Goal: Transaction & Acquisition: Purchase product/service

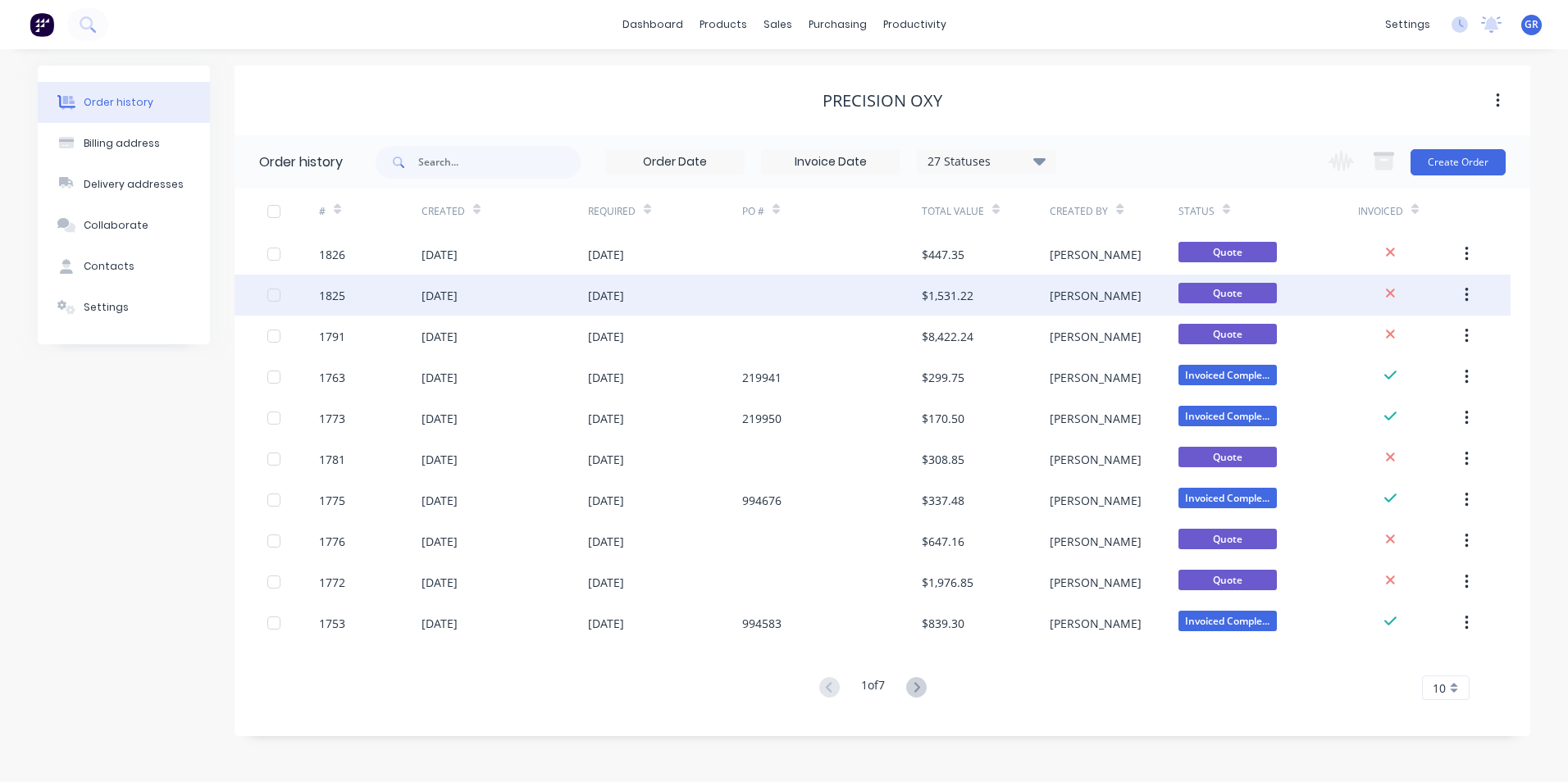
click at [337, 295] on div "1825" at bounding box center [331, 295] width 26 height 17
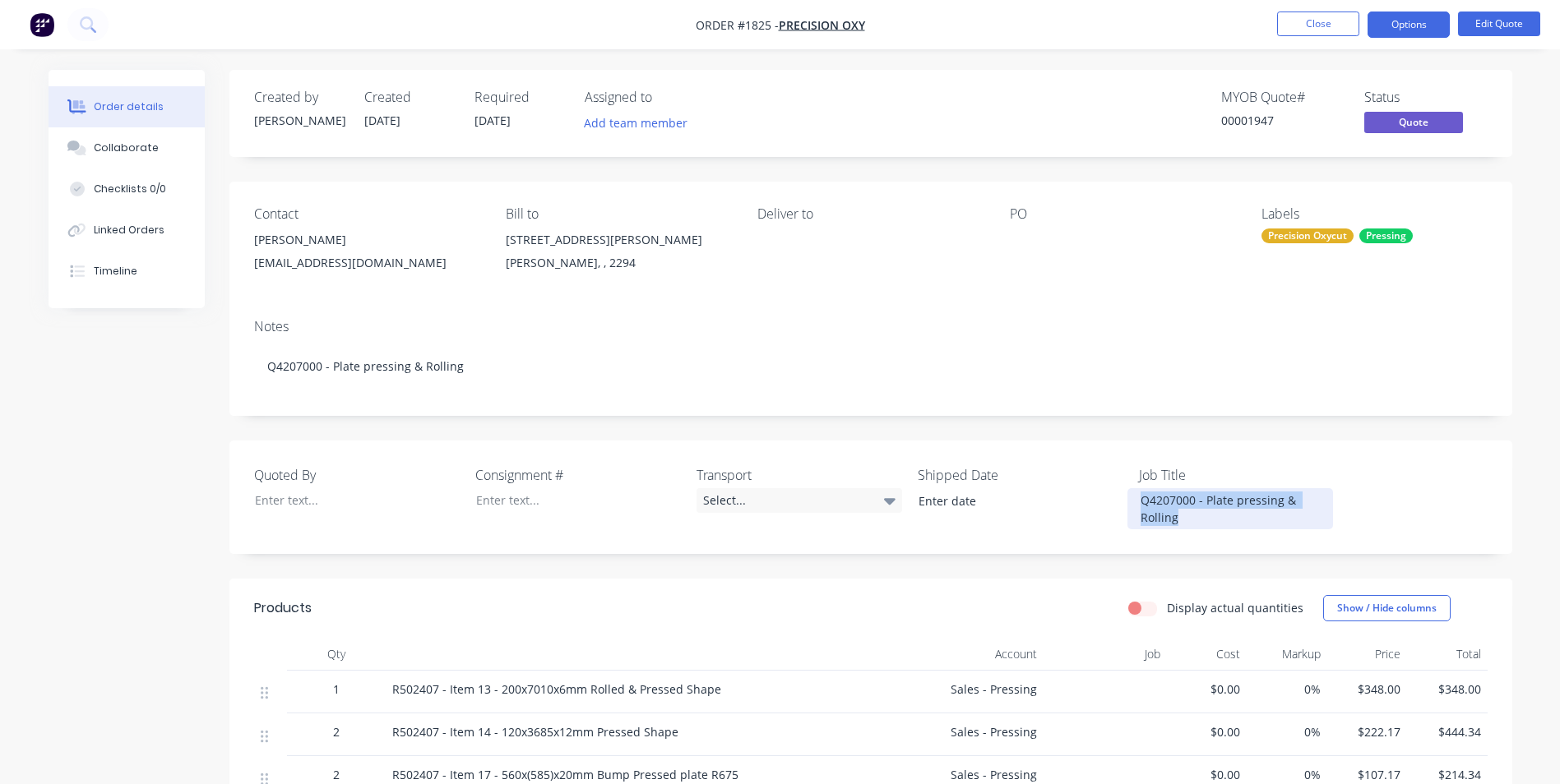
drag, startPoint x: 1141, startPoint y: 498, endPoint x: 1184, endPoint y: 522, distance: 49.2
click at [1184, 522] on div "Q4207000 - Plate pressing & Rolling" at bounding box center [1231, 509] width 205 height 41
copy div "Q4207000 - Plate pressing & Rolling"
click at [1325, 22] on button "Close" at bounding box center [1318, 23] width 82 height 24
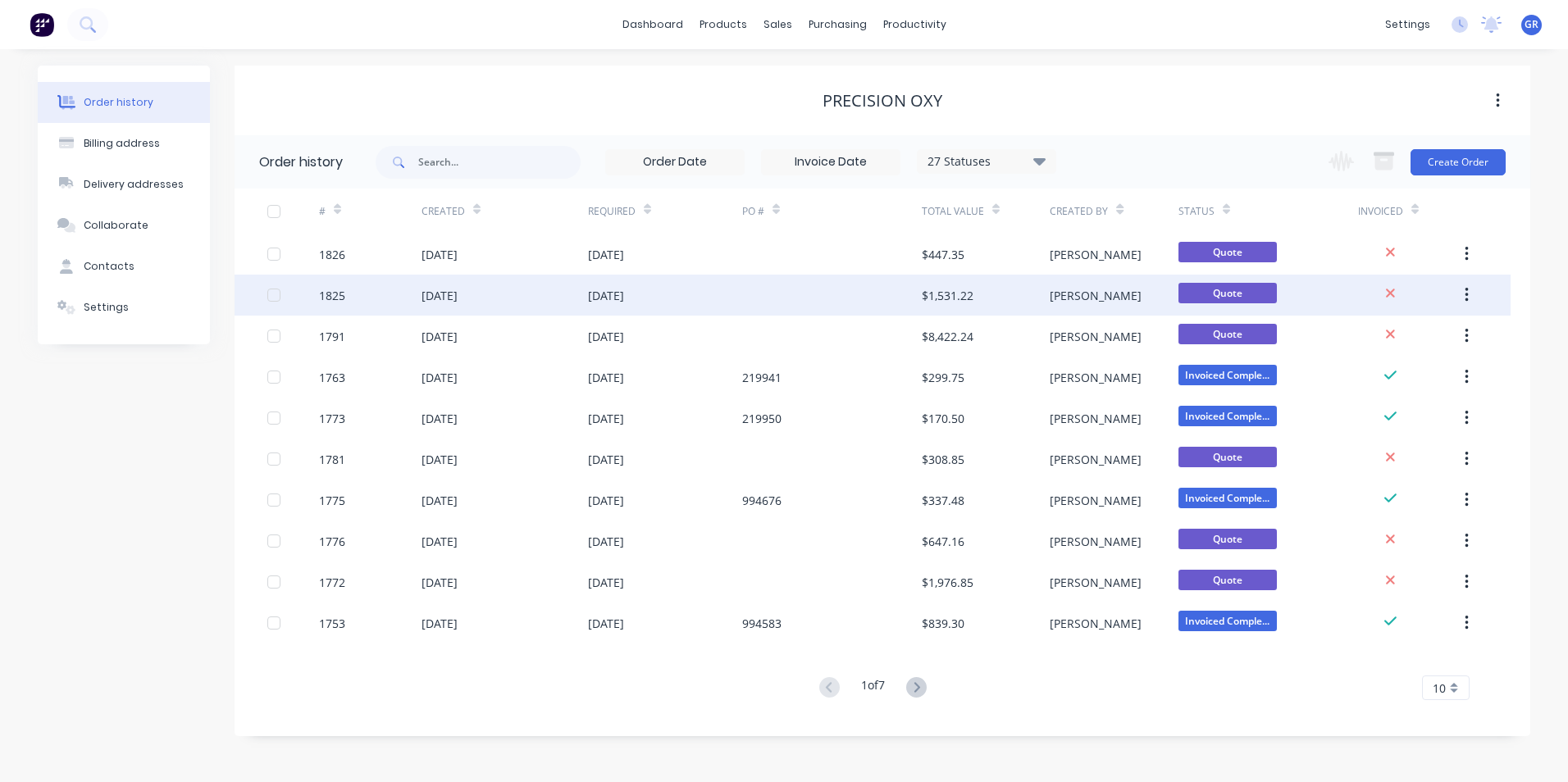
click at [339, 297] on div "1825" at bounding box center [331, 295] width 26 height 17
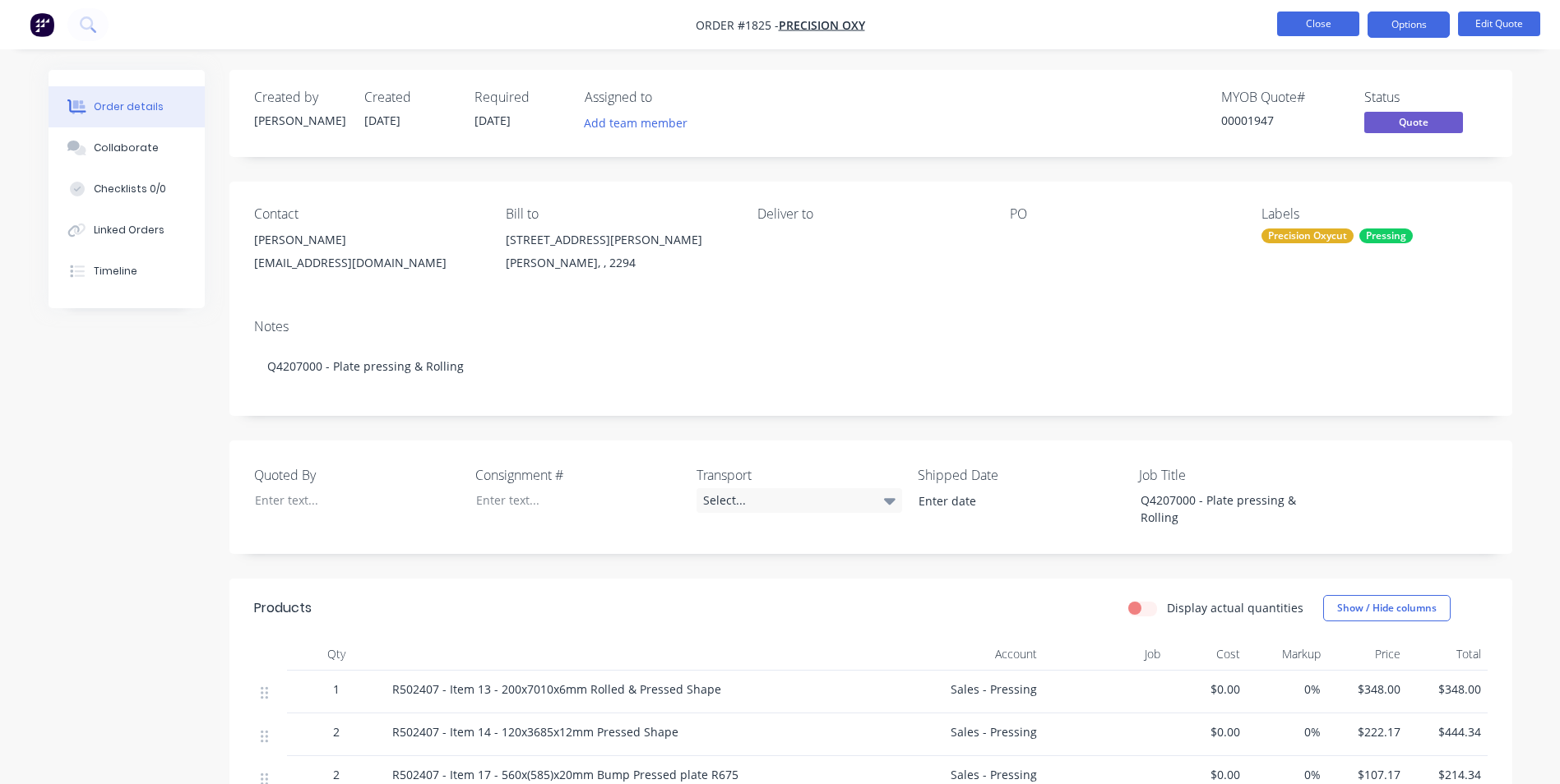
click at [1304, 19] on button "Close" at bounding box center [1318, 23] width 82 height 24
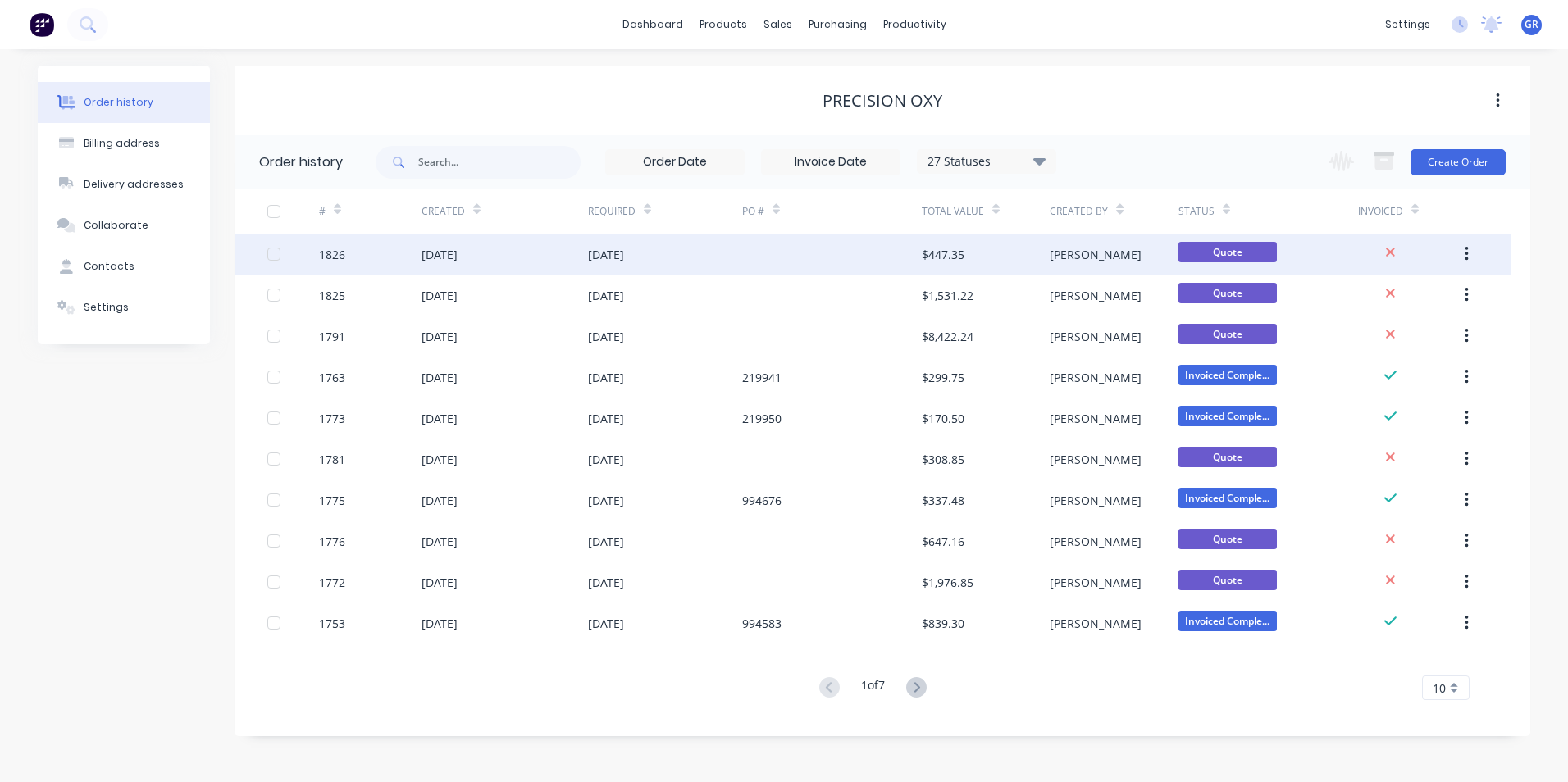
click at [338, 251] on div "1826" at bounding box center [331, 255] width 26 height 17
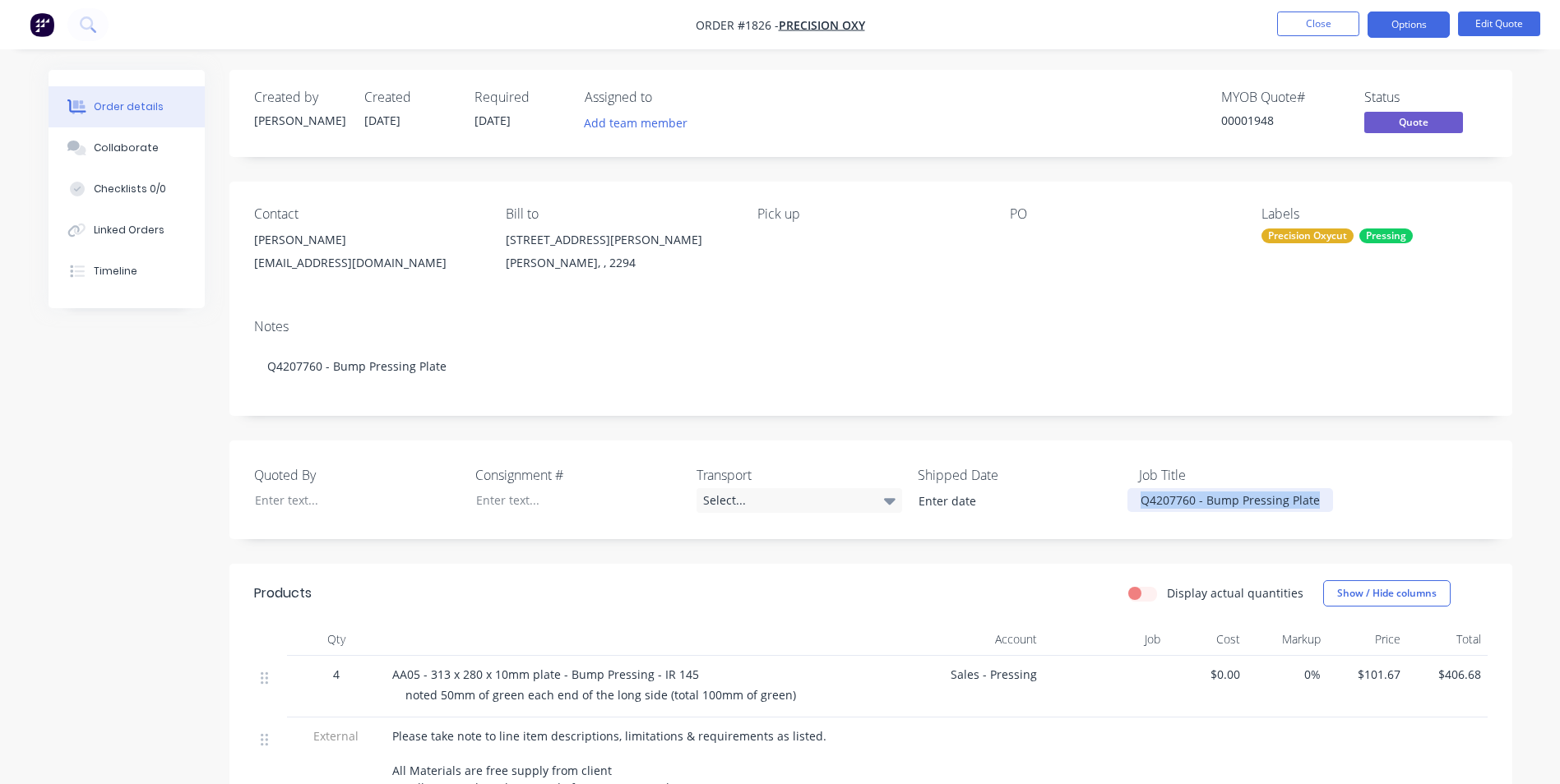
drag, startPoint x: 1136, startPoint y: 499, endPoint x: 1331, endPoint y: 503, distance: 195.0
click at [1331, 503] on div "Q4207760 - Bump Pressing Plate" at bounding box center [1231, 500] width 205 height 24
copy div "Q4207760 - Bump Pressing Plate"
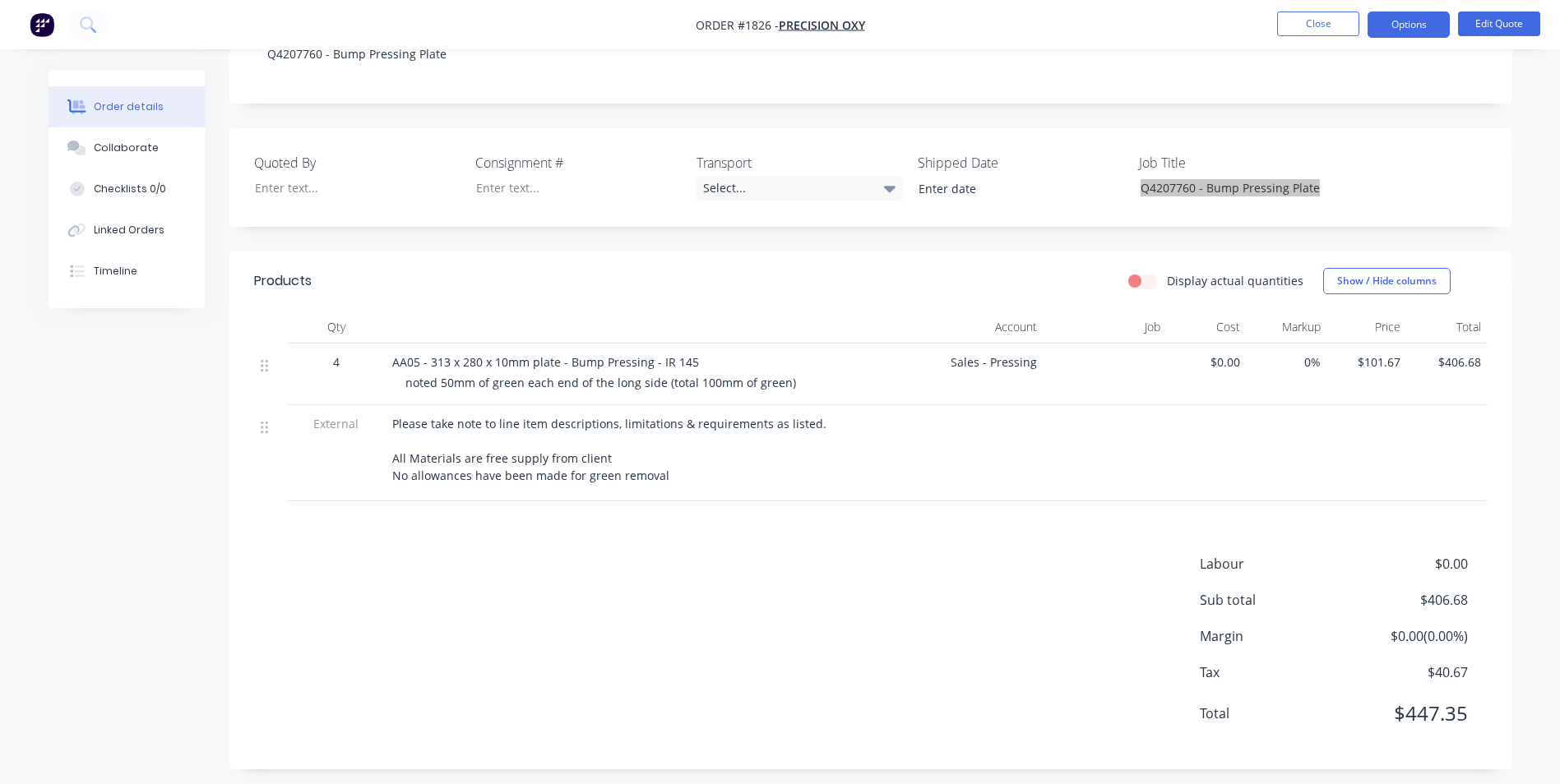
scroll to position [322, 0]
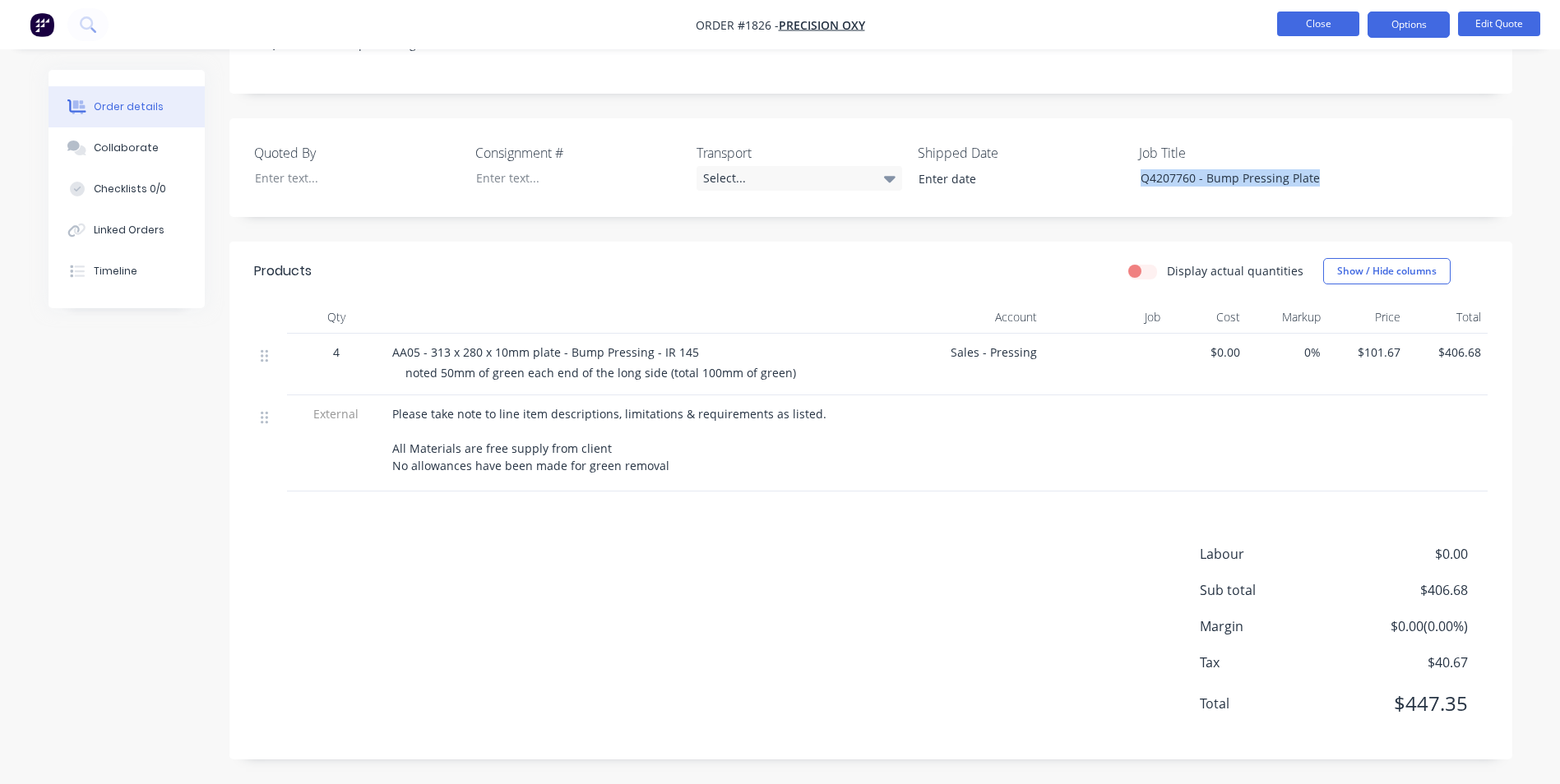
click at [1331, 24] on button "Close" at bounding box center [1318, 23] width 82 height 24
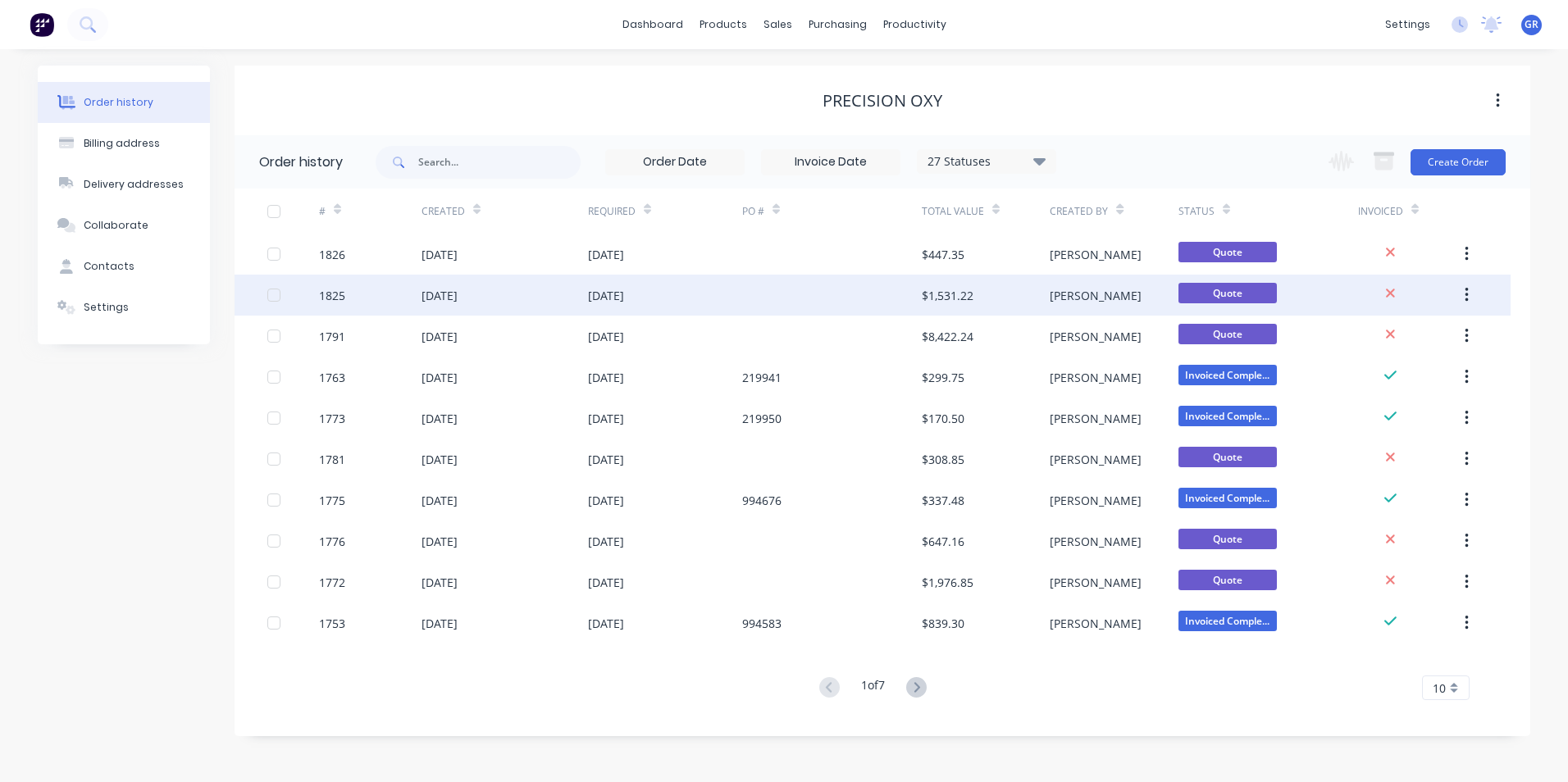
click at [337, 288] on div "1825" at bounding box center [331, 295] width 26 height 17
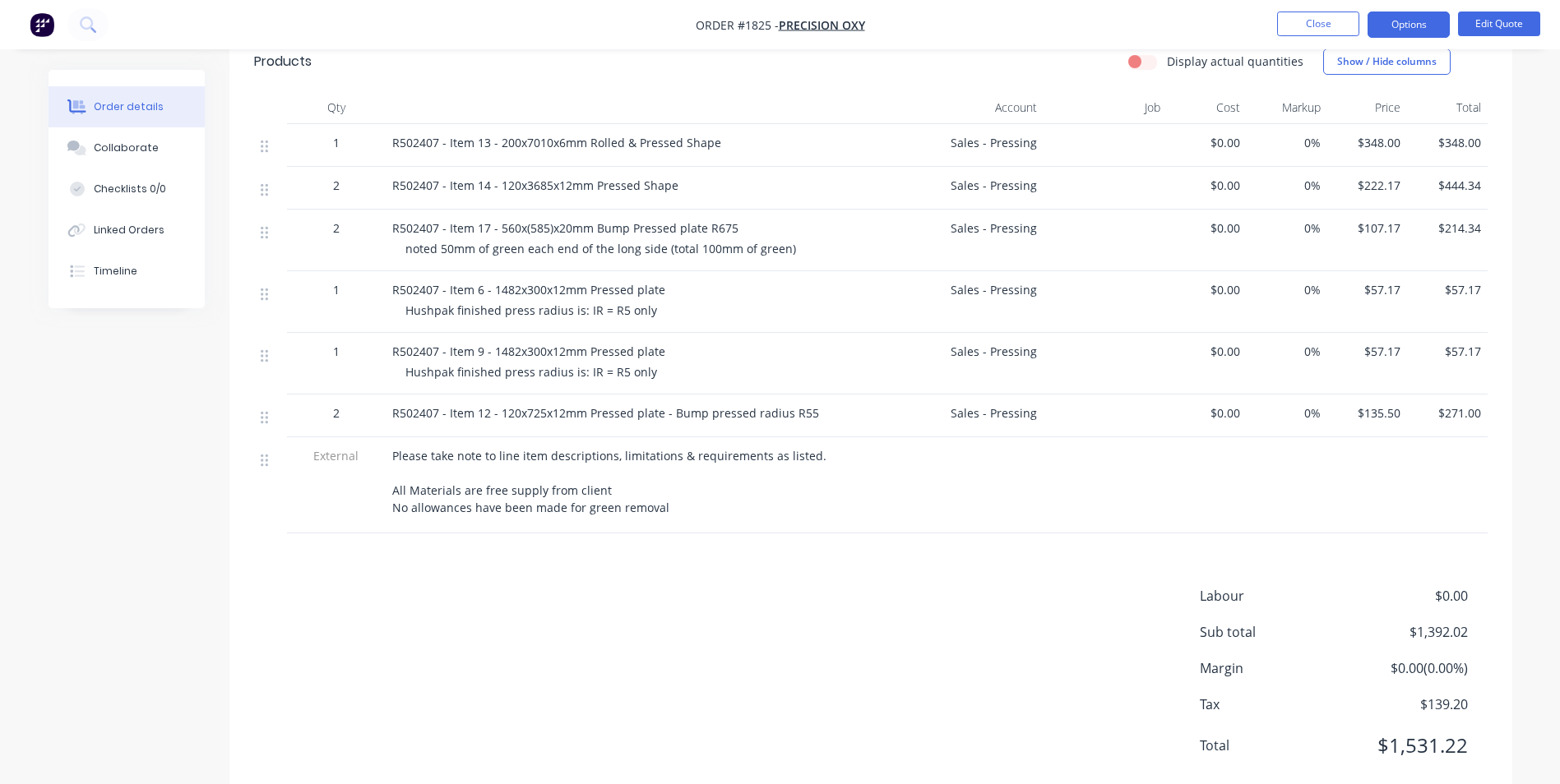
scroll to position [588, 0]
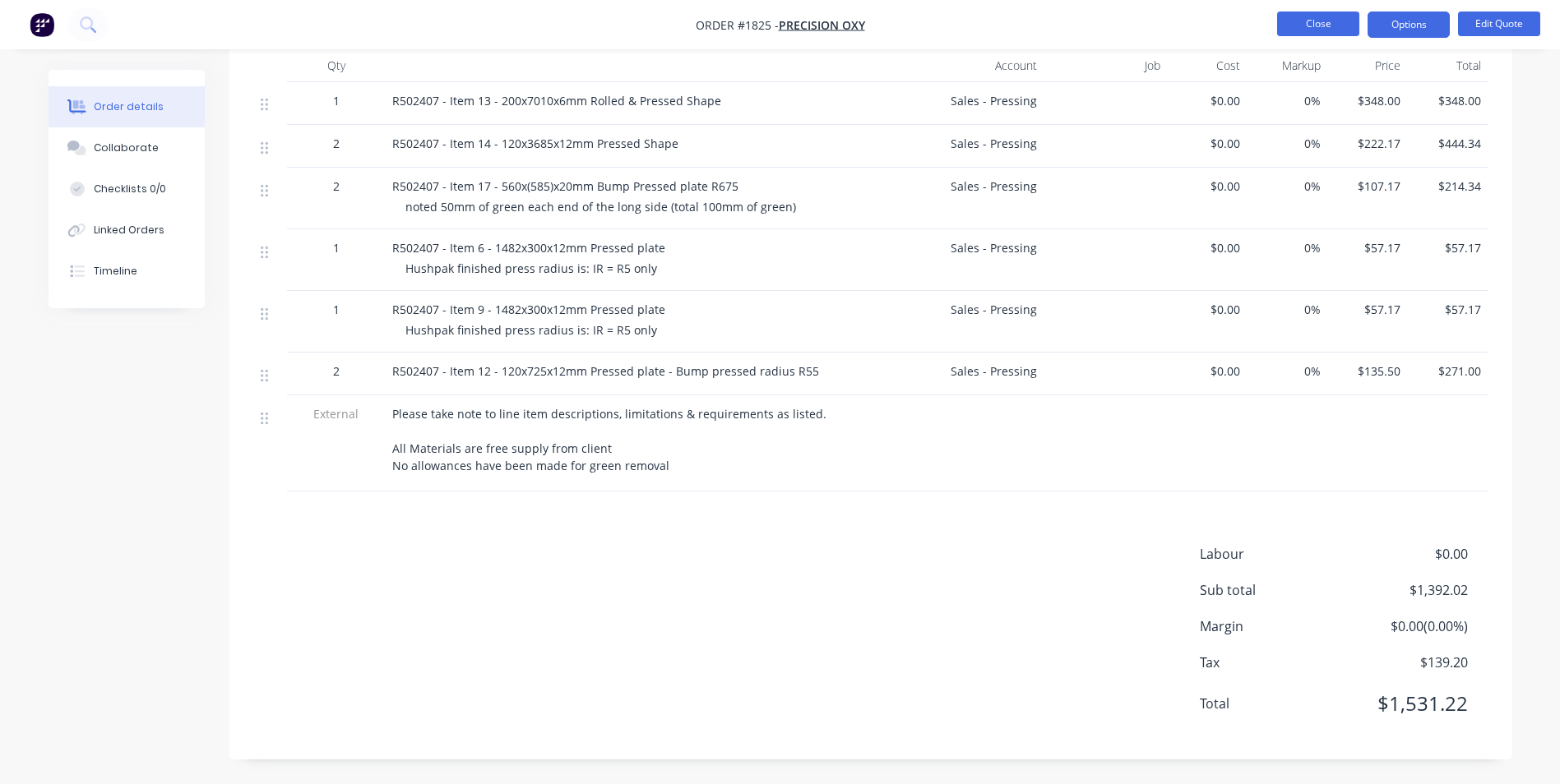
click at [1320, 21] on button "Close" at bounding box center [1318, 23] width 82 height 24
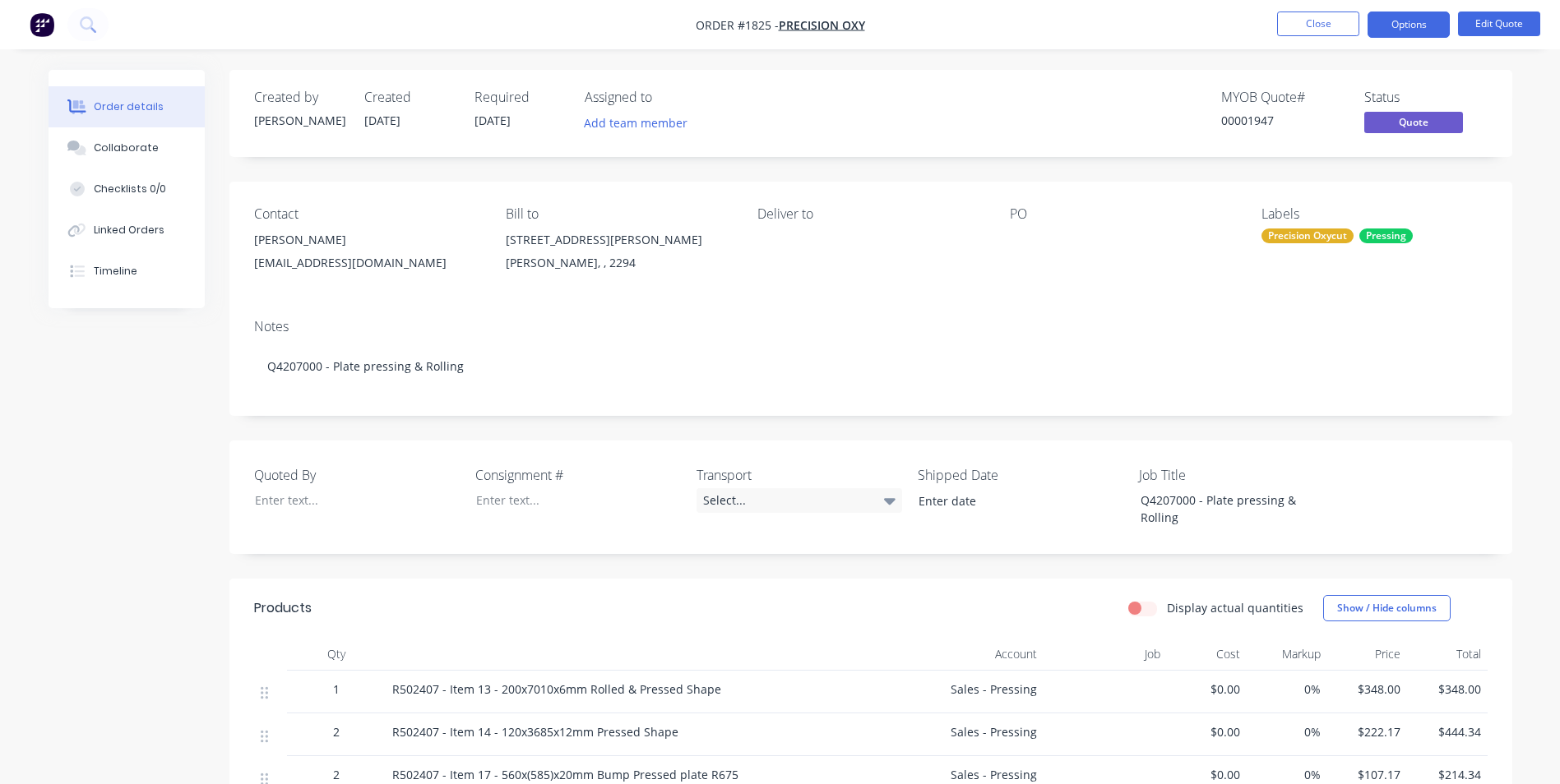
scroll to position [588, 0]
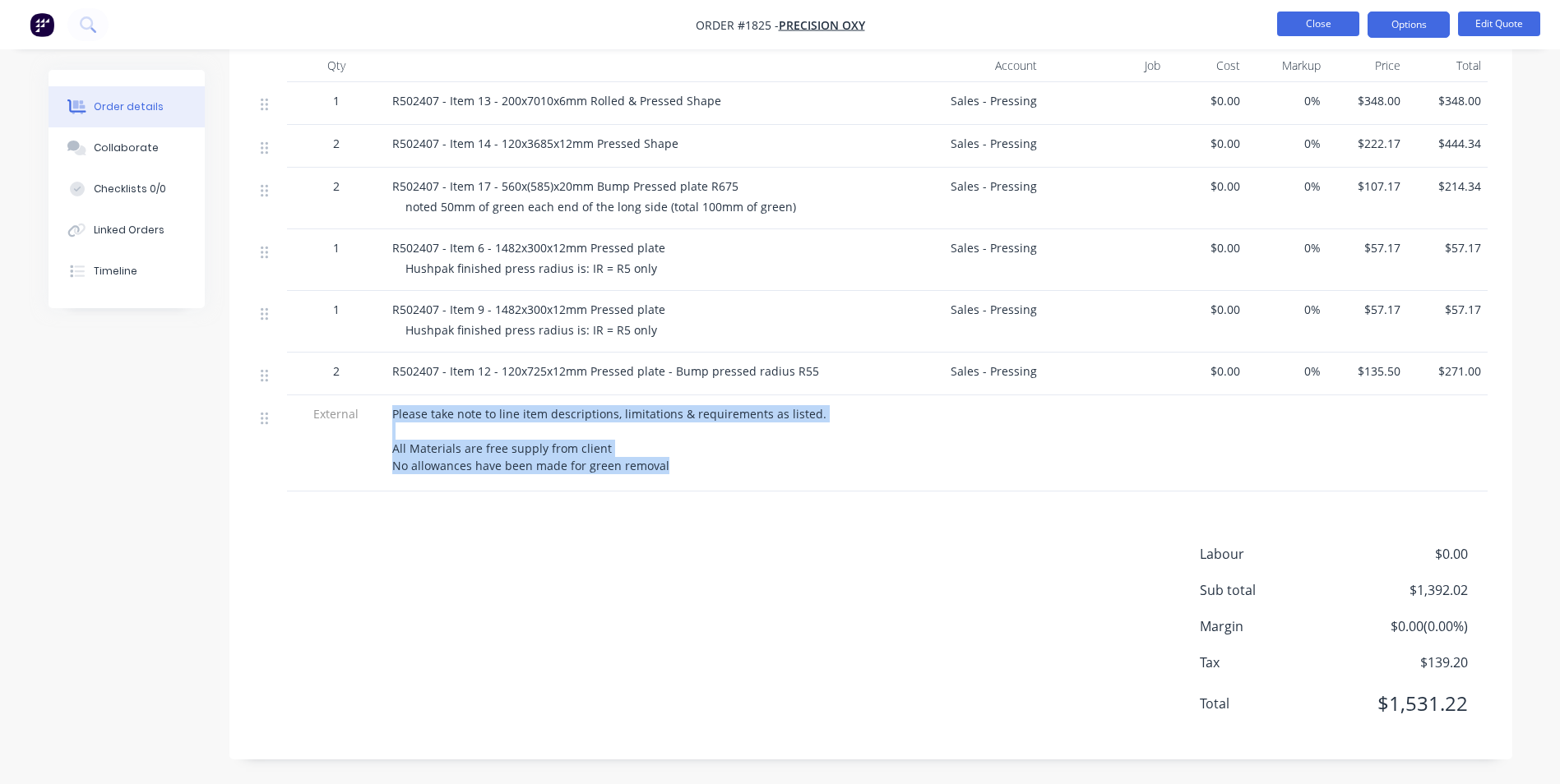
click at [1338, 28] on button "Close" at bounding box center [1318, 23] width 82 height 24
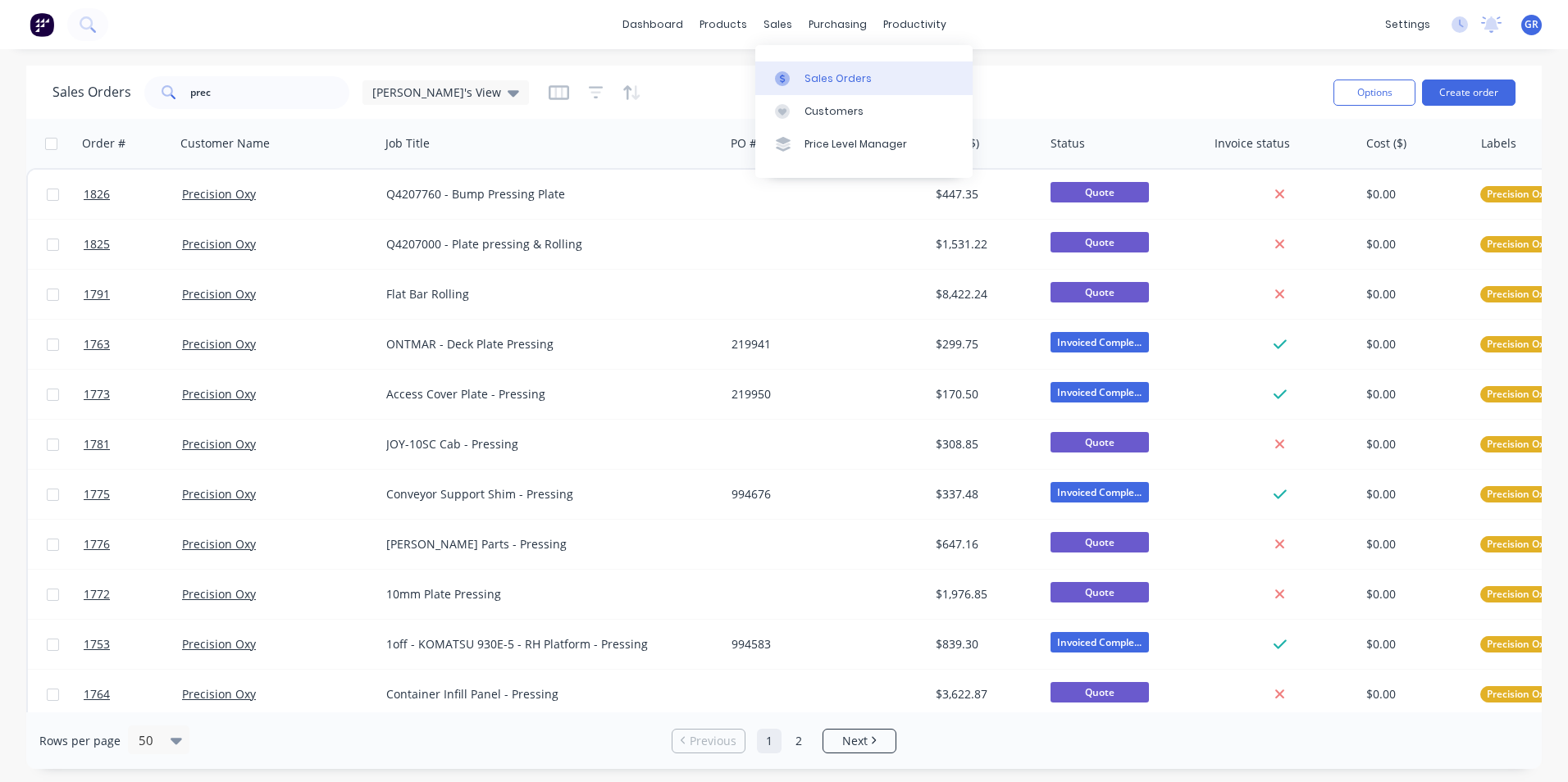
click at [813, 69] on link "Sales Orders" at bounding box center [863, 78] width 217 height 33
click at [818, 72] on div "Sales Orders" at bounding box center [838, 78] width 68 height 14
drag, startPoint x: 221, startPoint y: 92, endPoint x: 156, endPoint y: 96, distance: 65.1
click at [156, 96] on div "prec" at bounding box center [247, 93] width 205 height 33
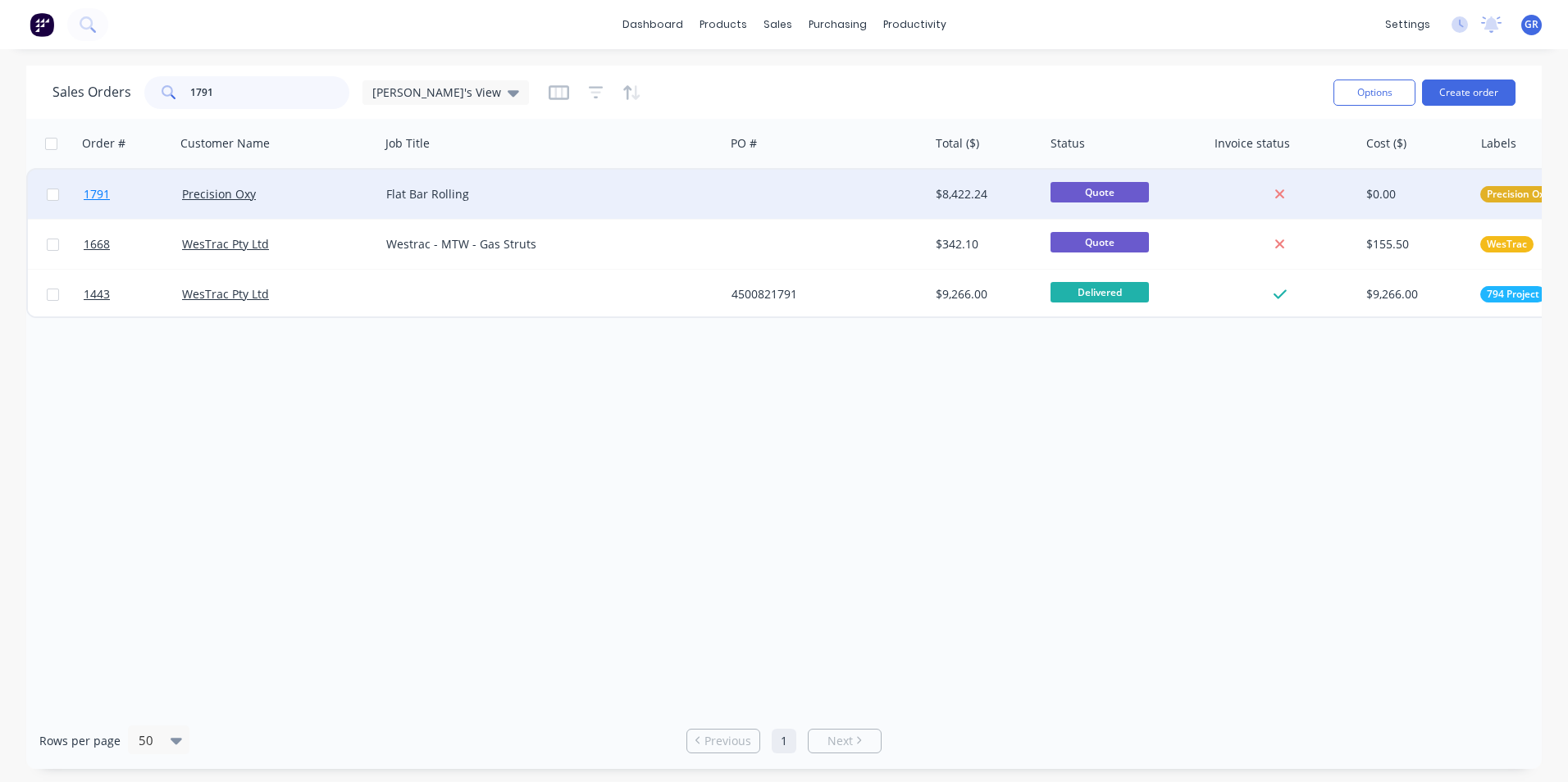
type input "1791"
click at [101, 197] on span "1791" at bounding box center [97, 194] width 26 height 16
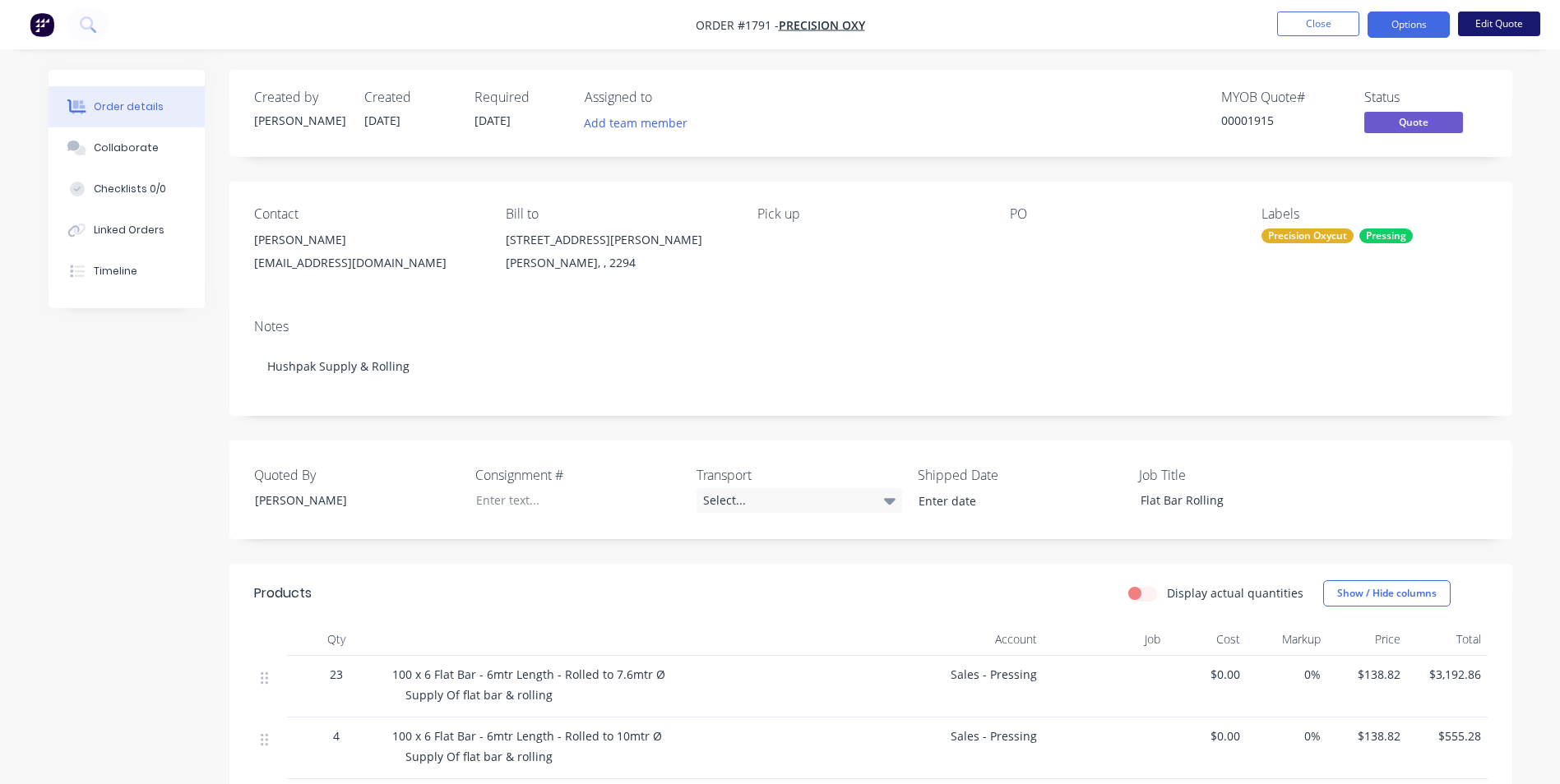
click at [1506, 16] on button "Edit Quote" at bounding box center [1499, 23] width 82 height 24
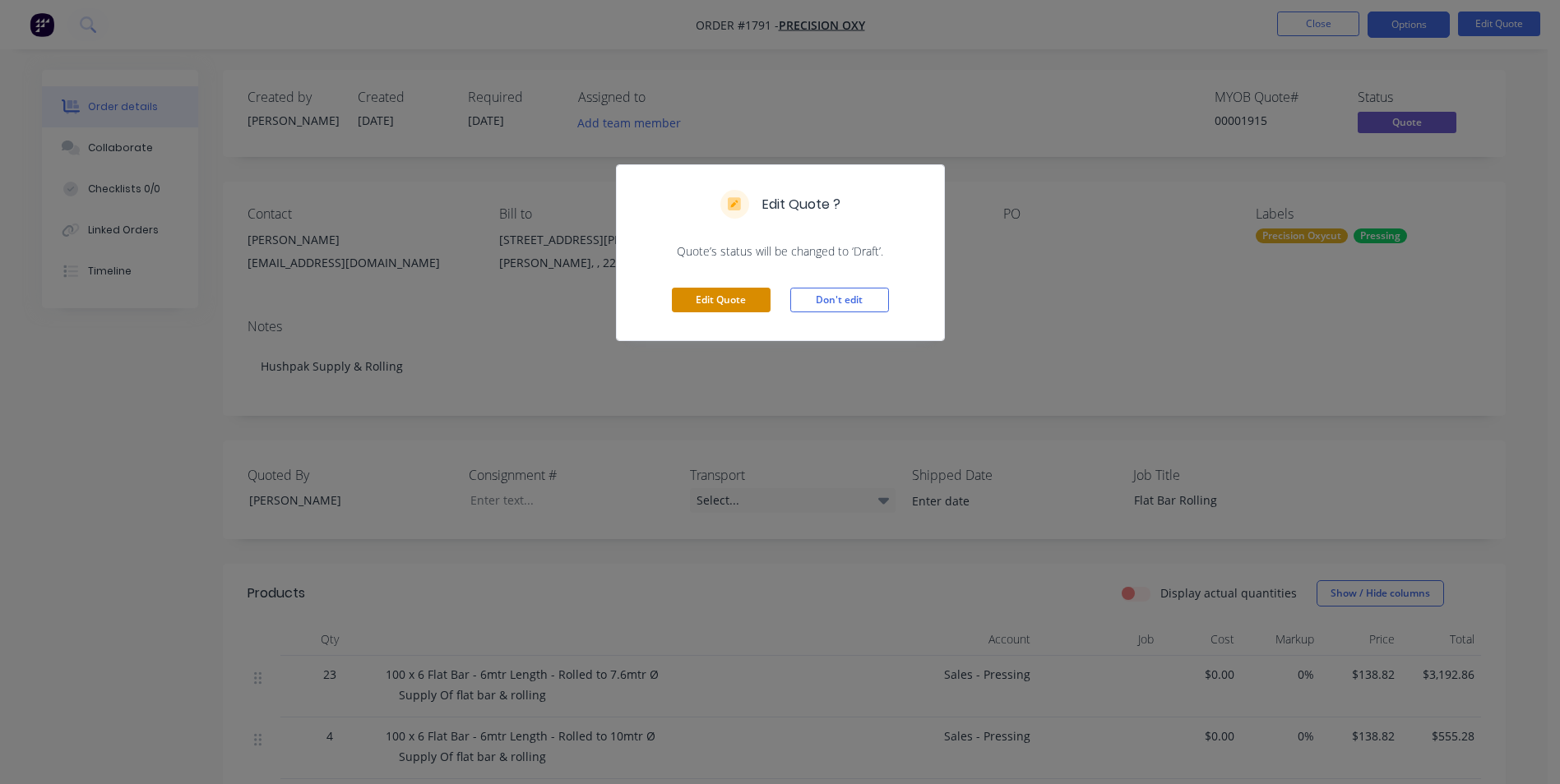
click at [736, 298] on button "Edit Quote" at bounding box center [721, 299] width 99 height 24
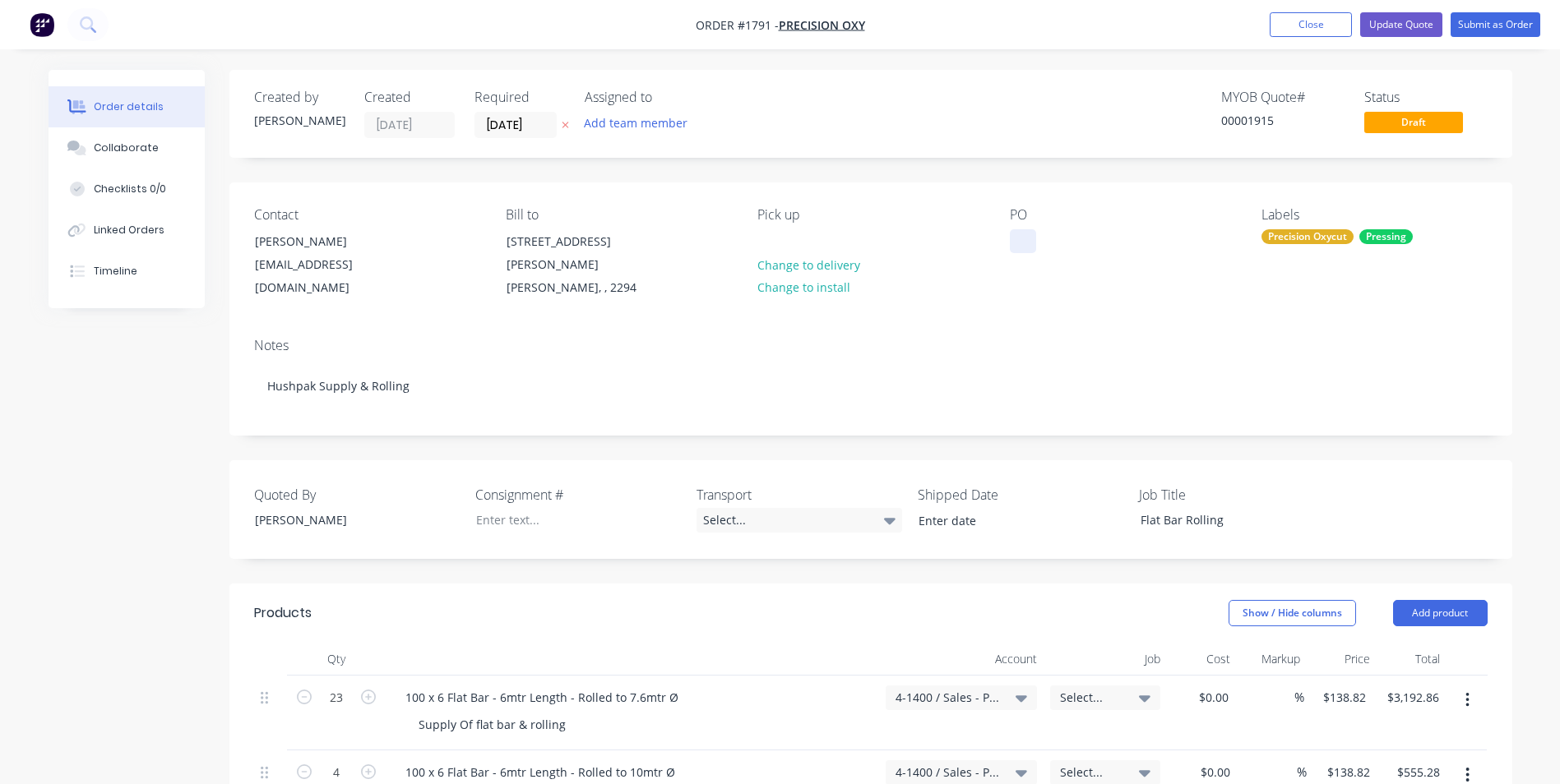
click at [1012, 239] on div at bounding box center [1023, 241] width 26 height 24
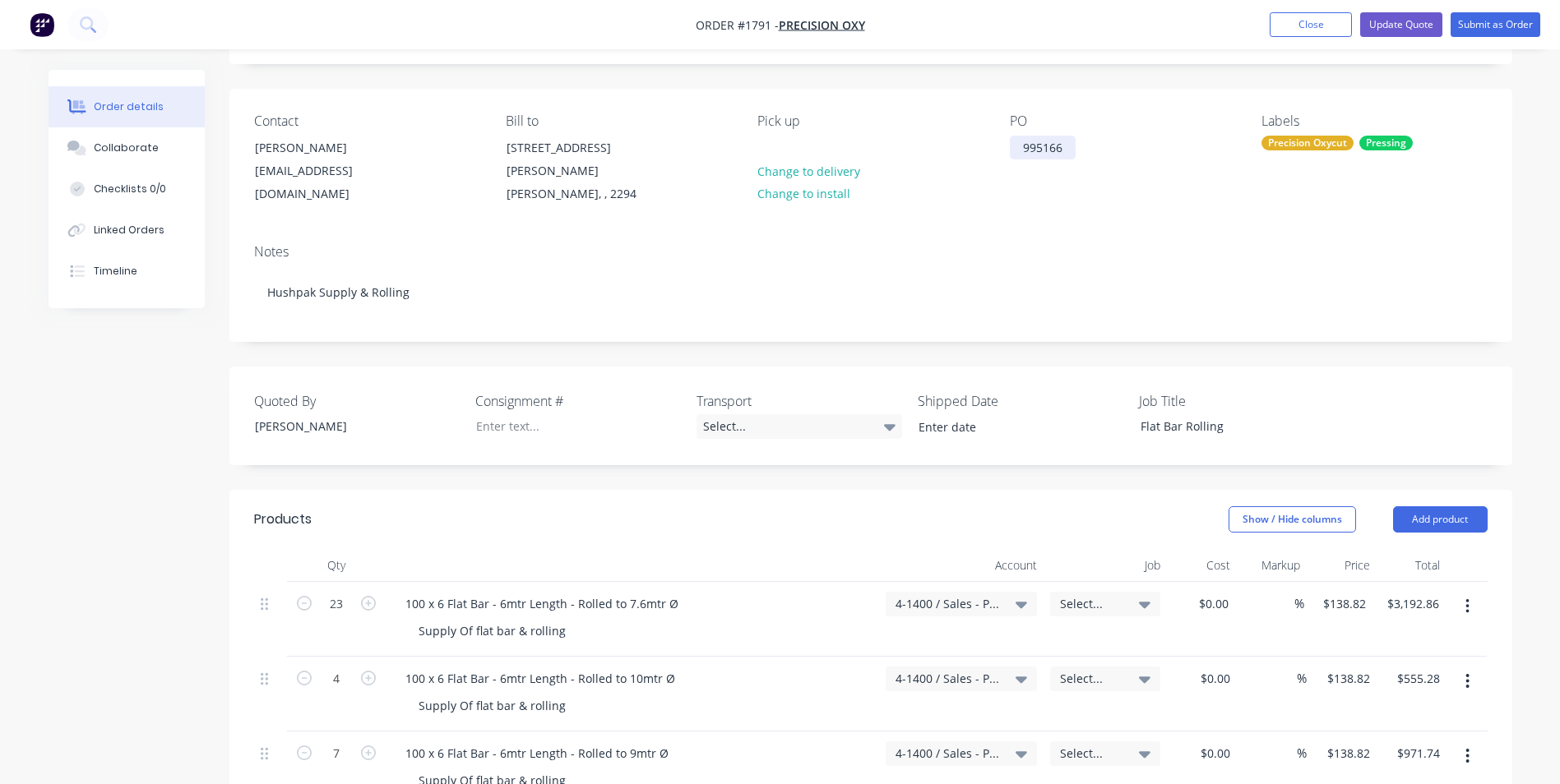
scroll to position [82, 0]
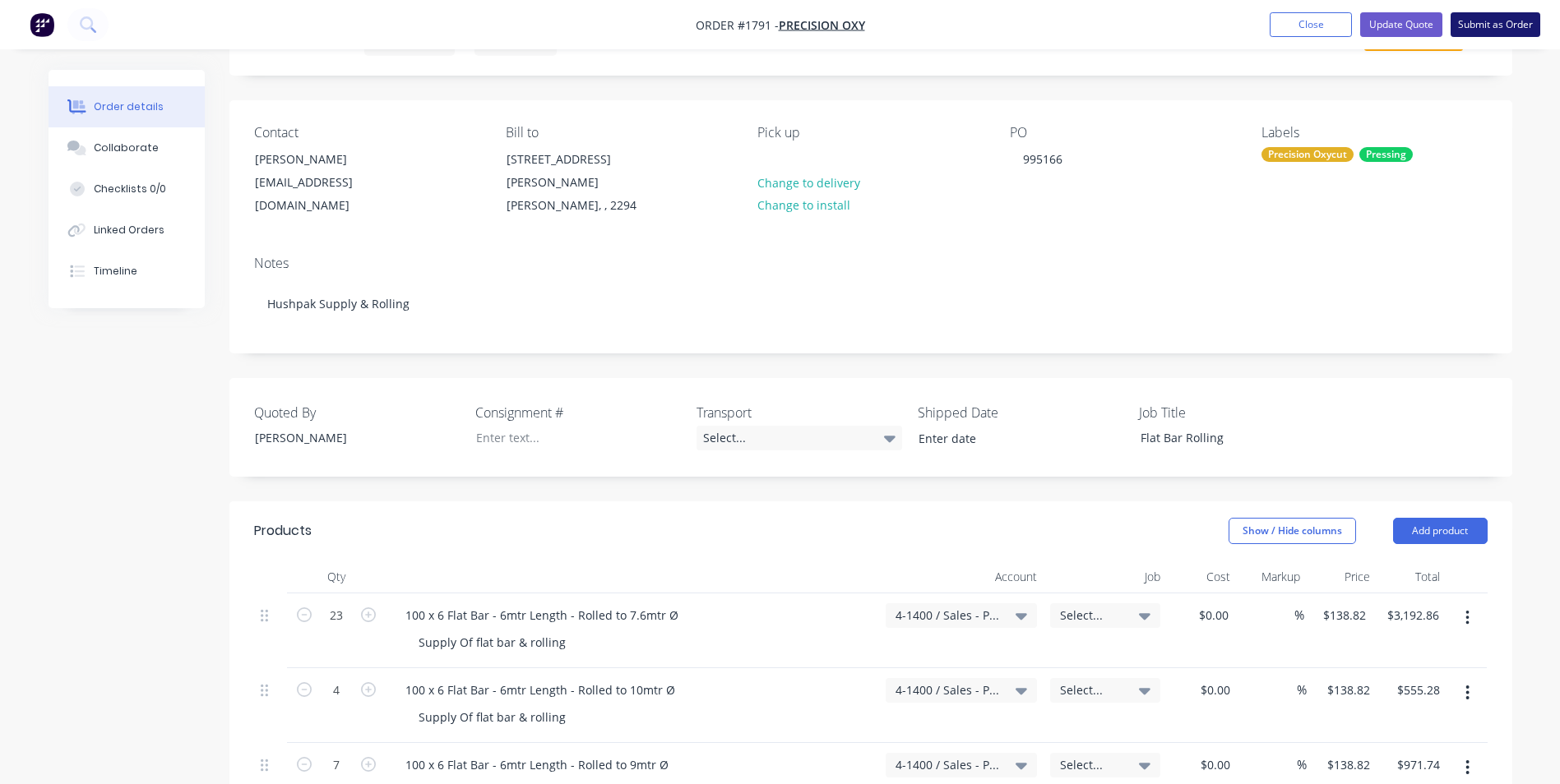
click at [1498, 27] on button "Submit as Order" at bounding box center [1496, 24] width 90 height 24
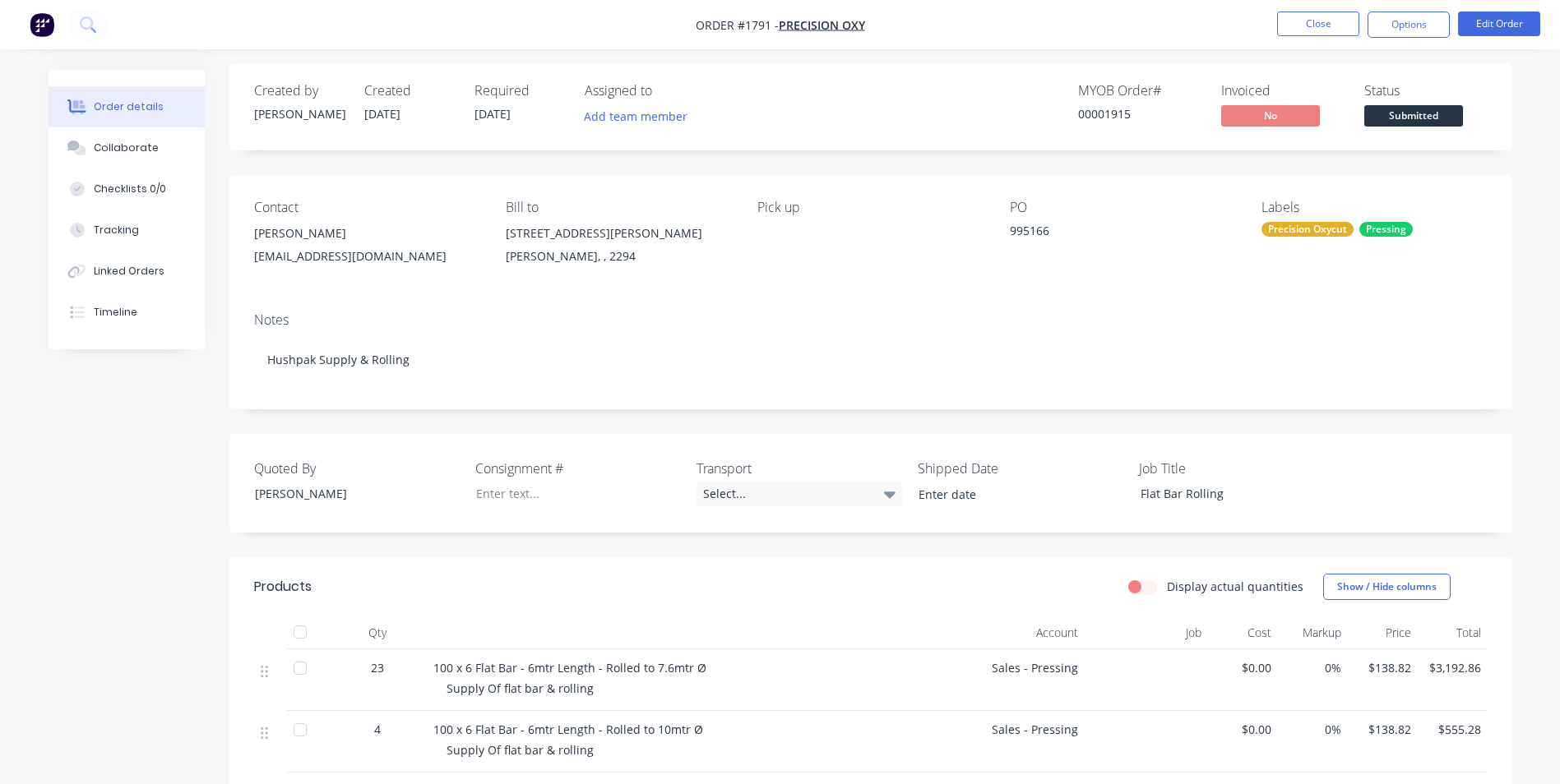
scroll to position [0, 0]
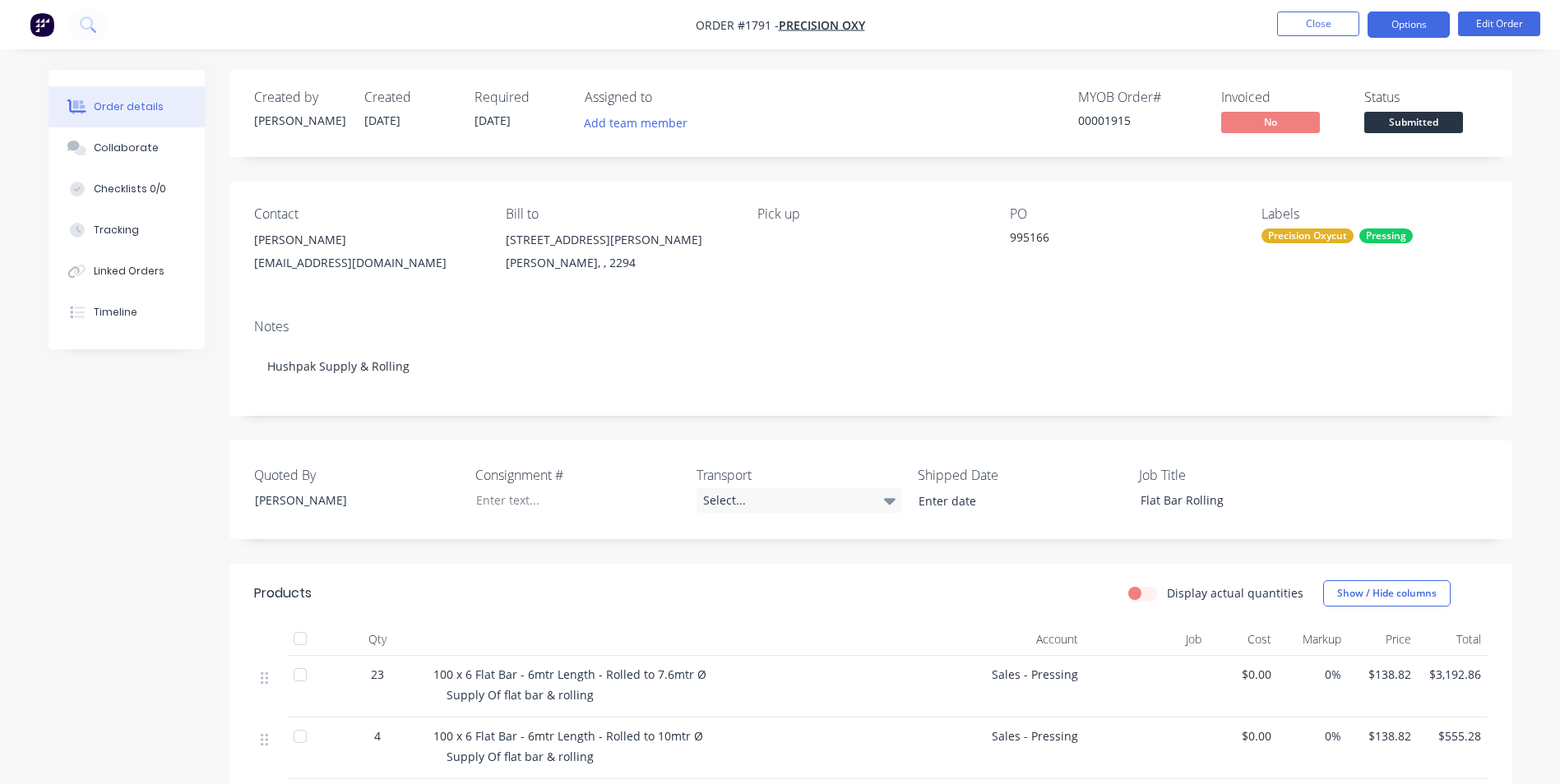
click at [1410, 20] on button "Options" at bounding box center [1409, 24] width 82 height 26
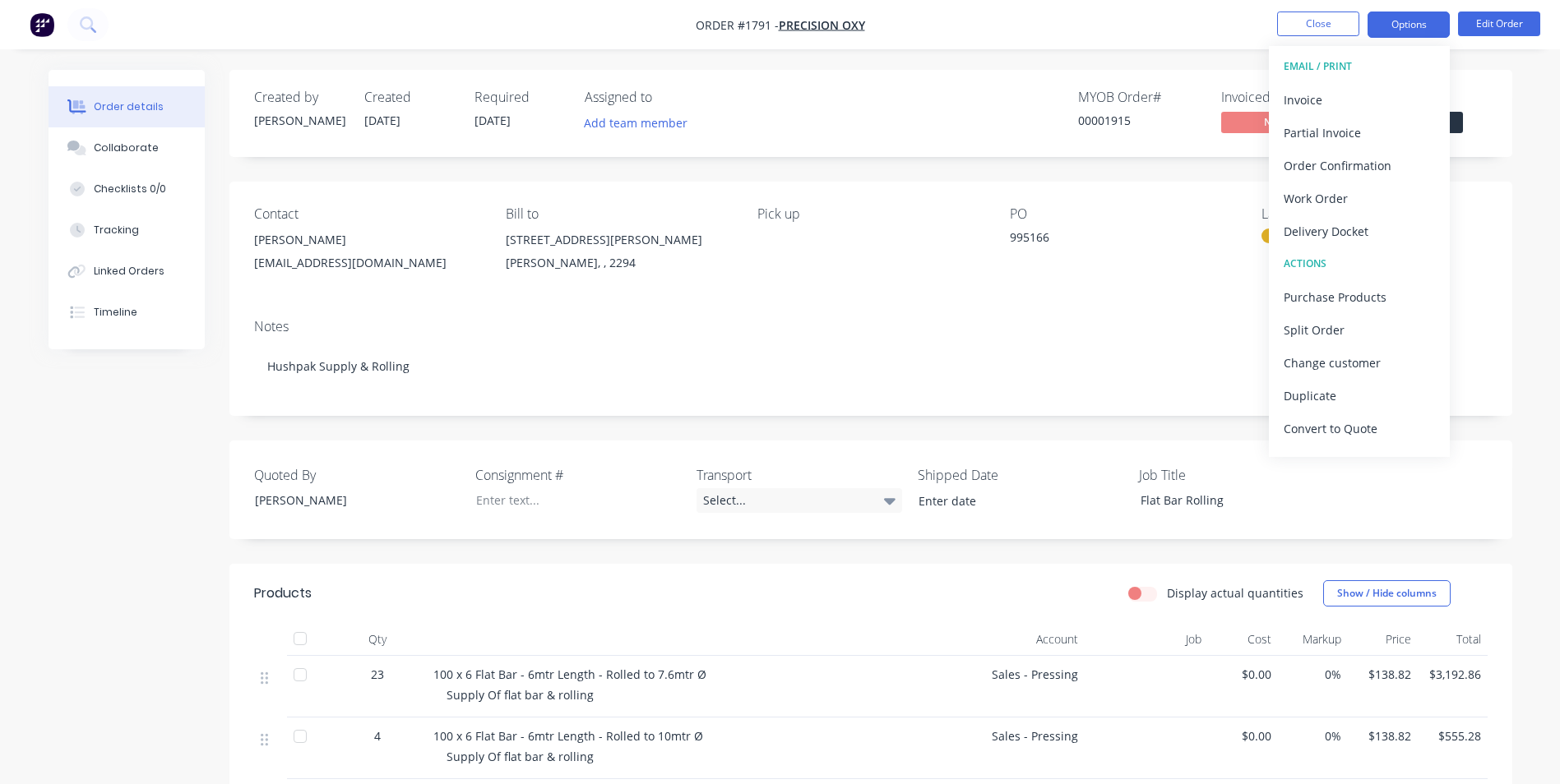
click at [1410, 20] on button "Options" at bounding box center [1409, 24] width 82 height 26
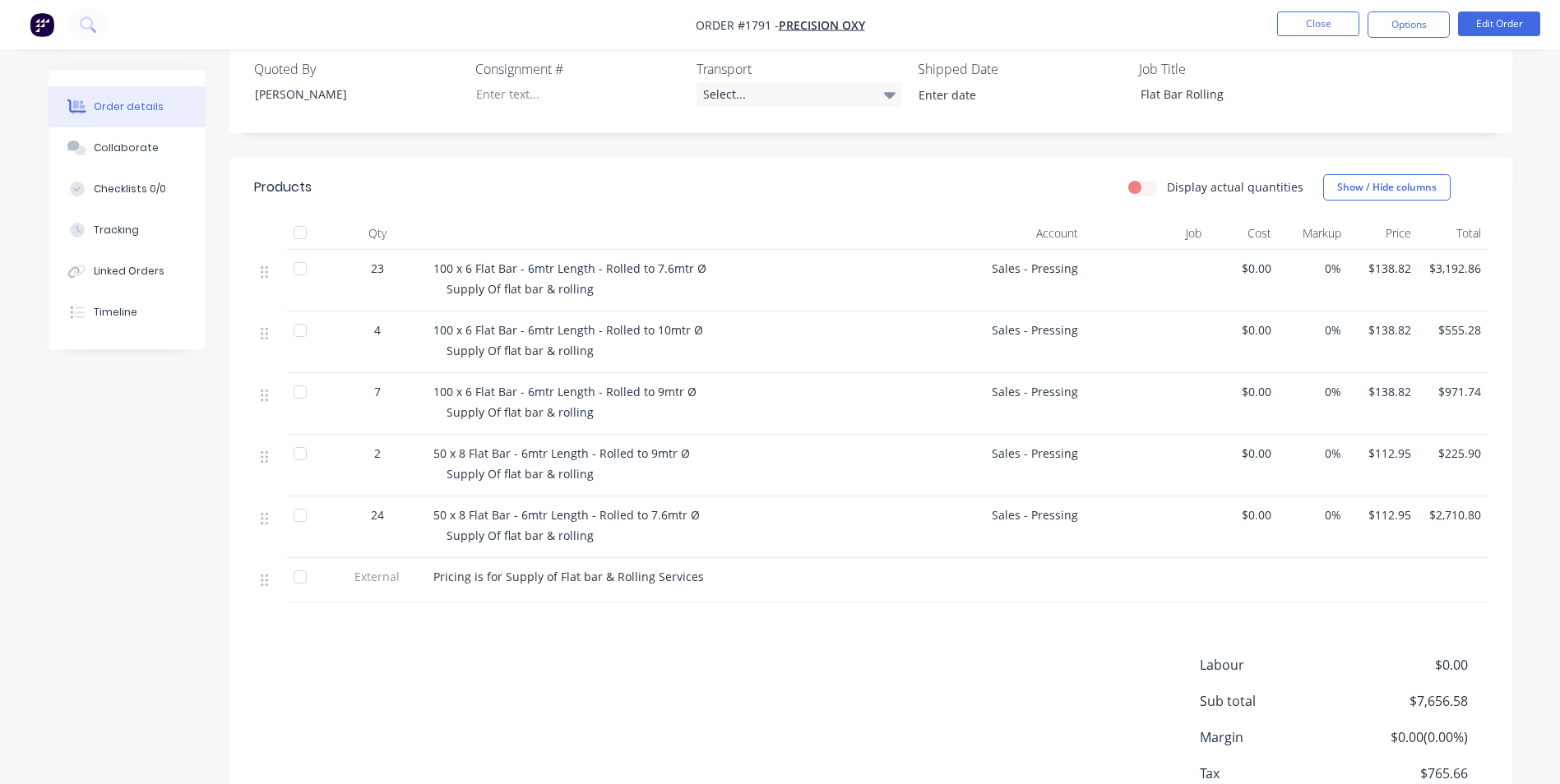
scroll to position [411, 0]
click at [1413, 21] on button "Options" at bounding box center [1409, 24] width 82 height 26
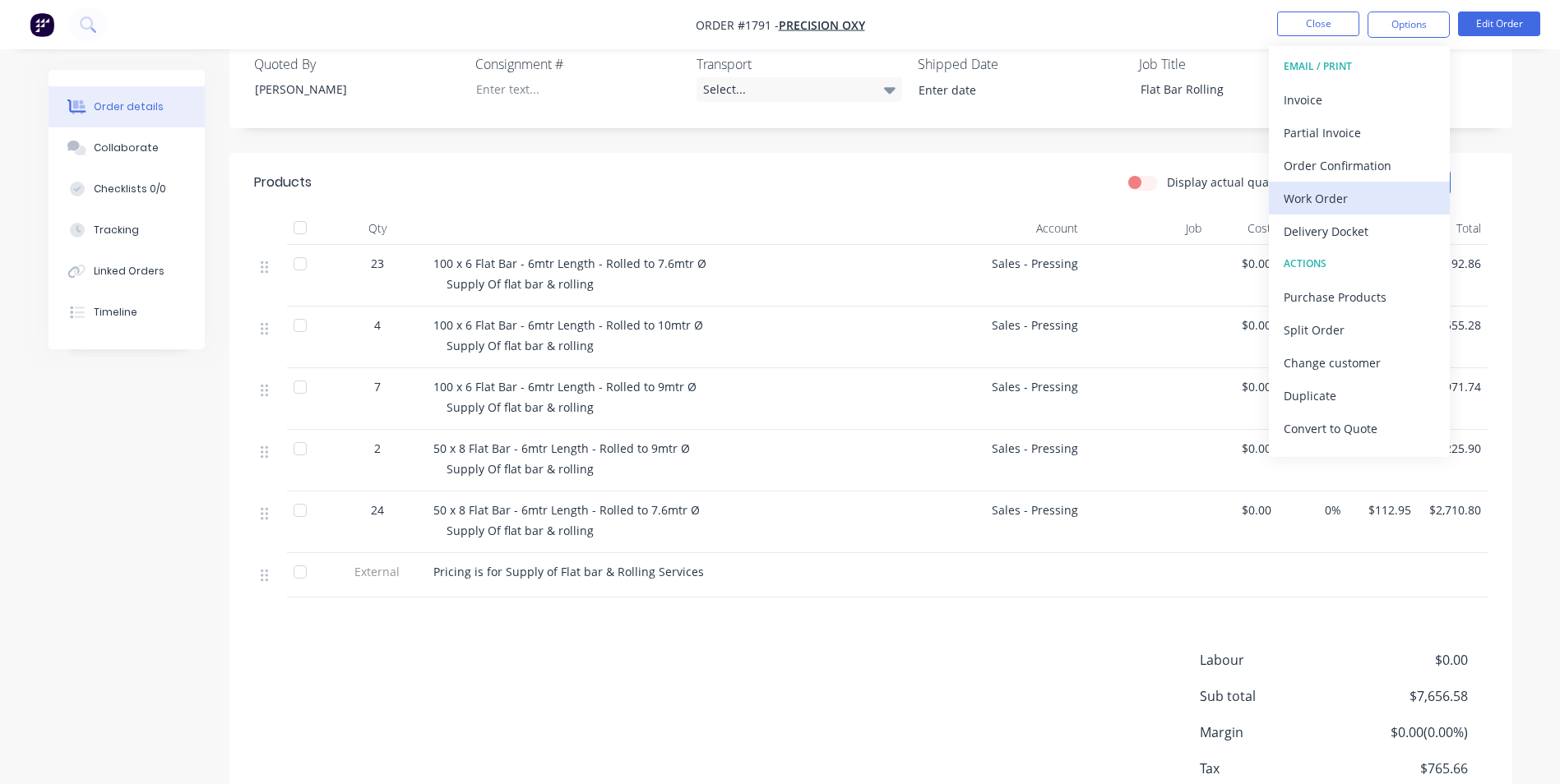
click at [1325, 194] on div "Work Order" at bounding box center [1360, 198] width 151 height 24
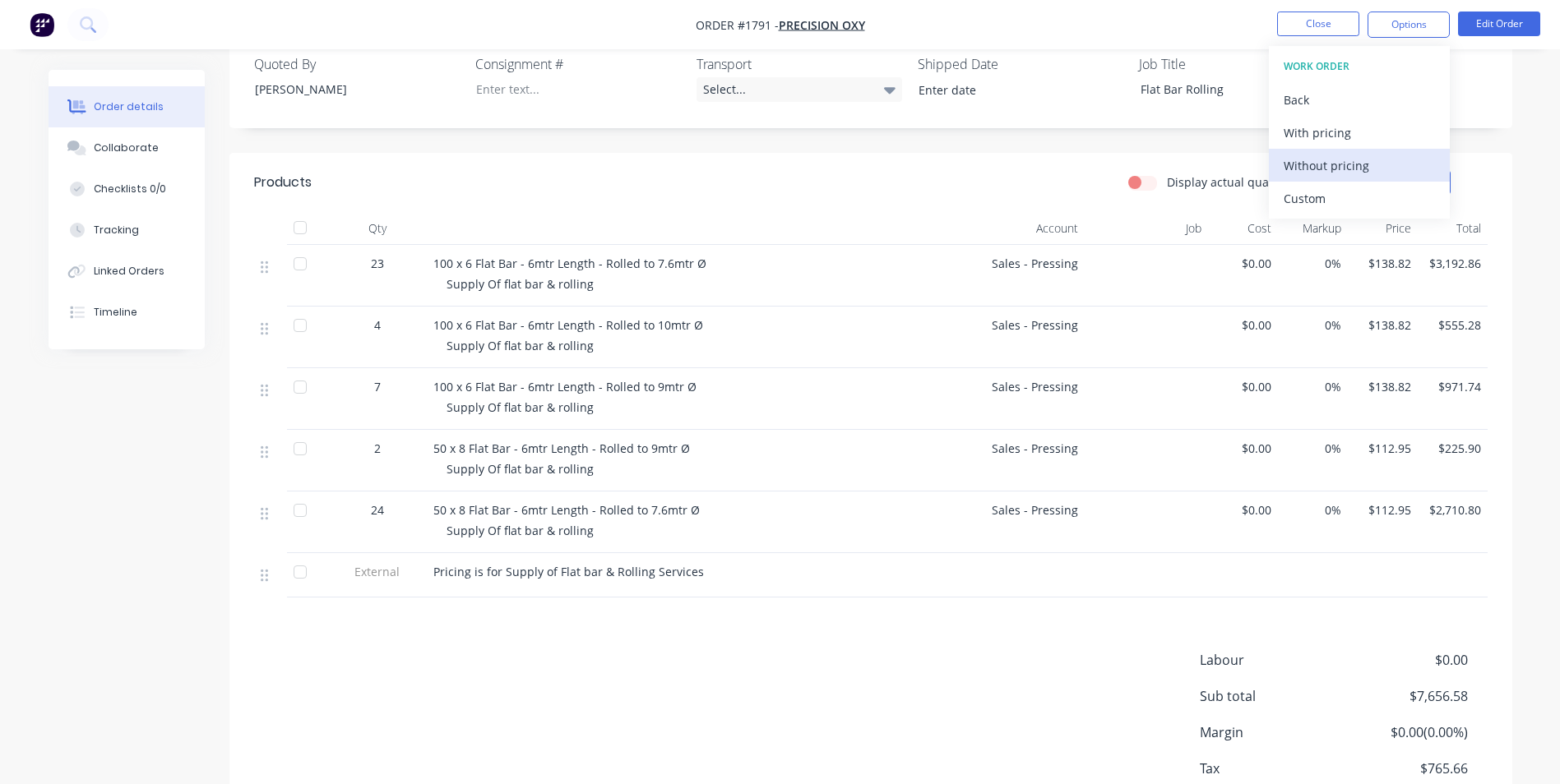
click at [1338, 166] on div "Without pricing" at bounding box center [1360, 166] width 151 height 24
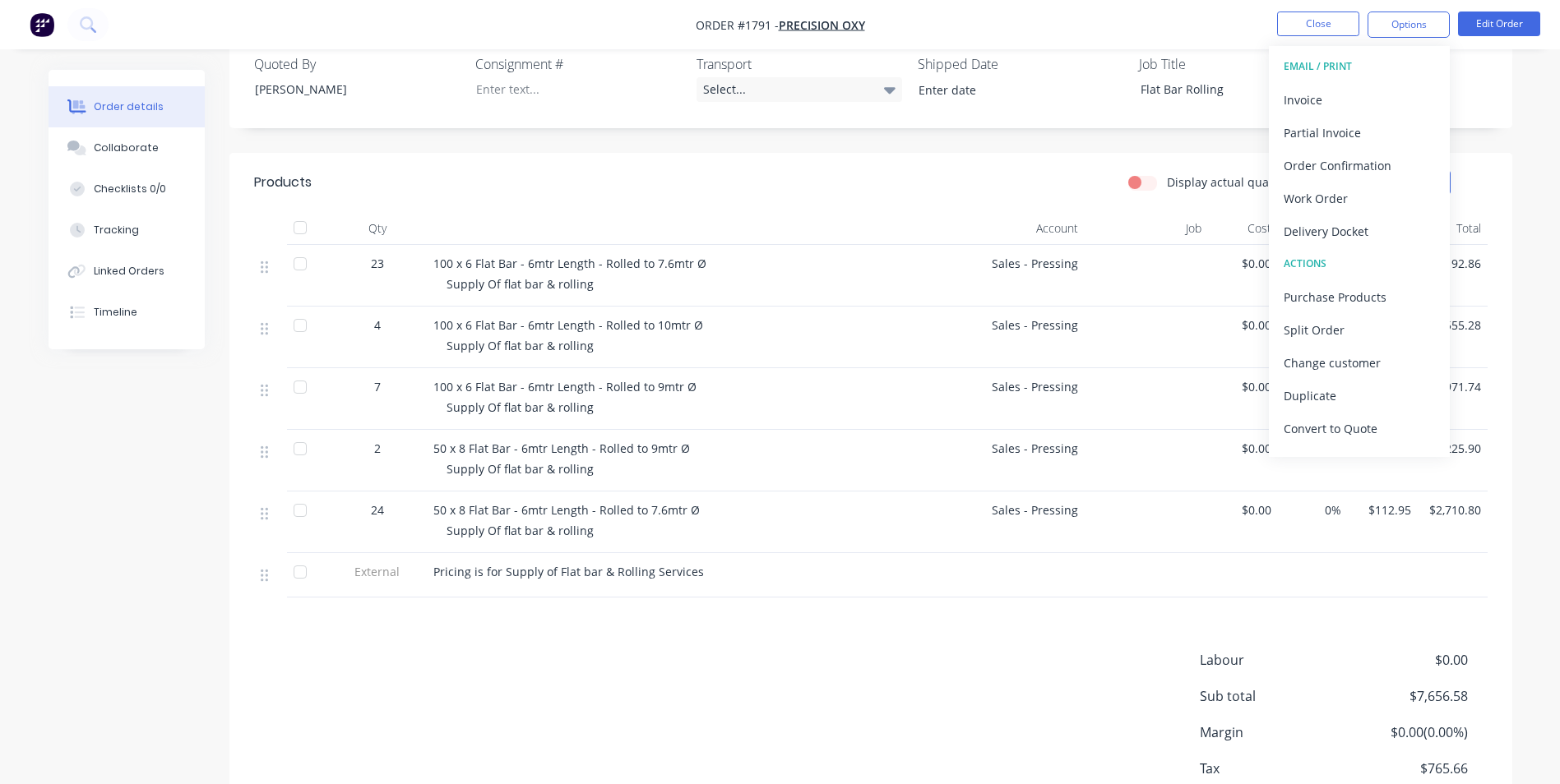
click at [1224, 13] on nav "Order #1791 - Precision Oxy Close Options EMAIL / PRINT Invoice Partial Invoice…" at bounding box center [780, 24] width 1560 height 49
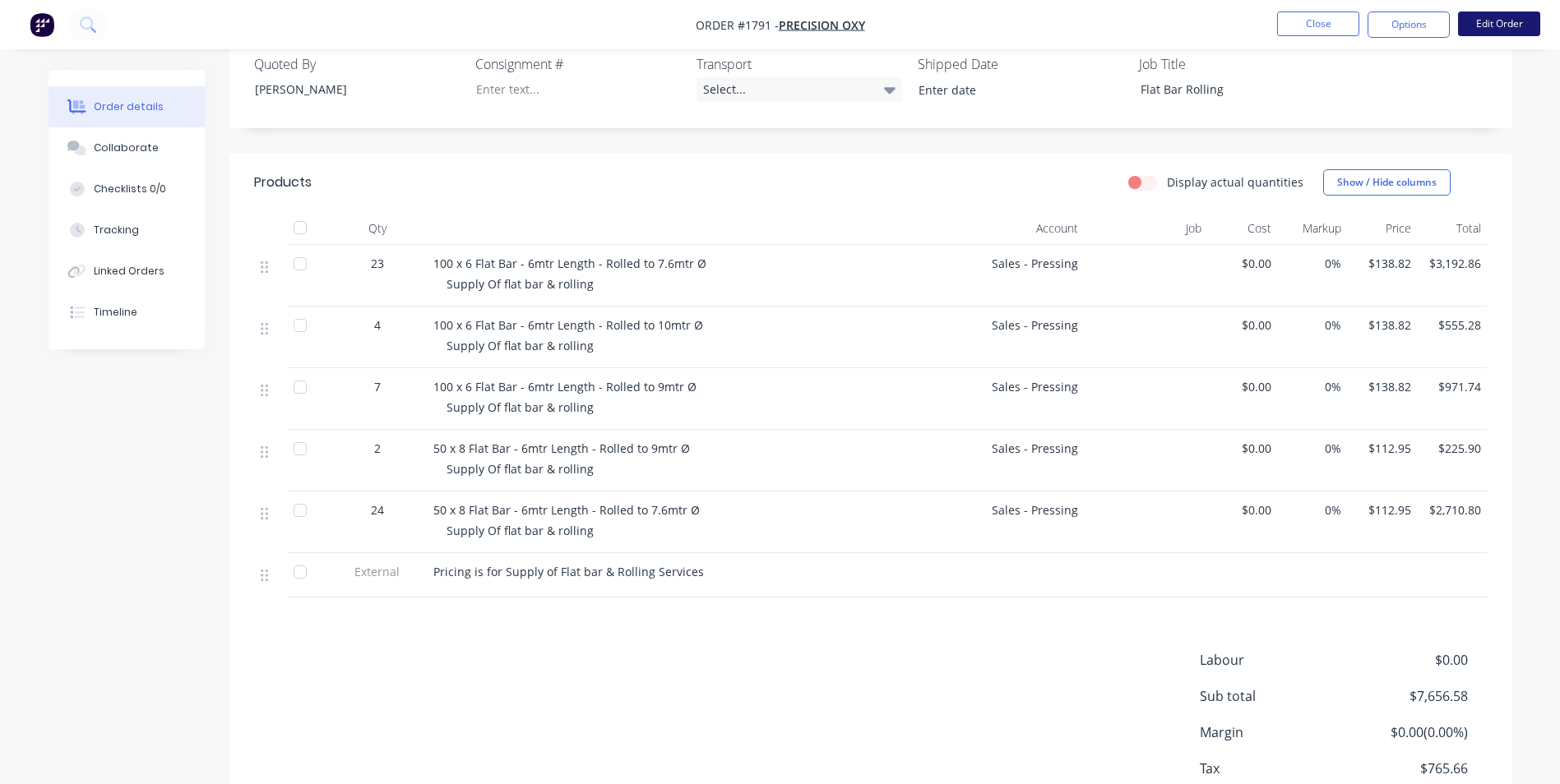
click at [1505, 24] on button "Edit Order" at bounding box center [1499, 23] width 82 height 24
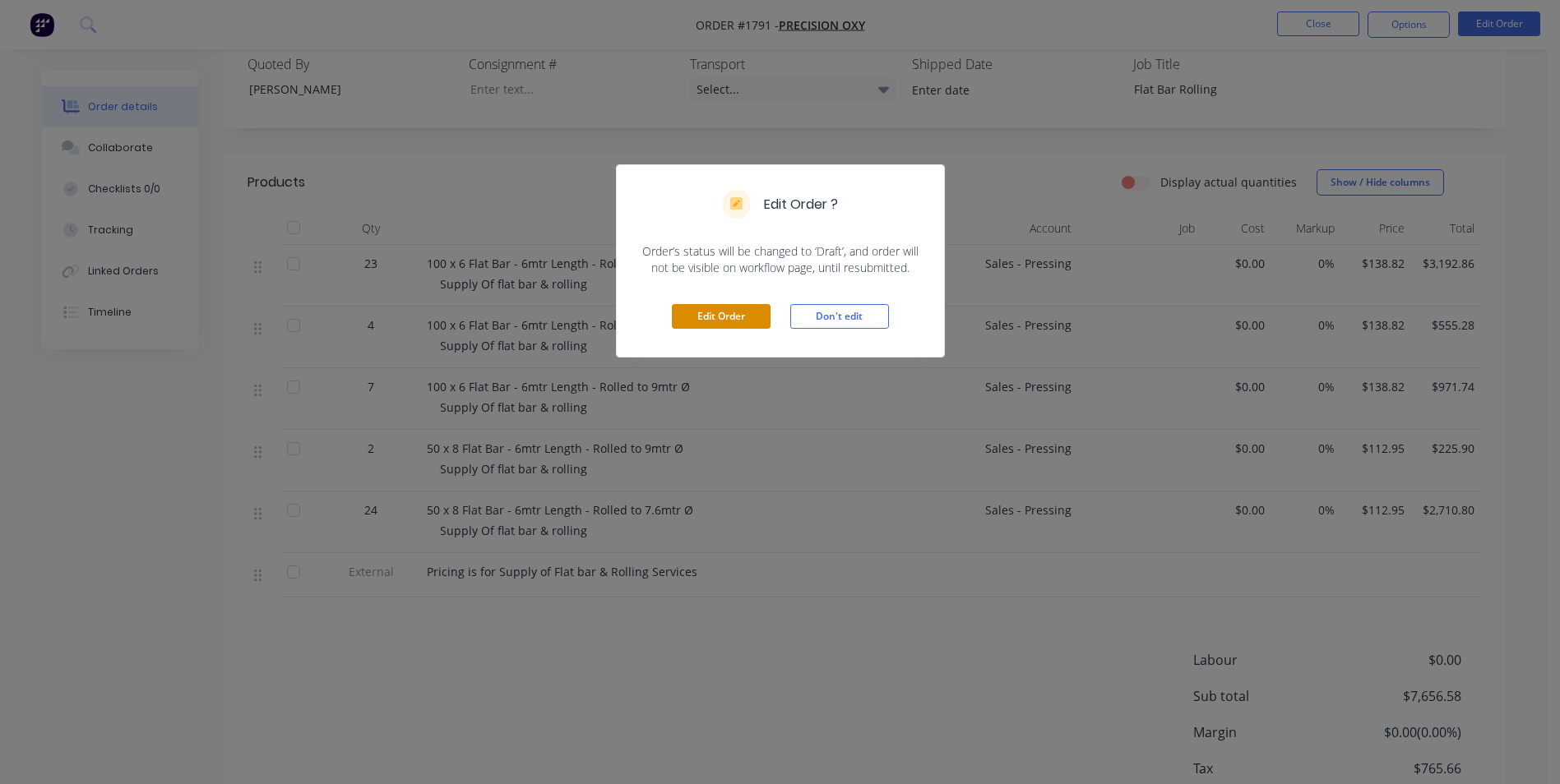
click at [711, 318] on button "Edit Order" at bounding box center [721, 316] width 99 height 24
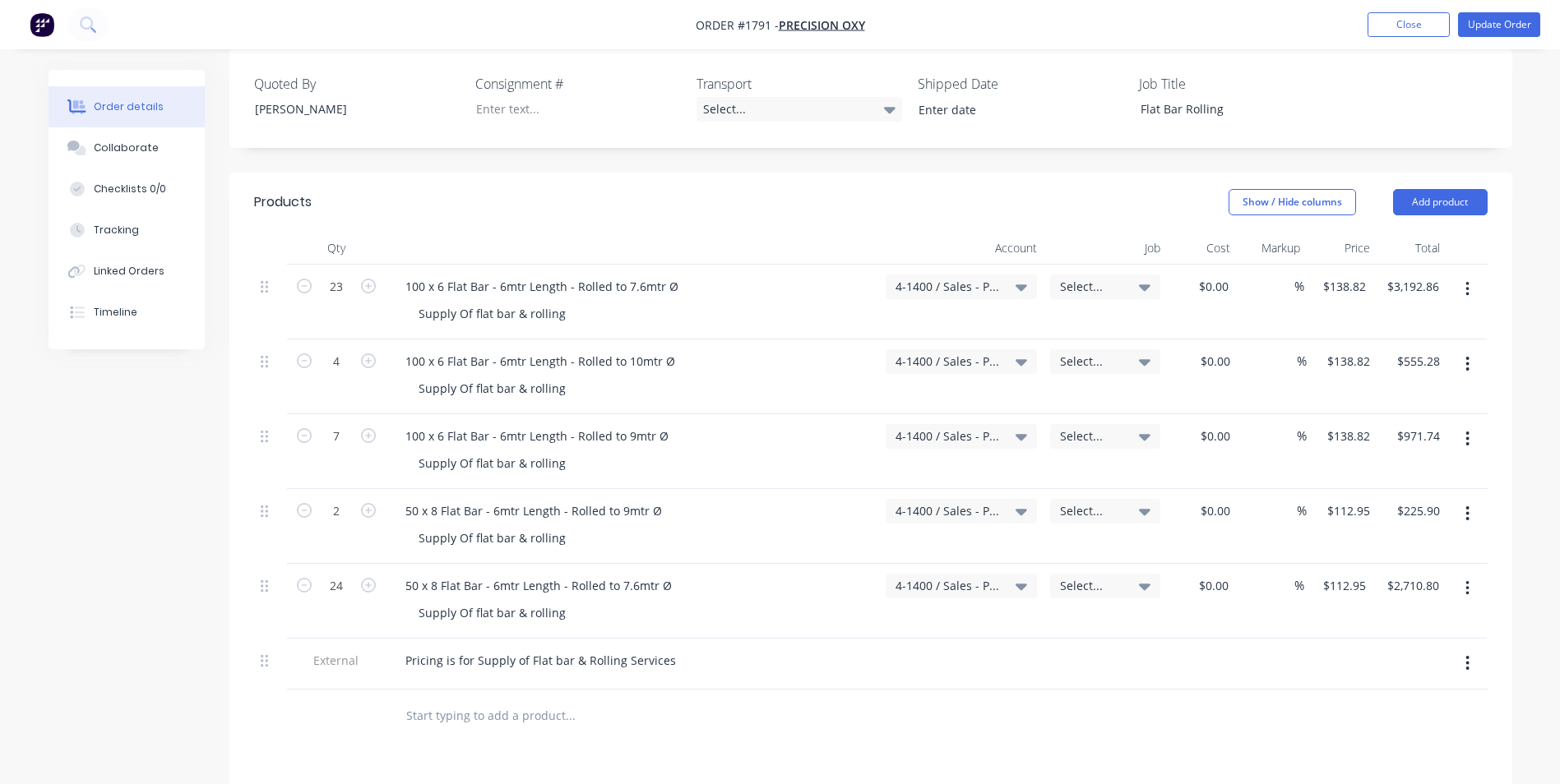
click at [1085, 278] on span "Select..." at bounding box center [1091, 286] width 63 height 17
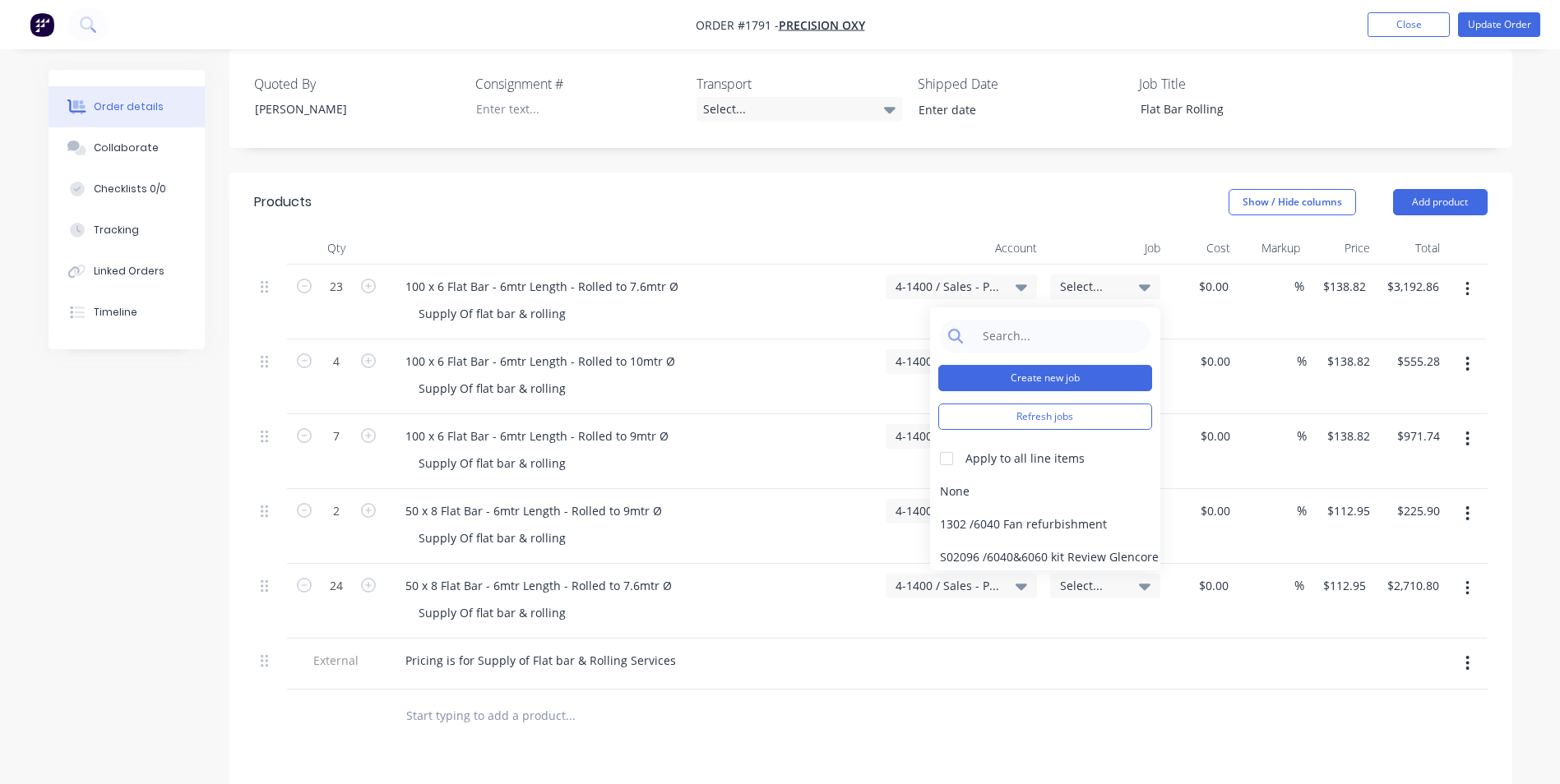
click at [1034, 365] on button "Create new job" at bounding box center [1045, 377] width 214 height 26
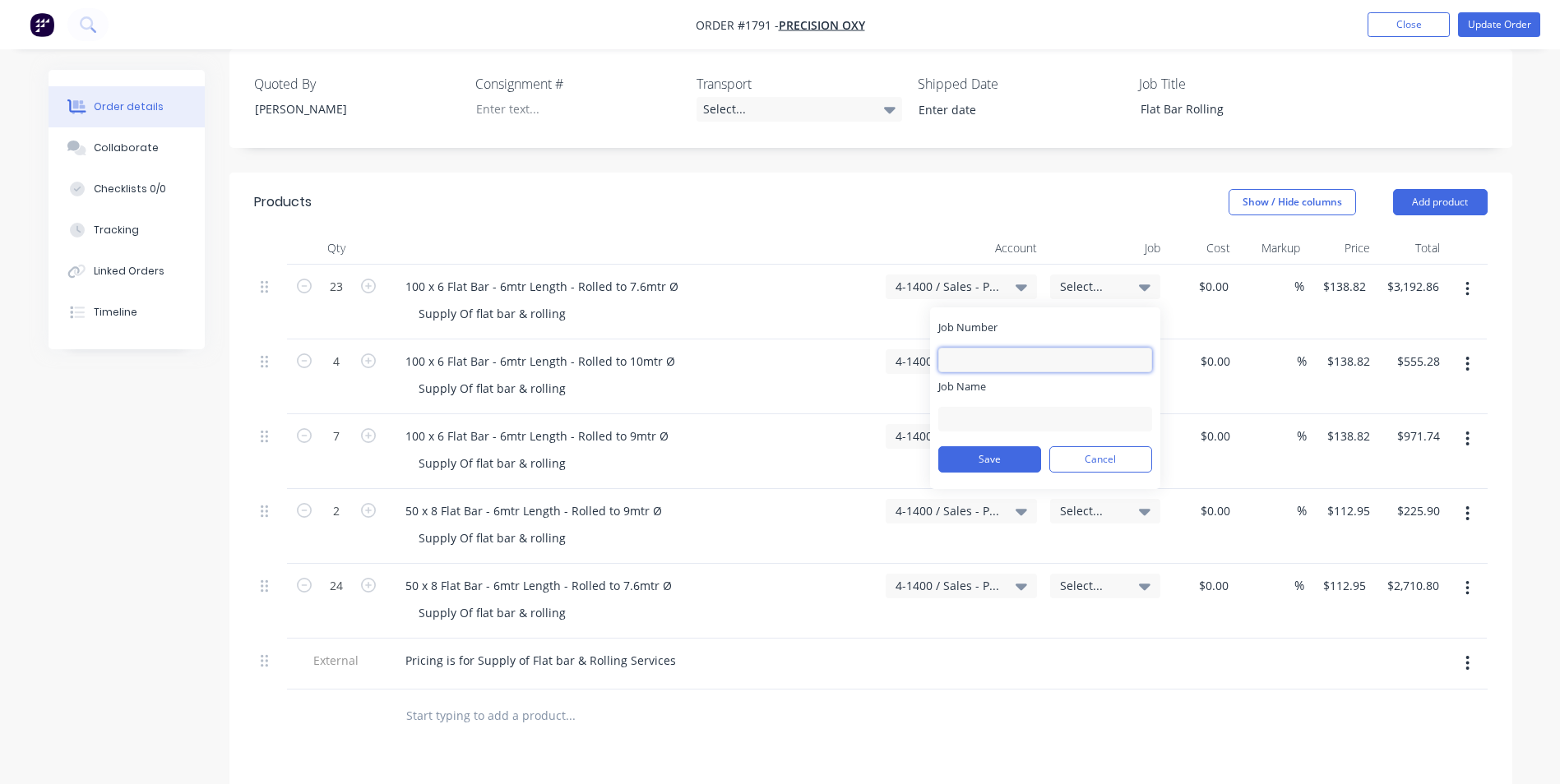
click at [1011, 347] on input "Job Number" at bounding box center [1045, 359] width 214 height 24
type input "1791"
click at [996, 407] on input "Job Name" at bounding box center [1045, 419] width 214 height 24
drag, startPoint x: 1055, startPoint y: 402, endPoint x: 990, endPoint y: 401, distance: 65.0
click at [990, 407] on input "Oxycut-Trailer Front-pressing" at bounding box center [1045, 419] width 214 height 24
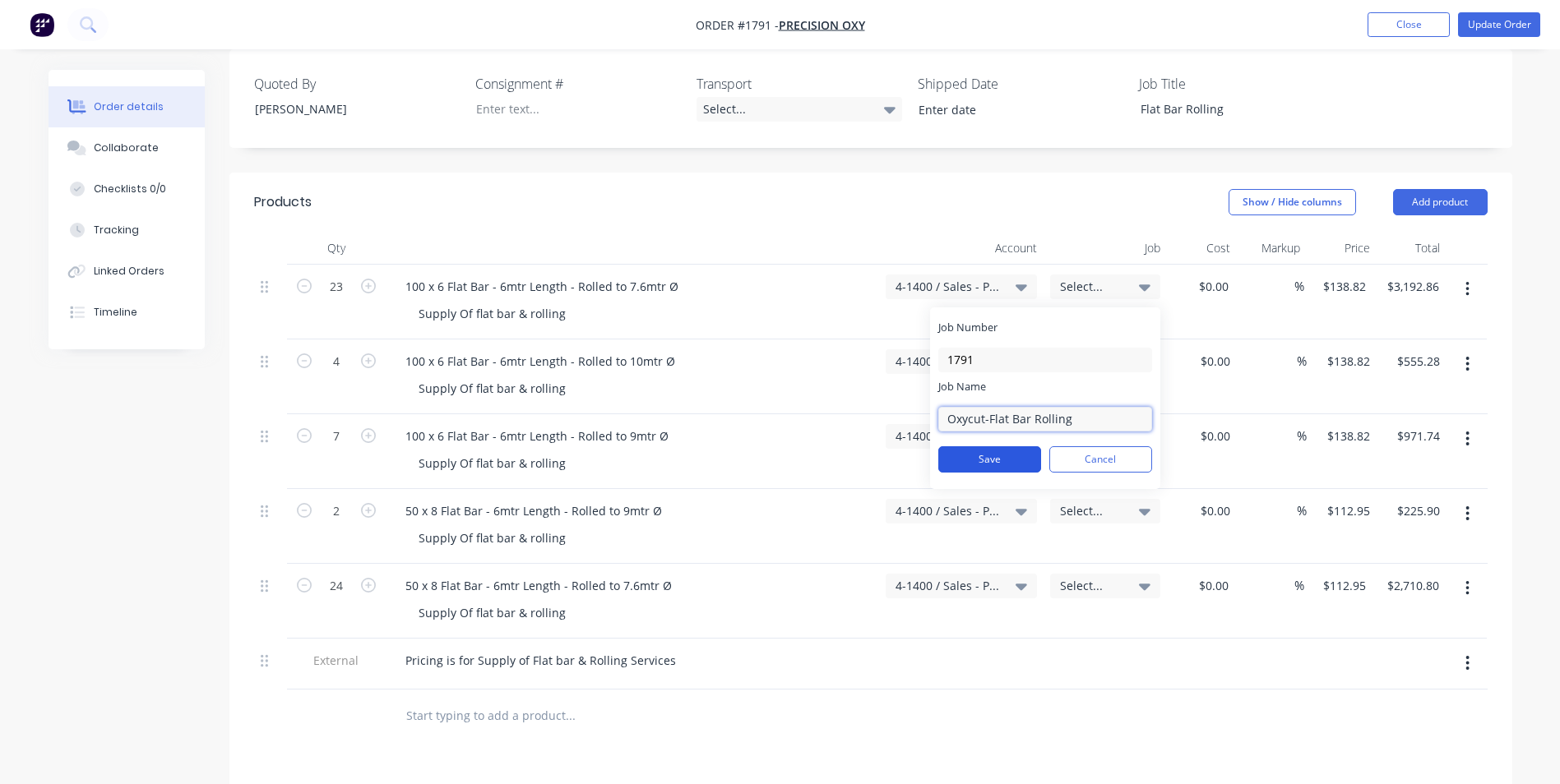
type input "Oxycut-Flat Bar Rolling"
click at [1001, 446] on button "Save" at bounding box center [990, 459] width 103 height 26
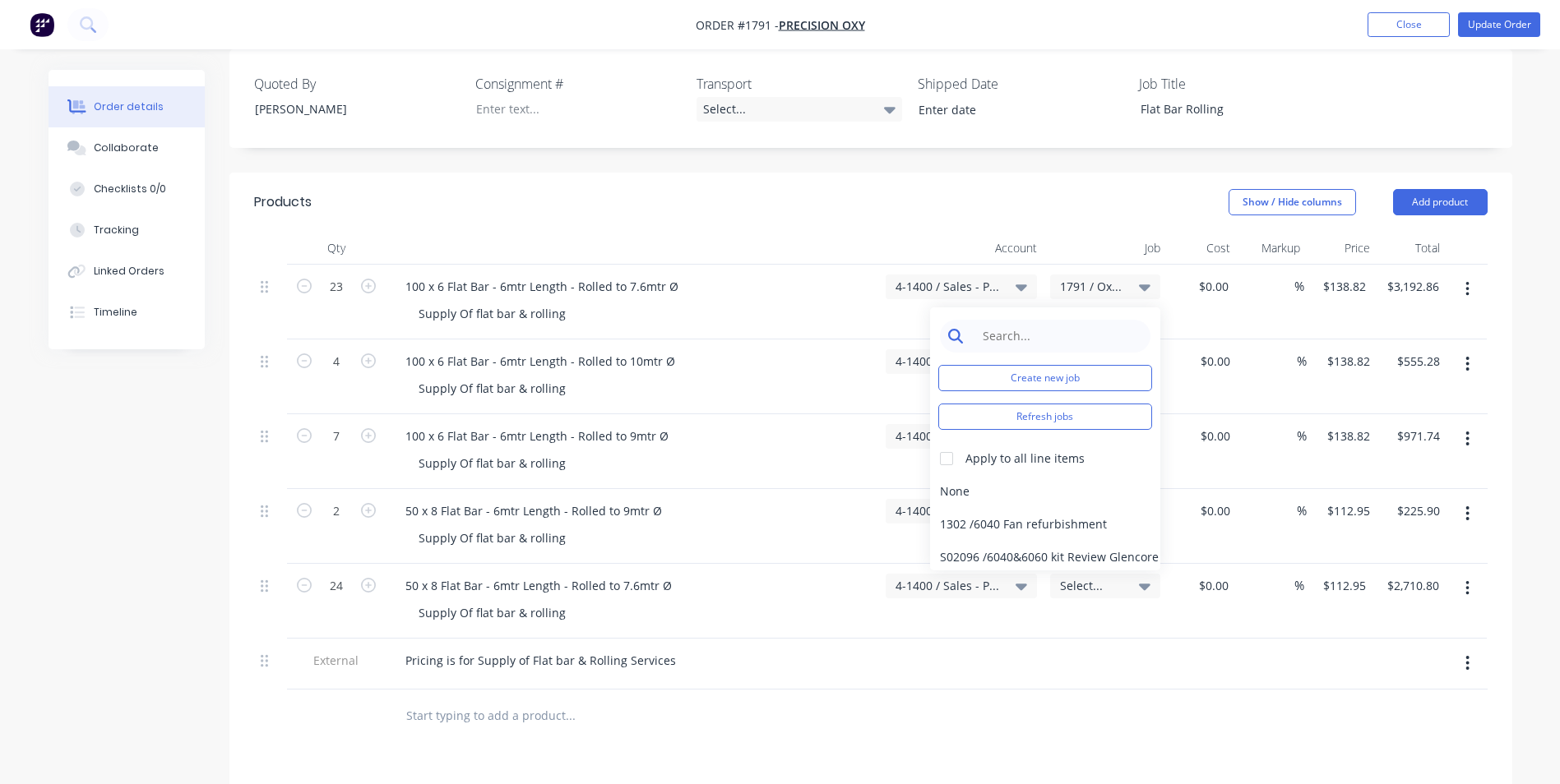
click at [991, 319] on input at bounding box center [1058, 336] width 168 height 33
type input "1"
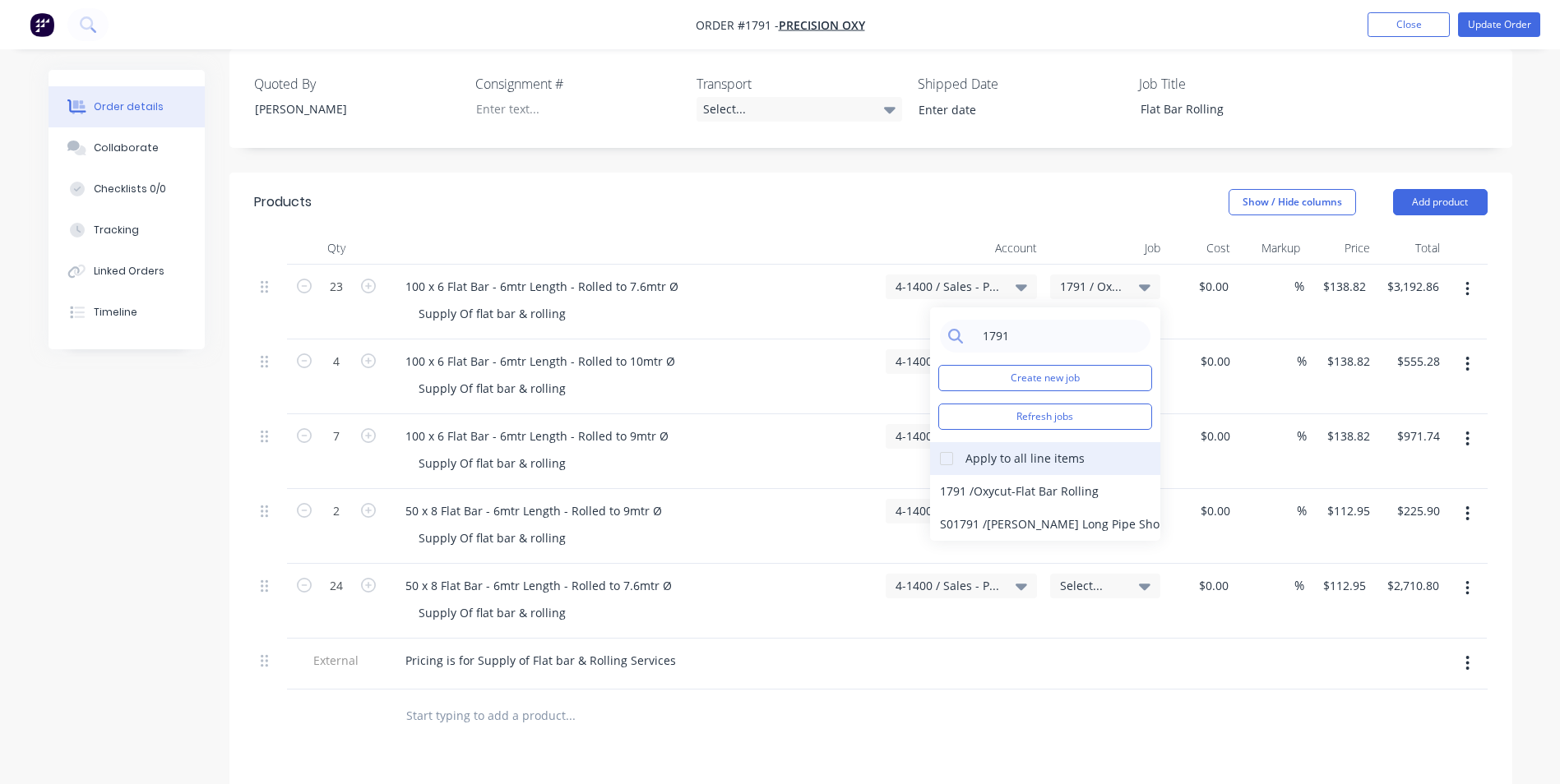
type input "1791"
click at [946, 442] on div at bounding box center [947, 459] width 33 height 33
click at [964, 475] on div "1791 / Oxycut-Flat Bar Rolling" at bounding box center [1046, 492] width 230 height 33
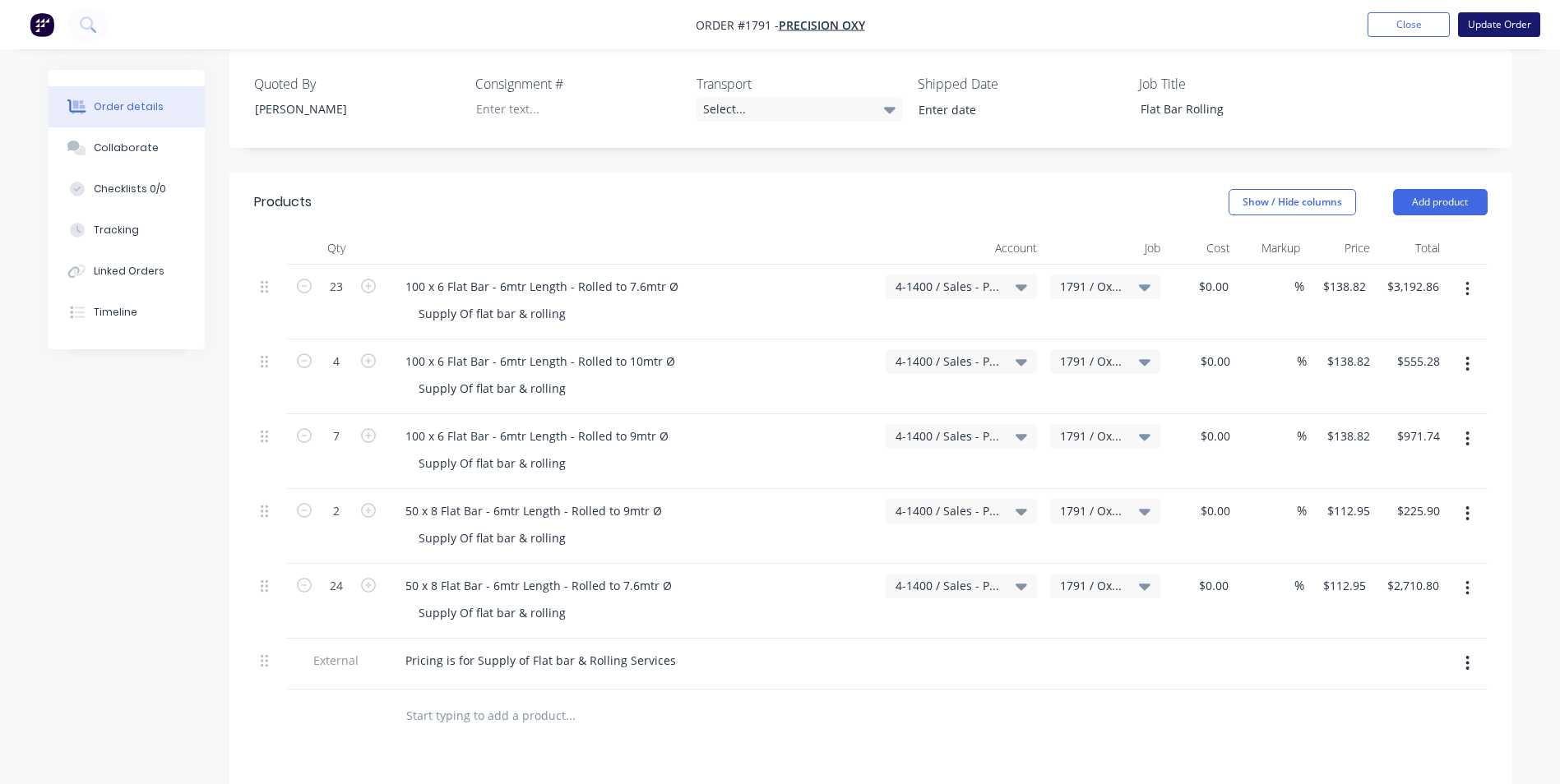
click at [1499, 24] on button "Update Order" at bounding box center [1499, 24] width 82 height 24
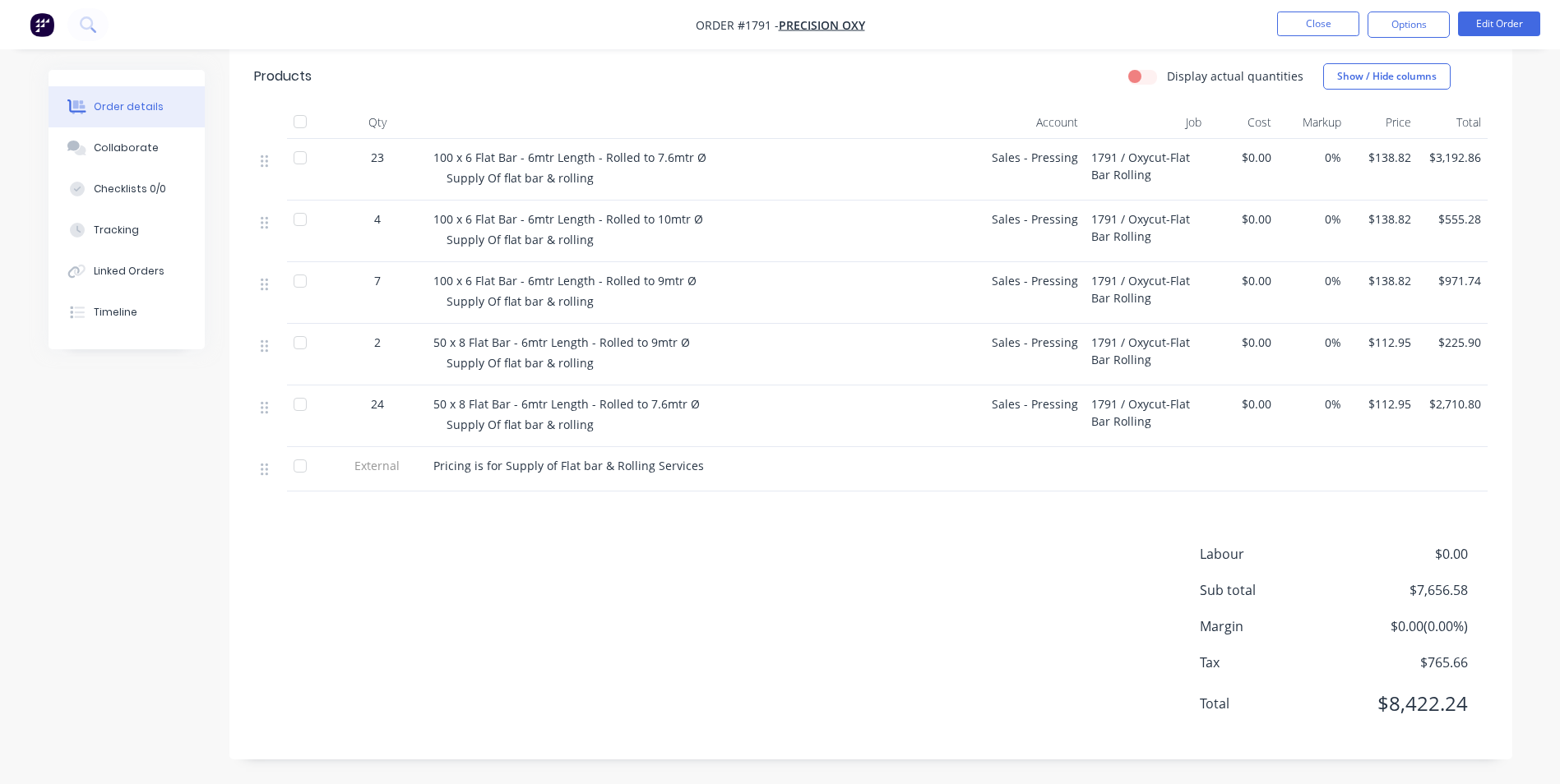
scroll to position [435, 0]
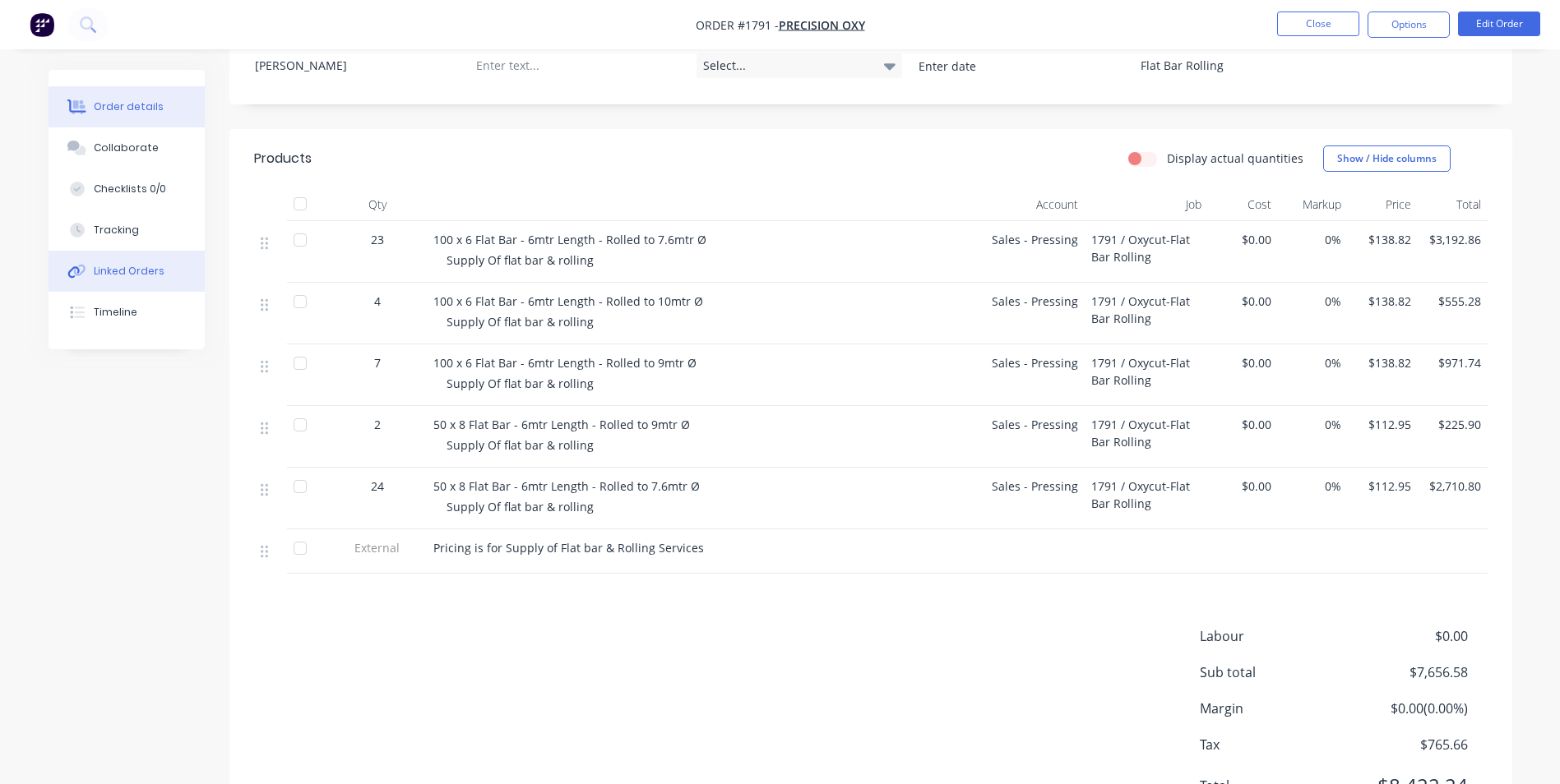
click at [129, 269] on div "Linked Orders" at bounding box center [129, 271] width 71 height 15
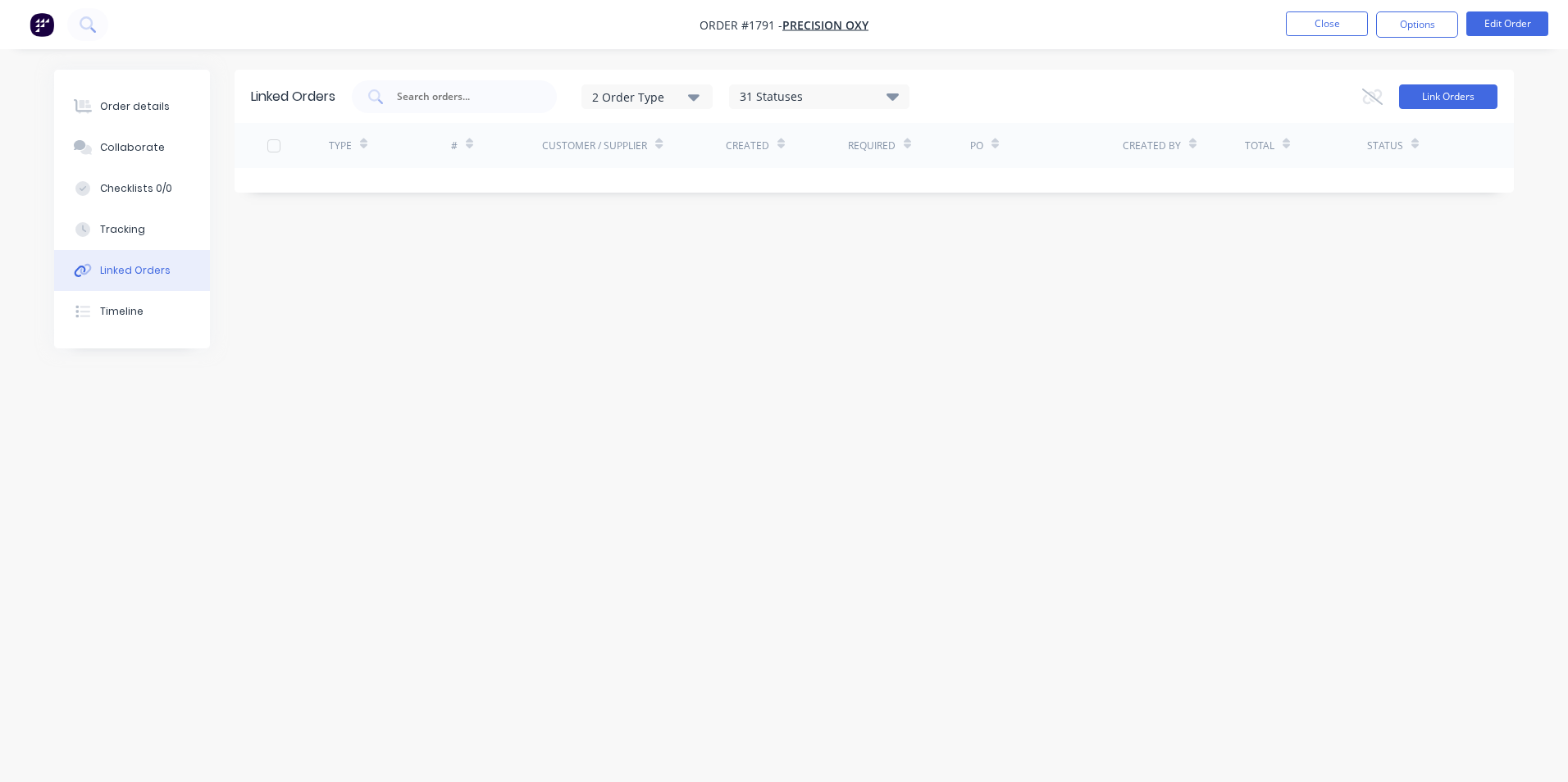
click at [1446, 98] on button "Link Orders" at bounding box center [1448, 96] width 98 height 24
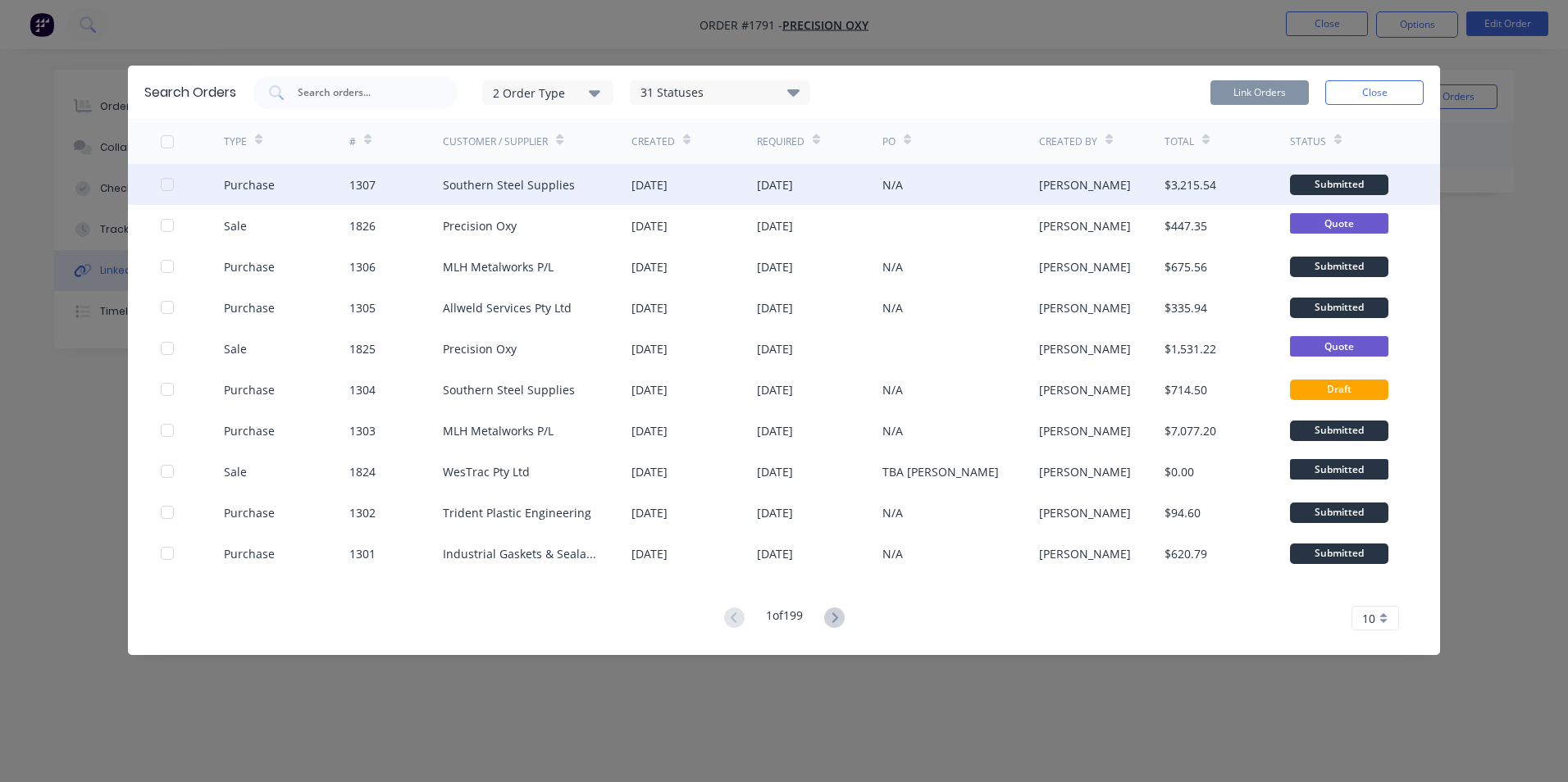
click at [173, 182] on div at bounding box center [167, 184] width 33 height 33
click at [1250, 93] on button "Link Orders" at bounding box center [1260, 92] width 98 height 24
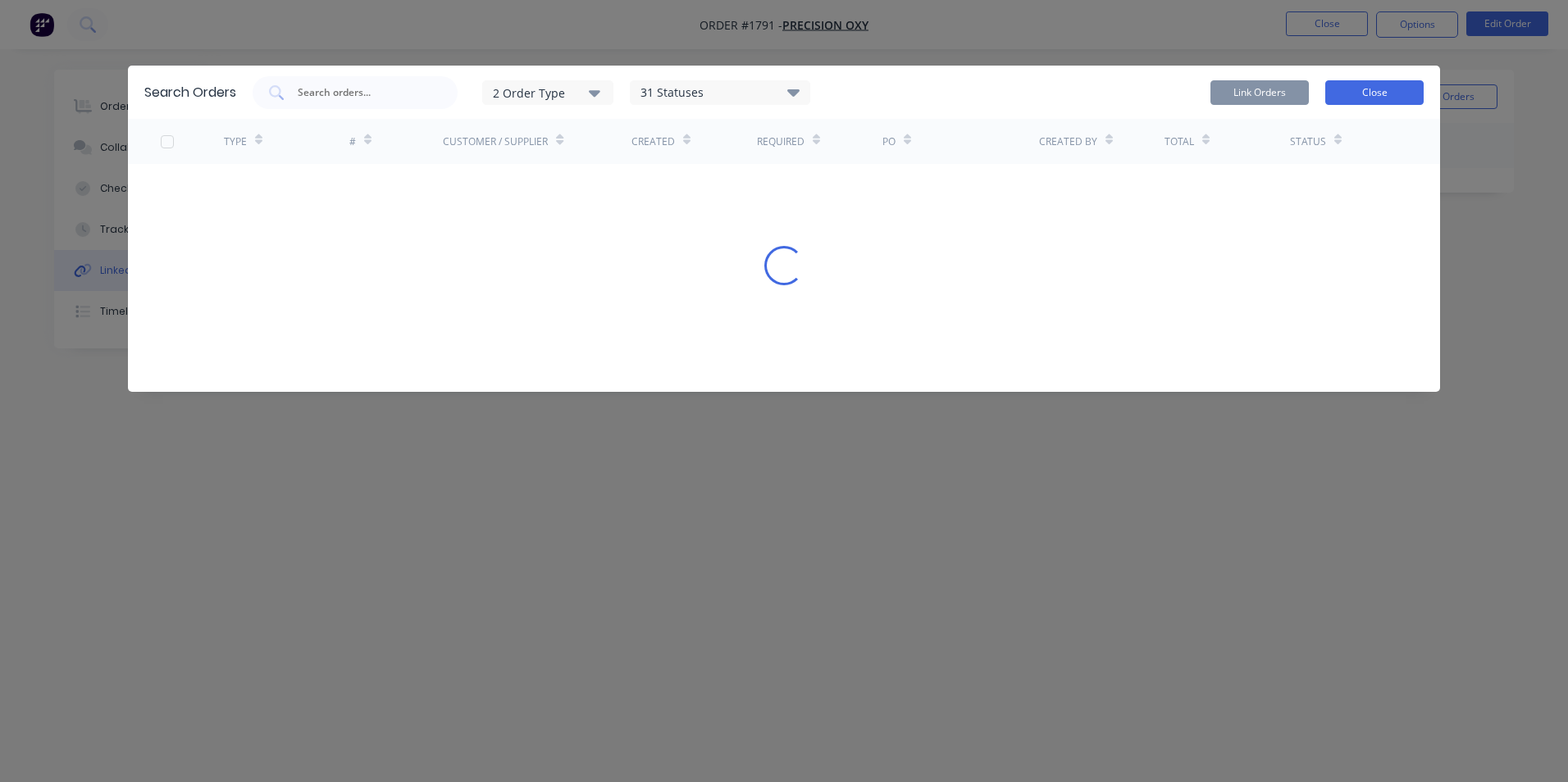
click at [1364, 93] on button "Close" at bounding box center [1375, 92] width 98 height 24
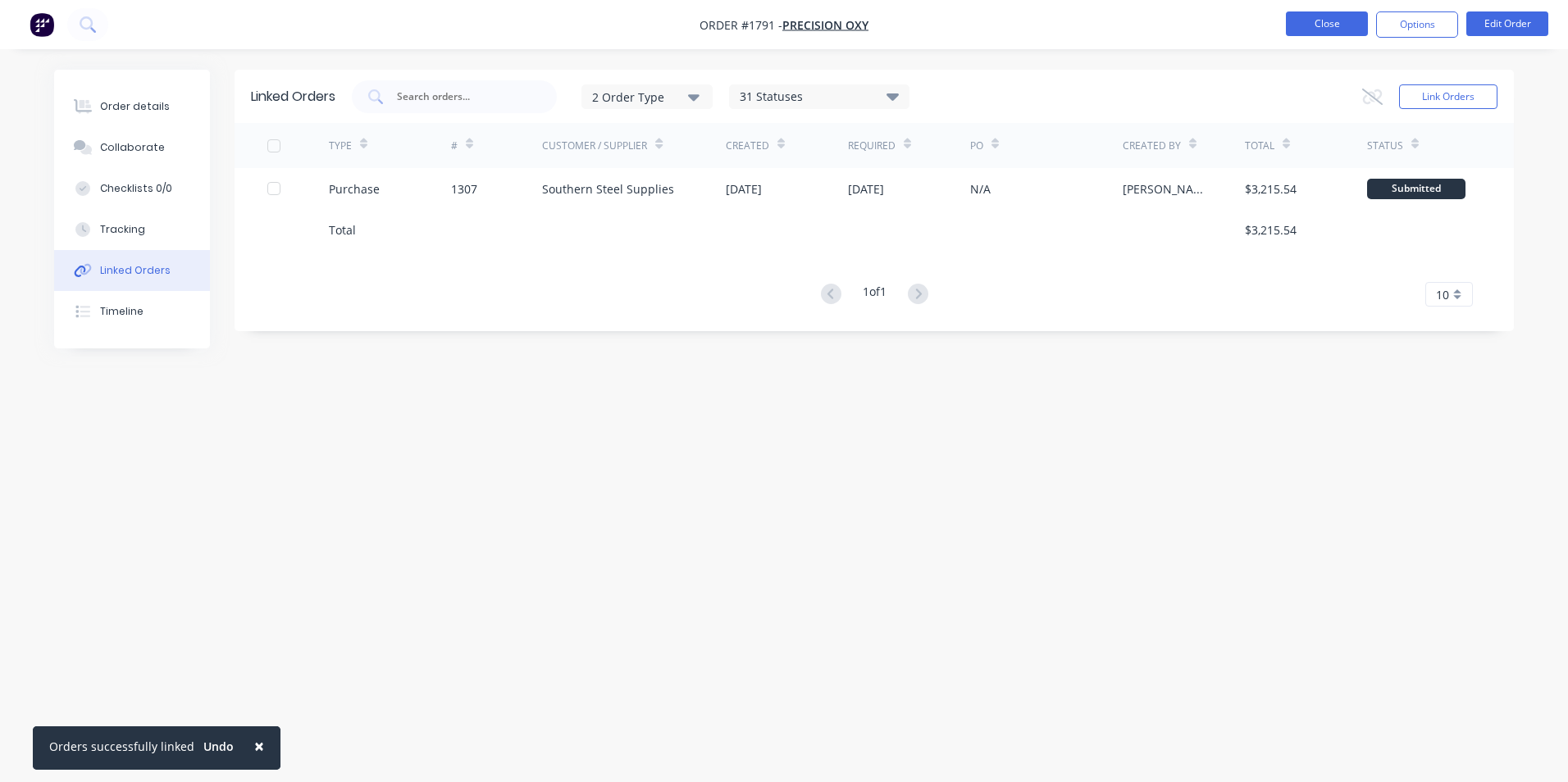
click at [1332, 26] on button "Close" at bounding box center [1327, 23] width 82 height 24
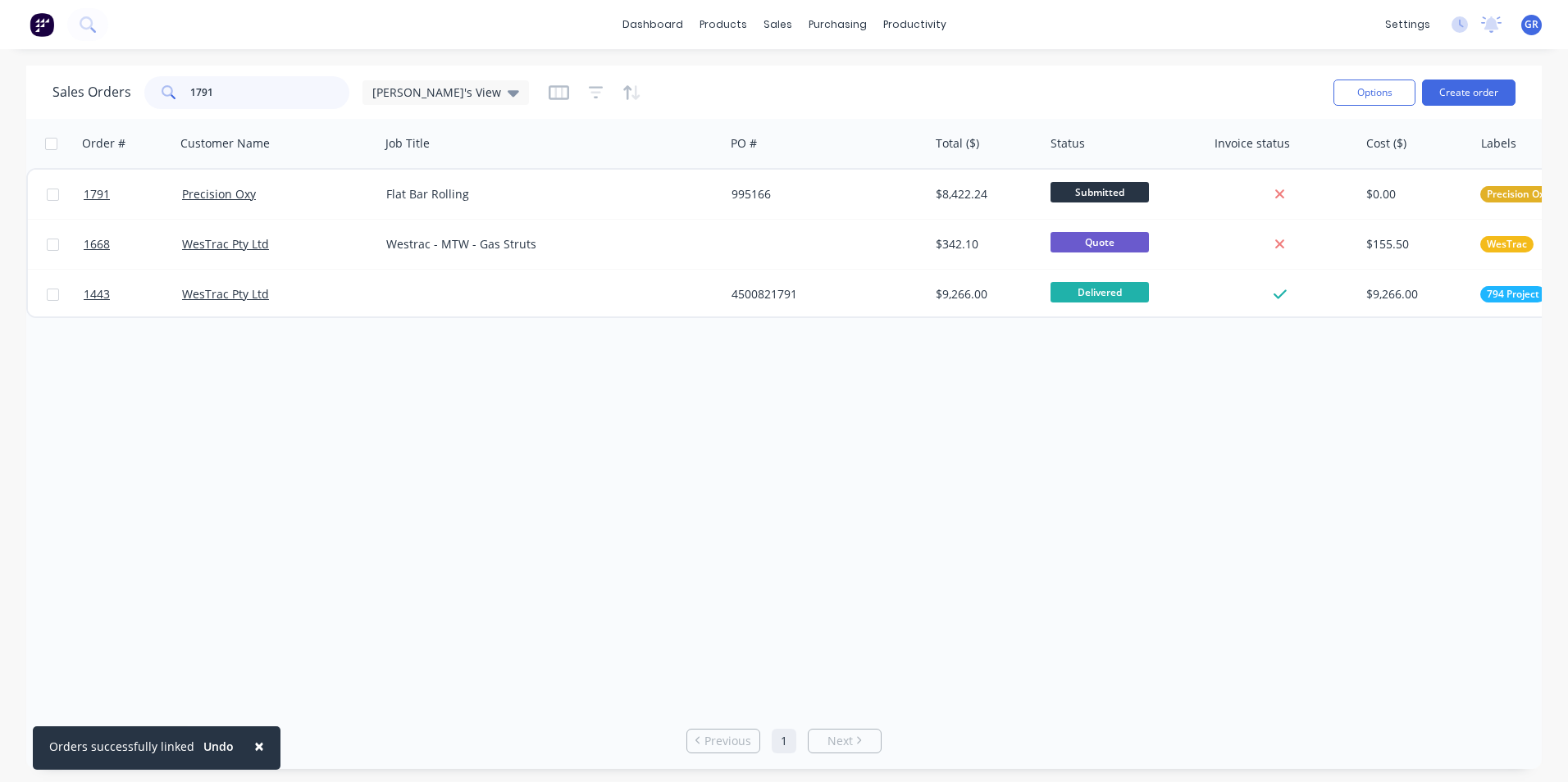
drag, startPoint x: 226, startPoint y: 95, endPoint x: 164, endPoint y: 89, distance: 62.3
click at [164, 89] on div "1791" at bounding box center [247, 93] width 205 height 33
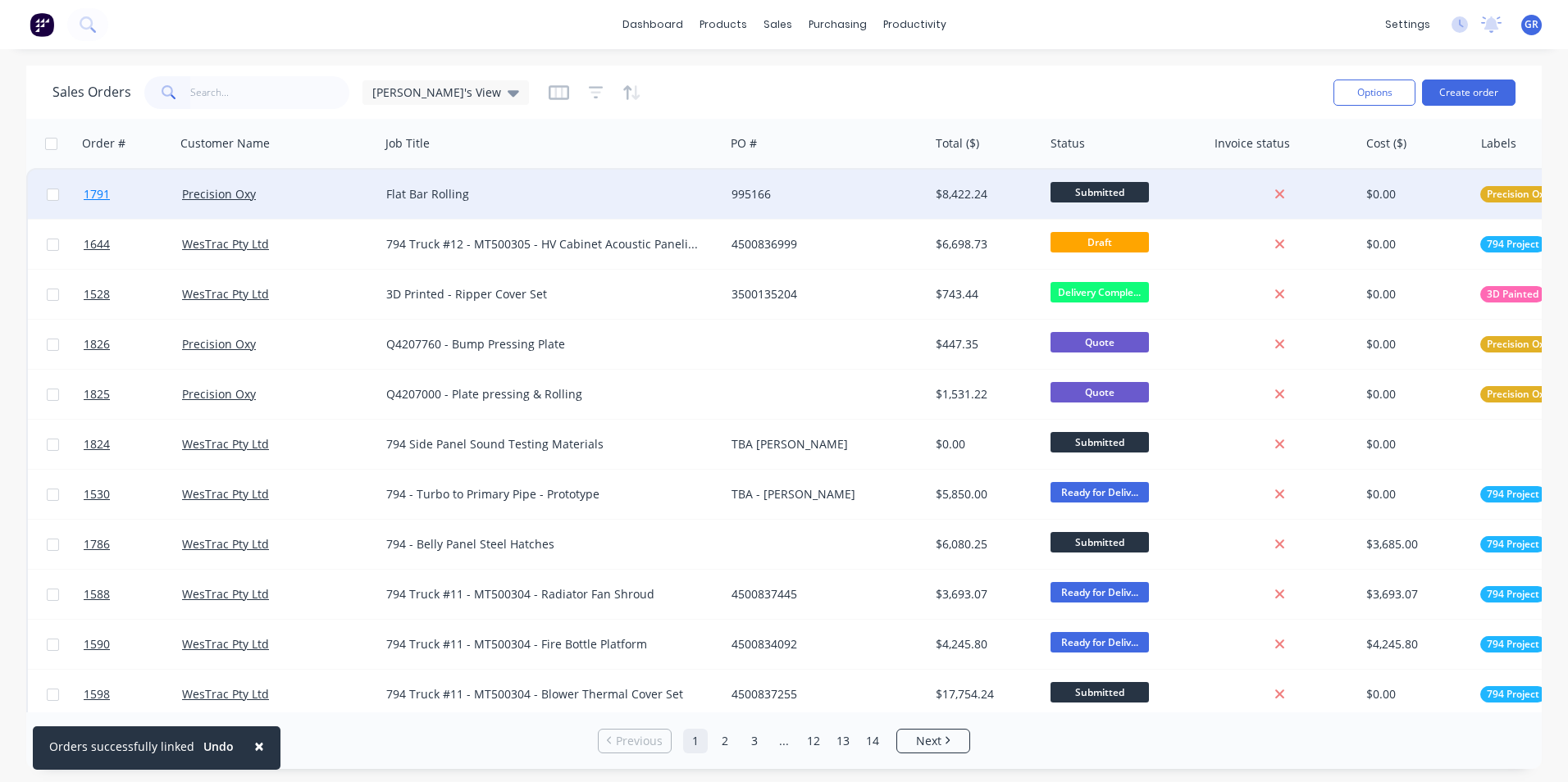
click at [105, 197] on span "1791" at bounding box center [97, 194] width 26 height 16
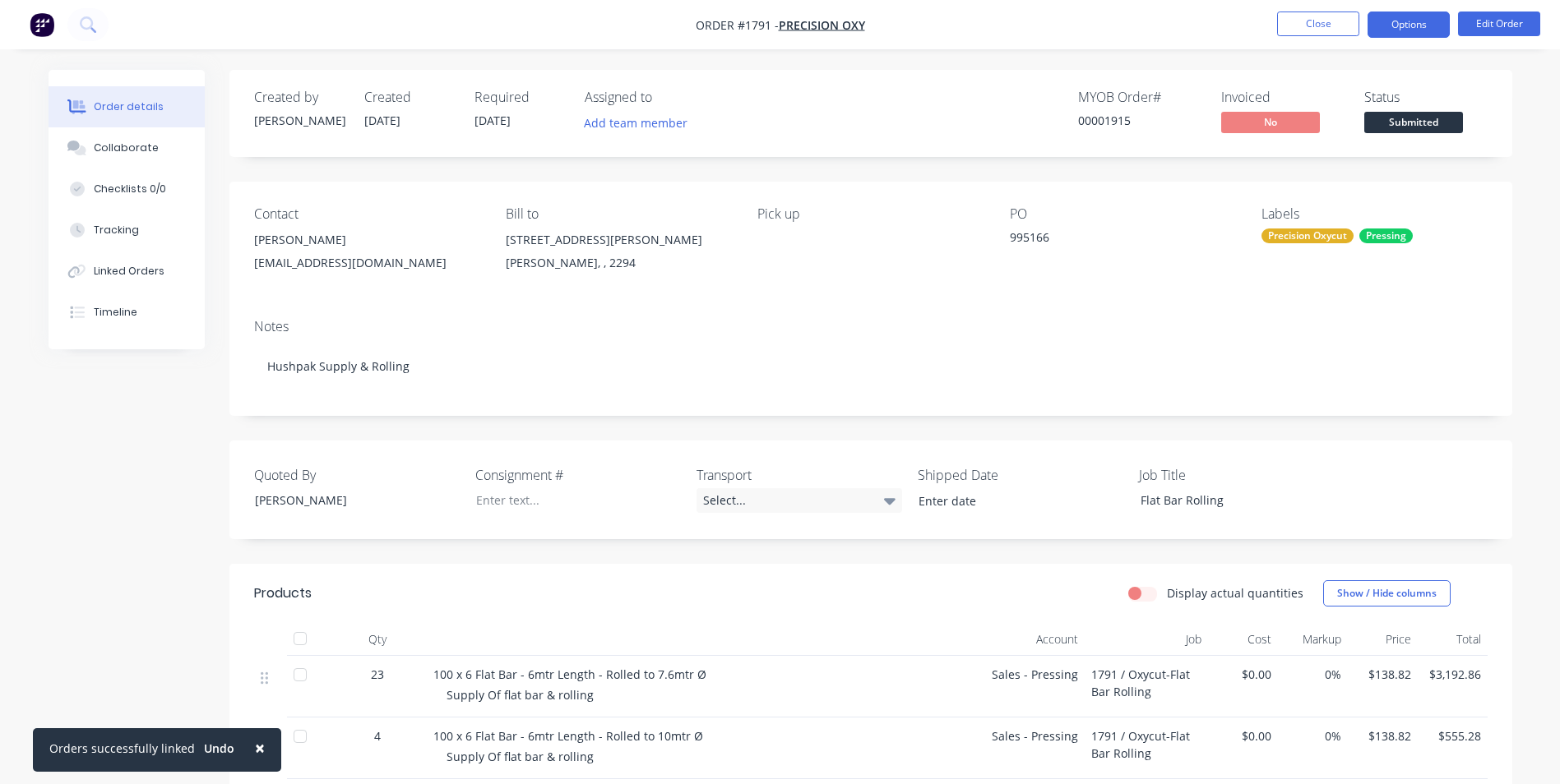
click at [1422, 23] on button "Options" at bounding box center [1409, 24] width 82 height 26
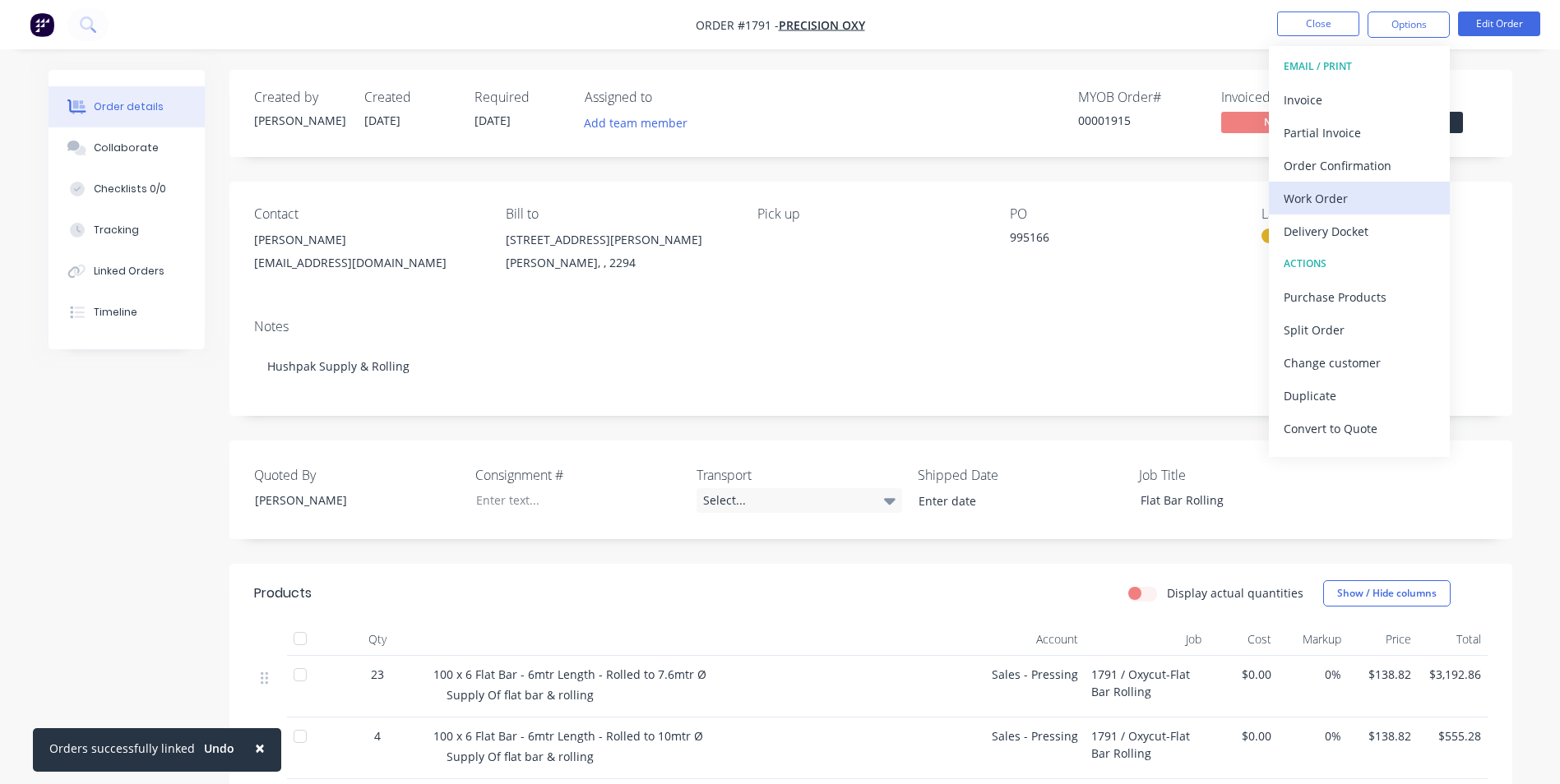
click at [1320, 194] on div "Work Order" at bounding box center [1360, 198] width 151 height 24
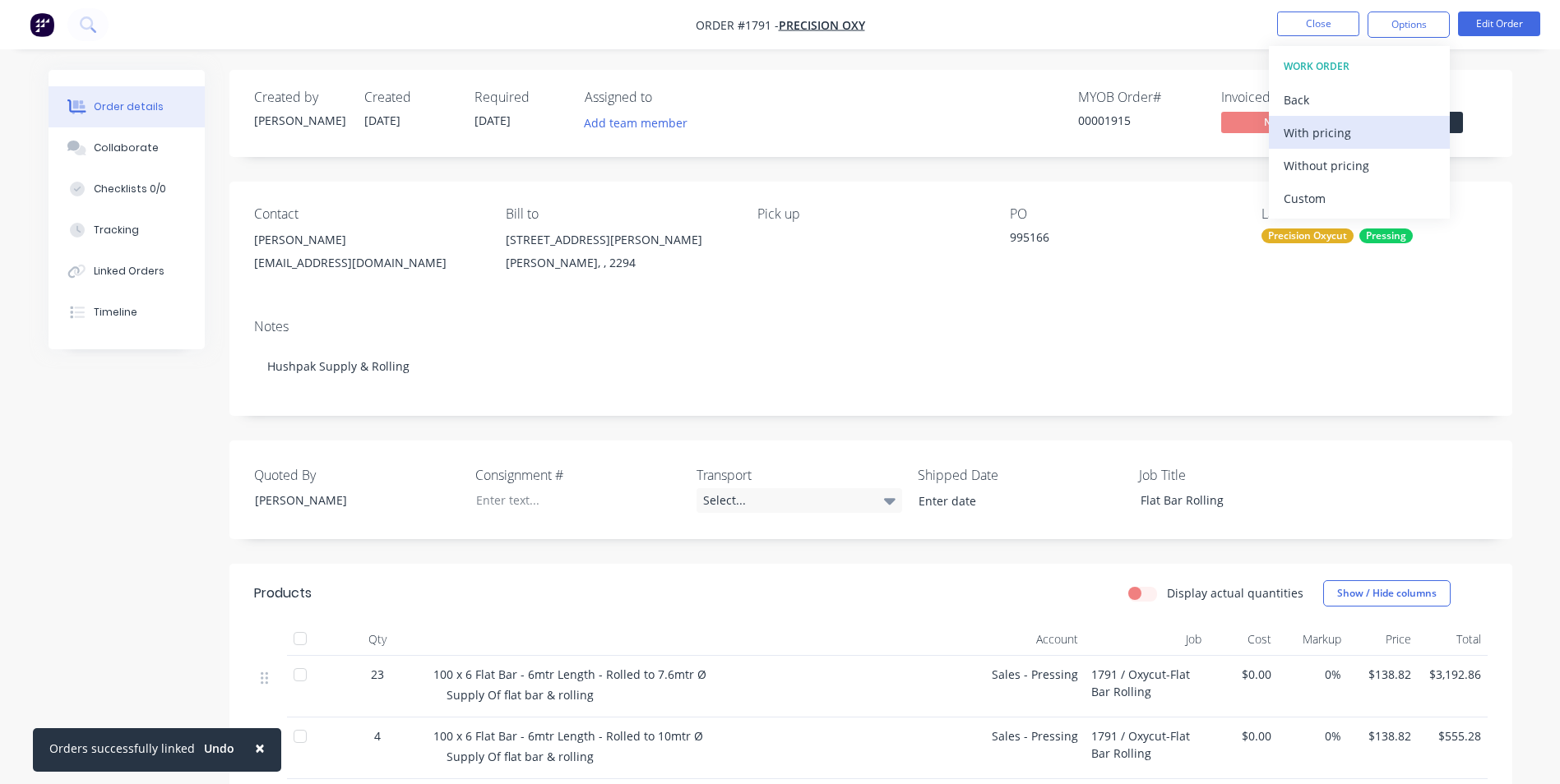
click at [1326, 128] on div "With pricing" at bounding box center [1360, 133] width 151 height 24
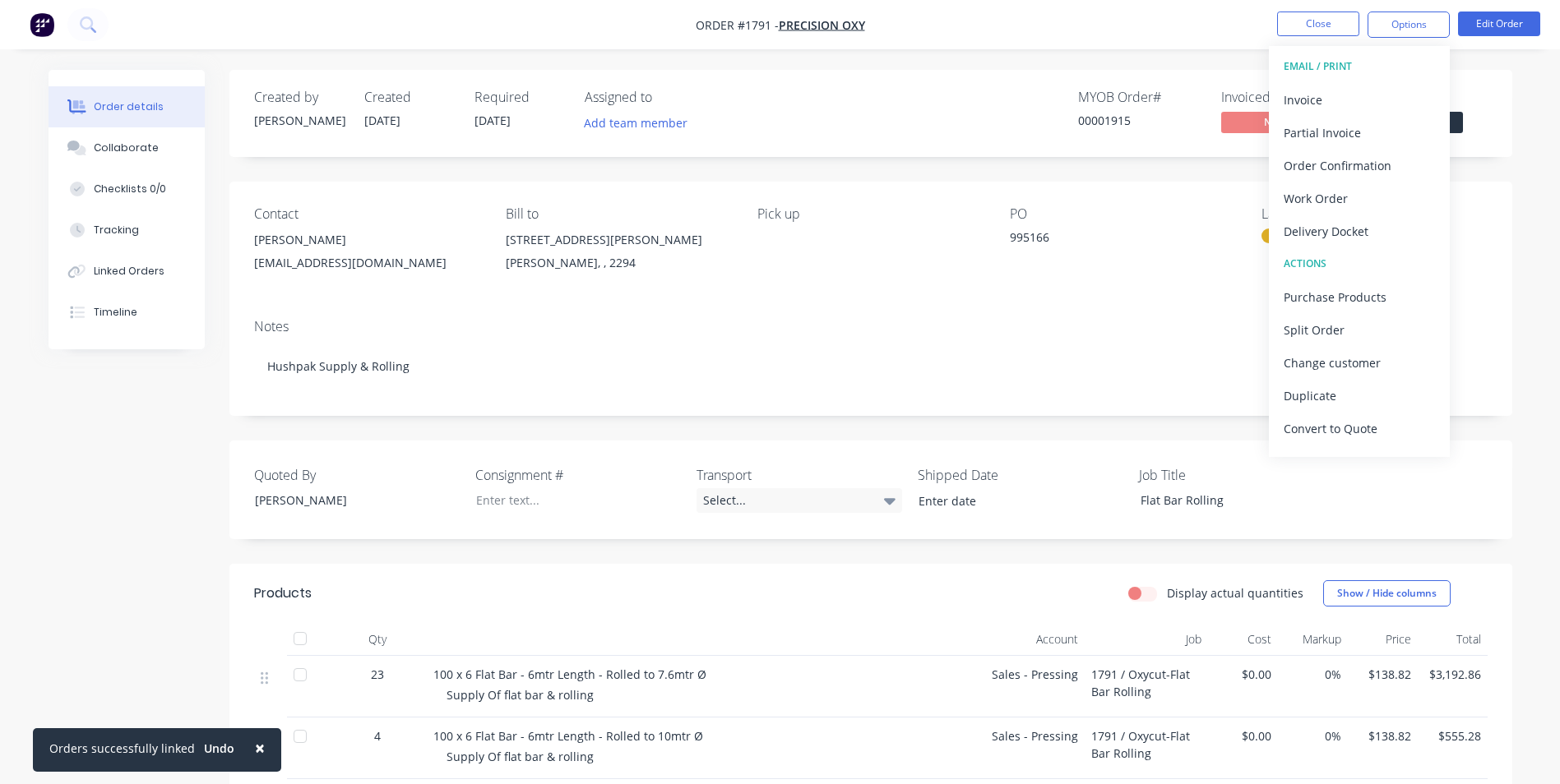
click at [1106, 19] on nav "Order #1791 - Precision Oxy Close Options EMAIL / PRINT Invoice Partial Invoice…" at bounding box center [780, 24] width 1560 height 49
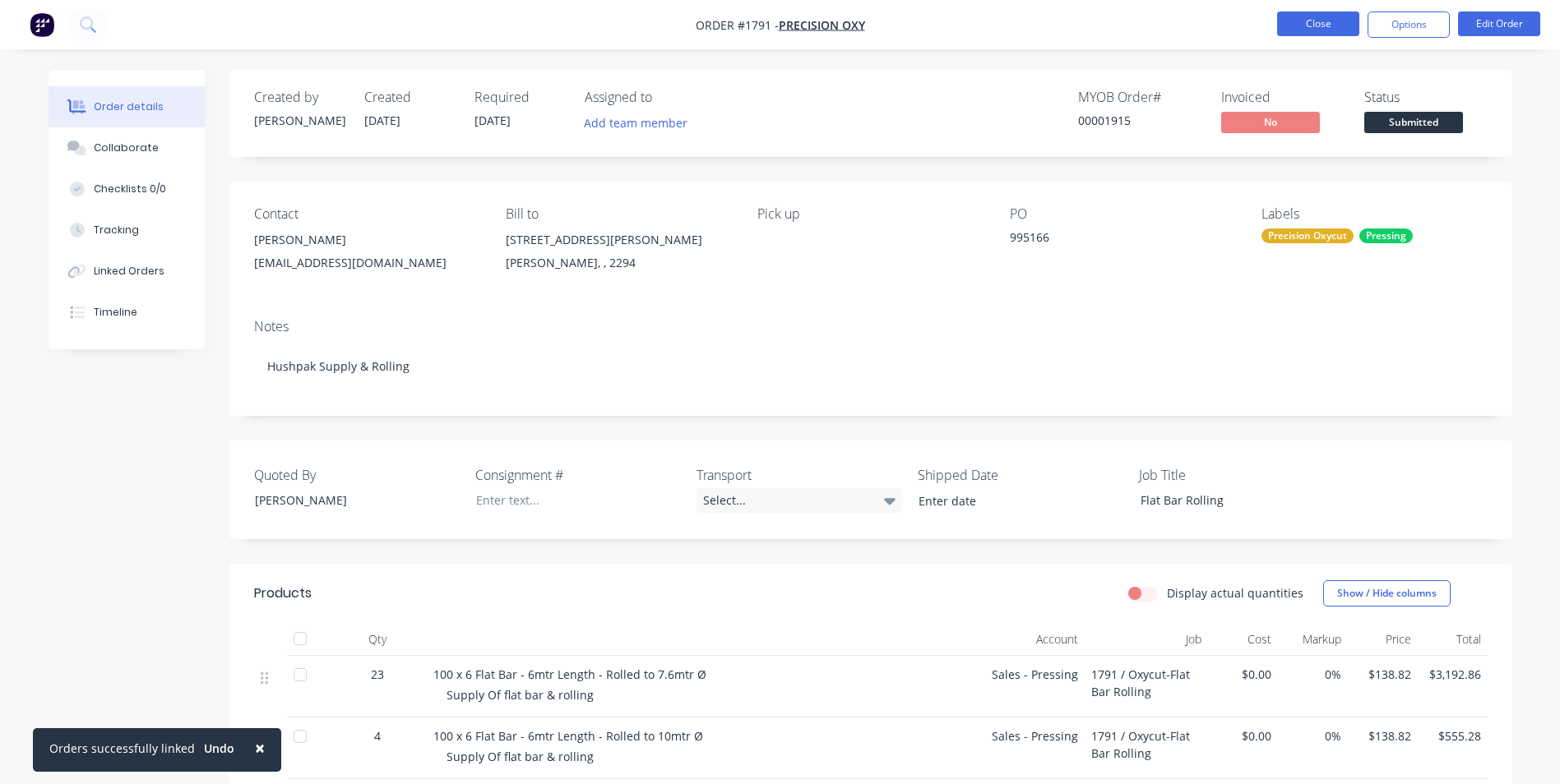
click at [1305, 22] on button "Close" at bounding box center [1318, 23] width 82 height 24
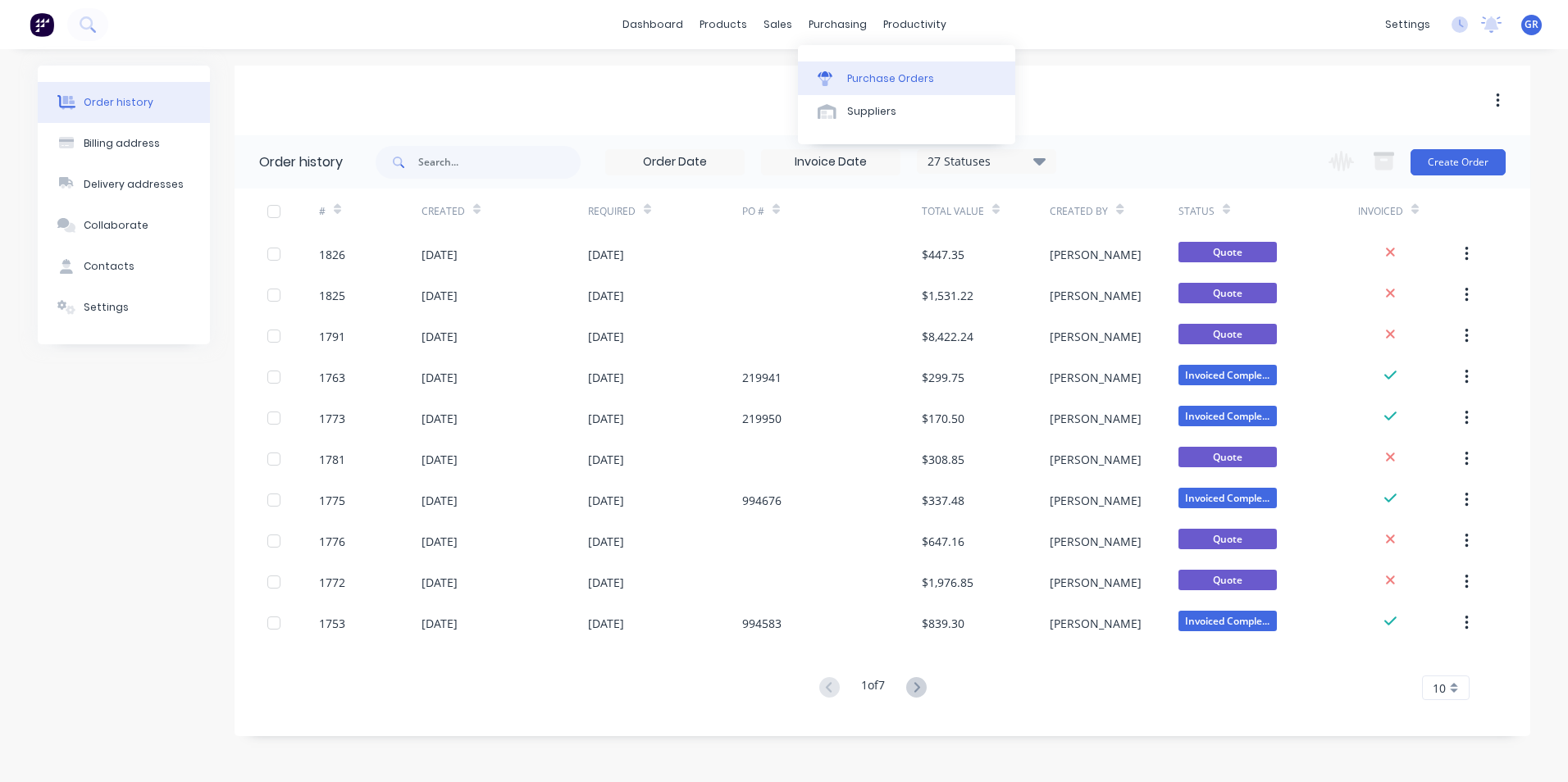
click at [865, 73] on div "Purchase Orders" at bounding box center [891, 78] width 87 height 14
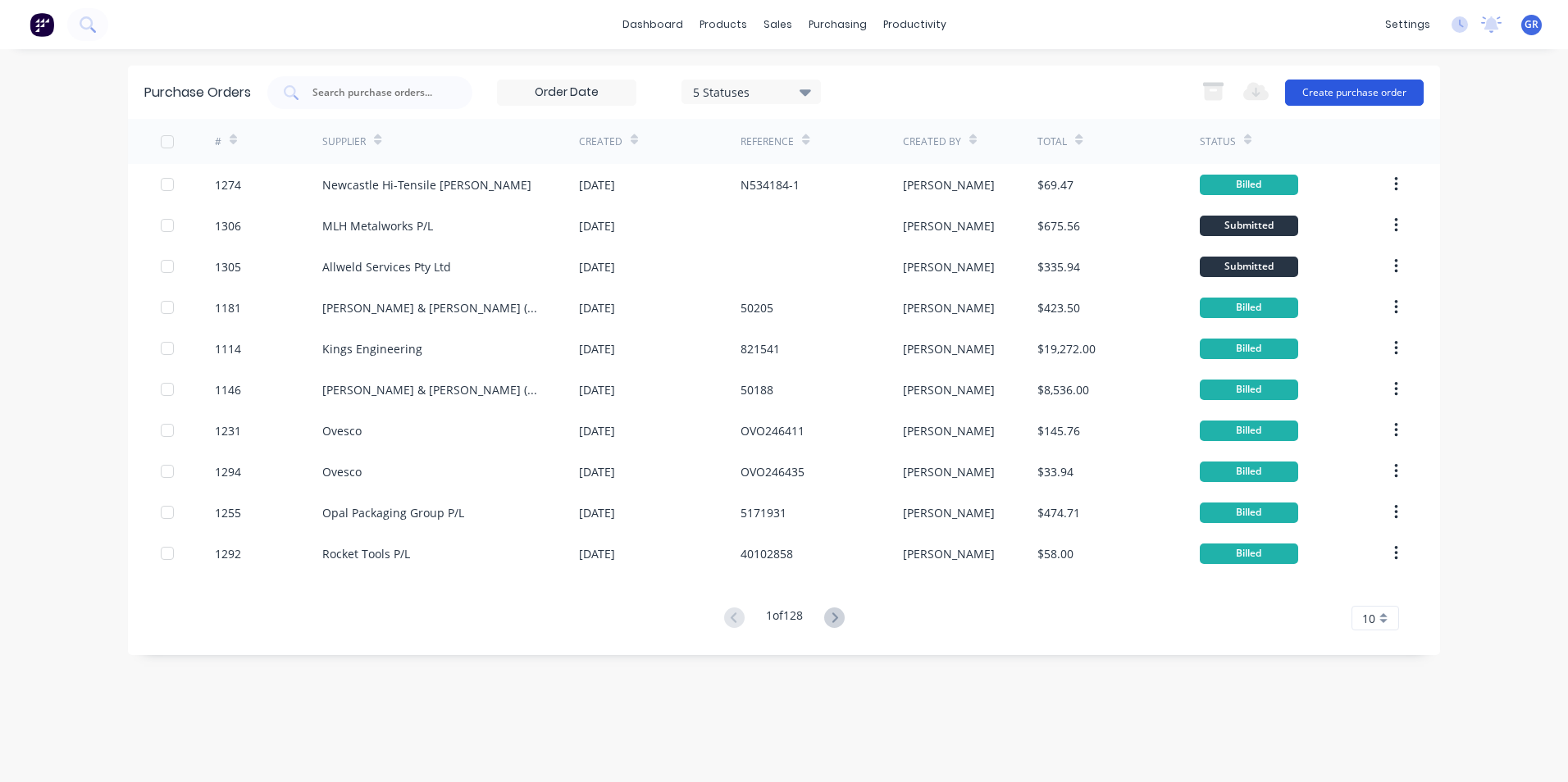
click at [1358, 93] on button "Create purchase order" at bounding box center [1355, 92] width 139 height 26
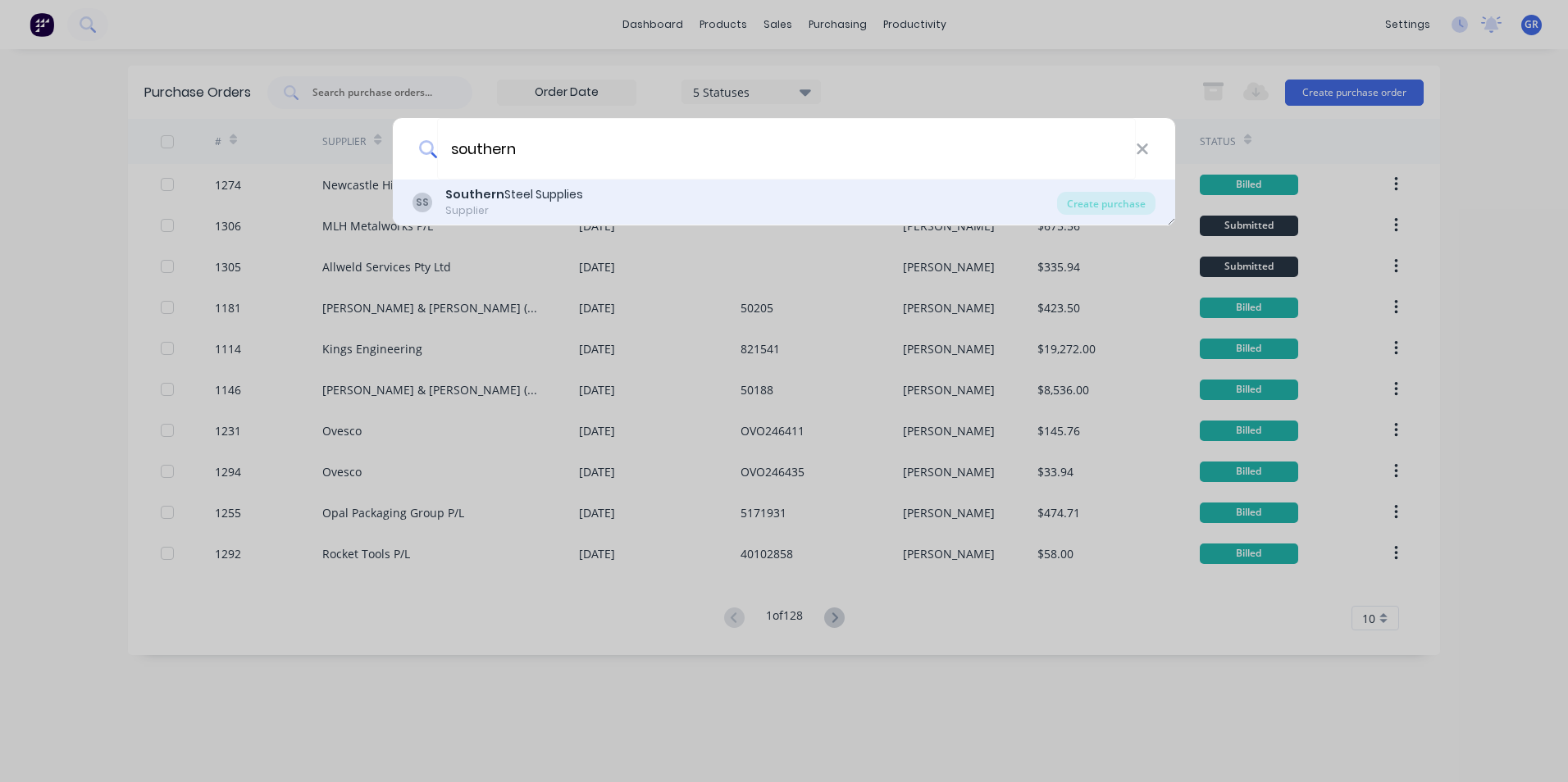
type input "southern"
click at [546, 191] on div "Southern Steel Supplies" at bounding box center [514, 195] width 138 height 17
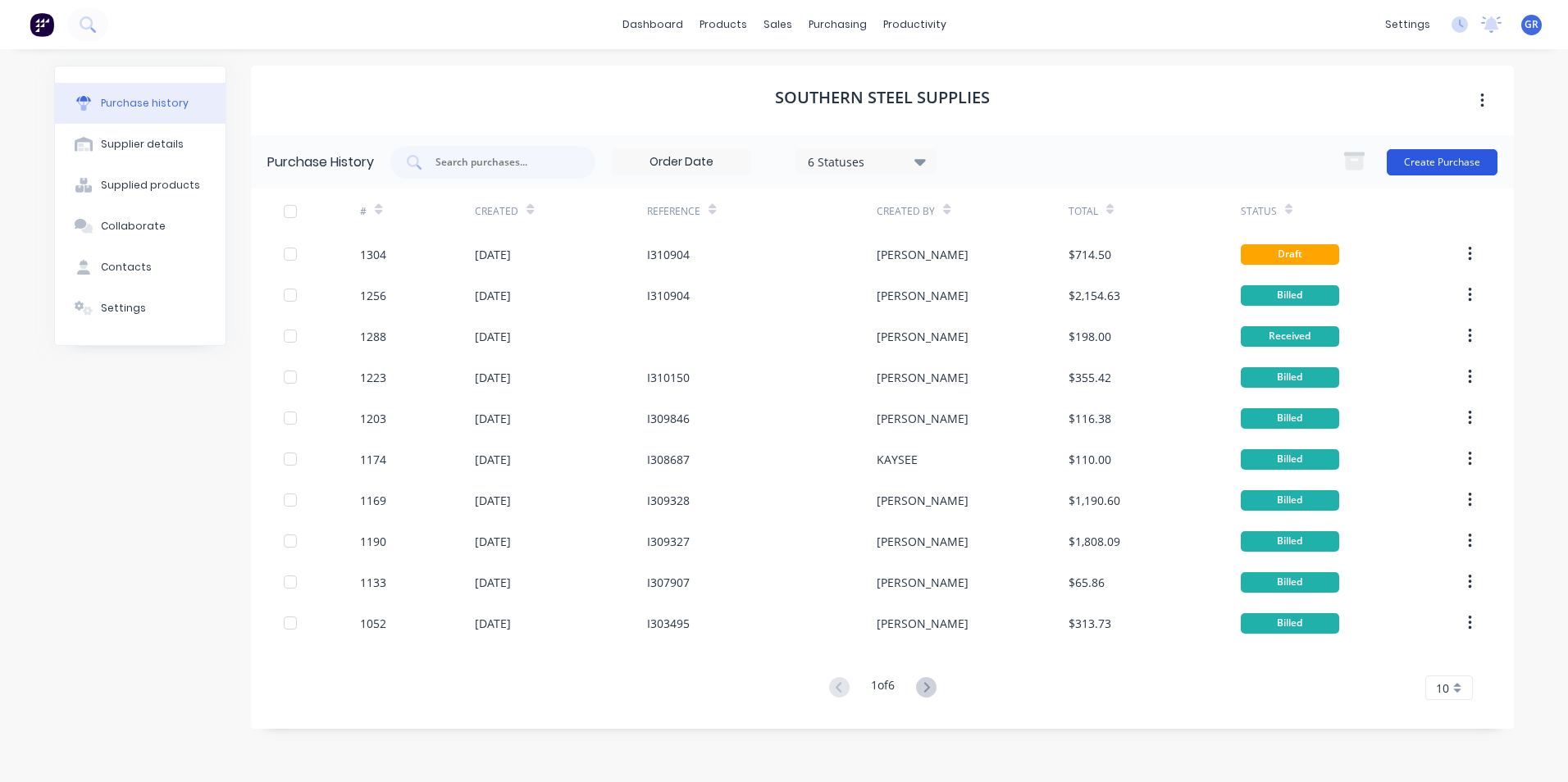
click at [1403, 155] on button "Create Purchase" at bounding box center [1442, 162] width 111 height 26
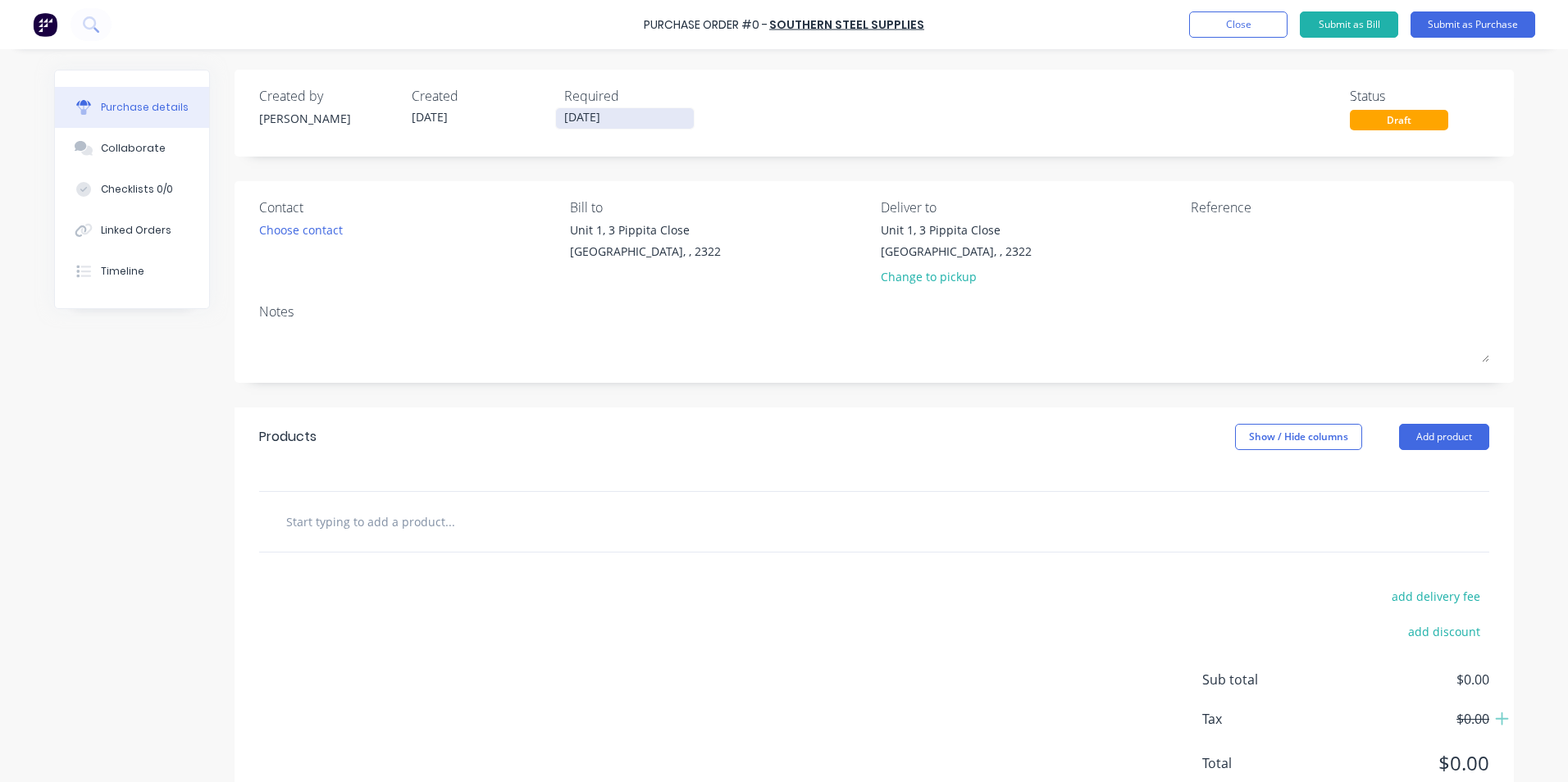
click at [594, 118] on input "[DATE]" at bounding box center [625, 118] width 138 height 20
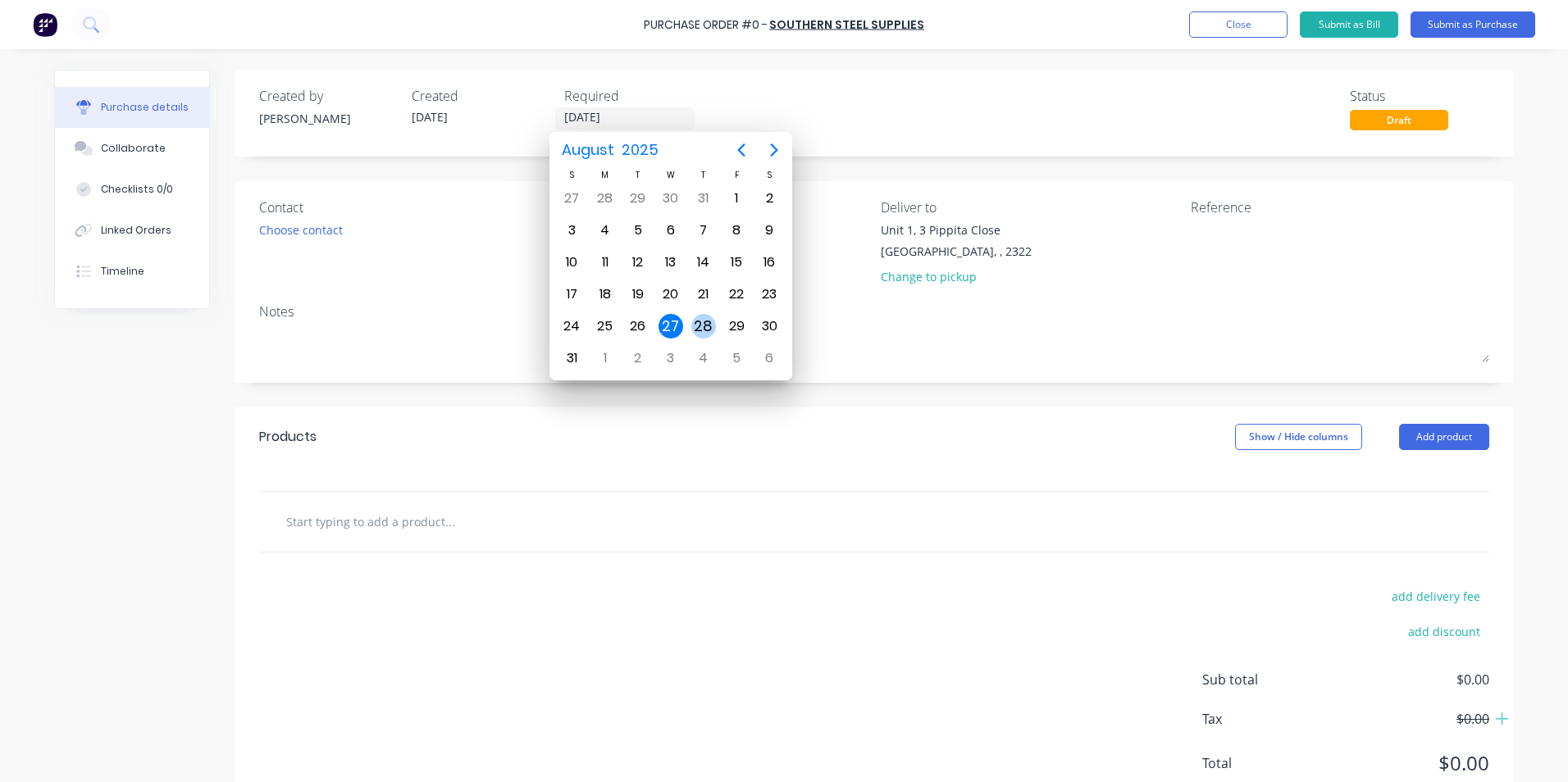
click at [707, 324] on div "28" at bounding box center [703, 325] width 24 height 24
type input "28/08/25"
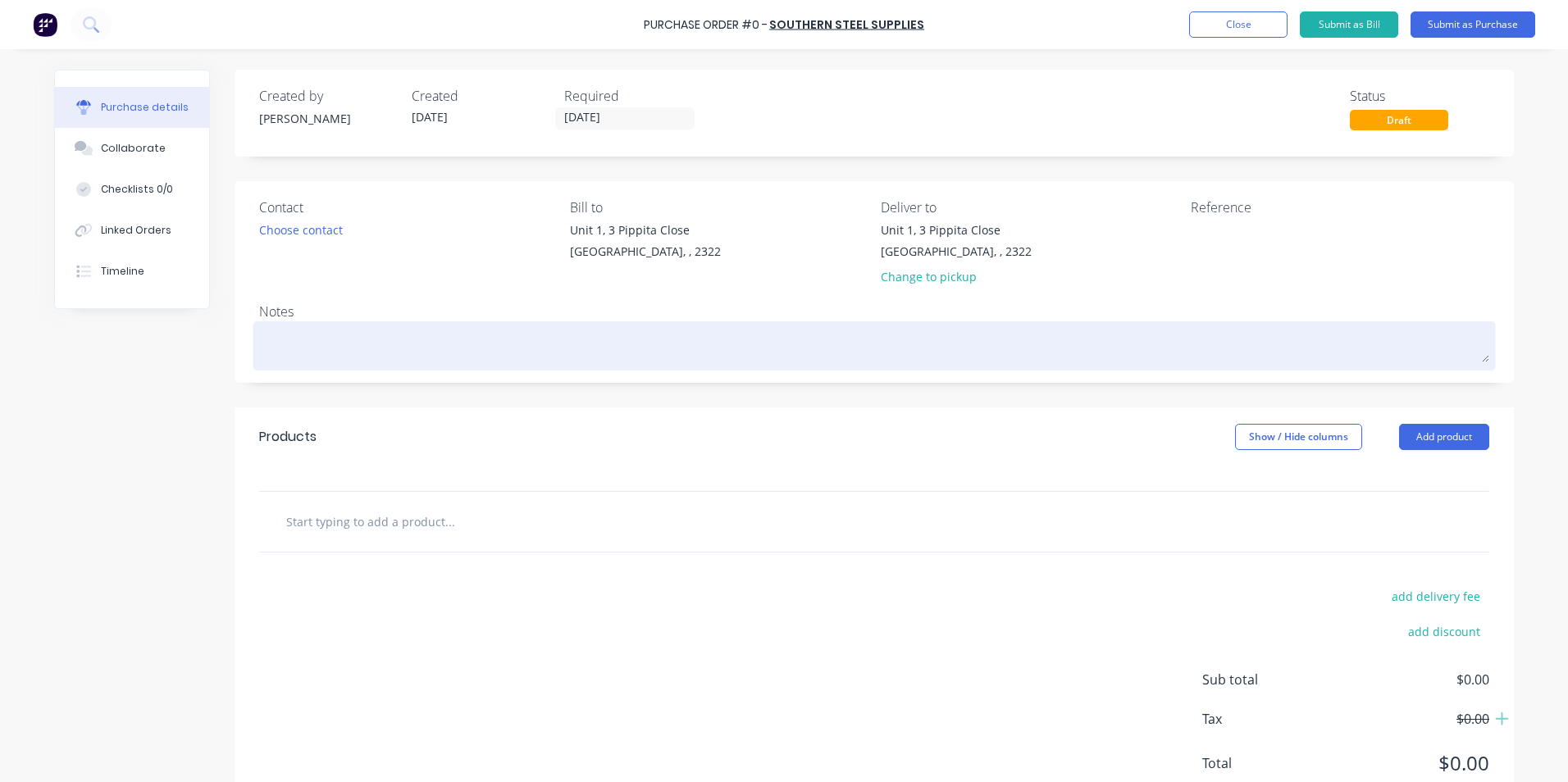
click at [329, 345] on textarea at bounding box center [874, 344] width 1230 height 37
click at [340, 349] on textarea at bounding box center [874, 344] width 1230 height 37
type textarea "x"
type textarea "J"
type textarea "x"
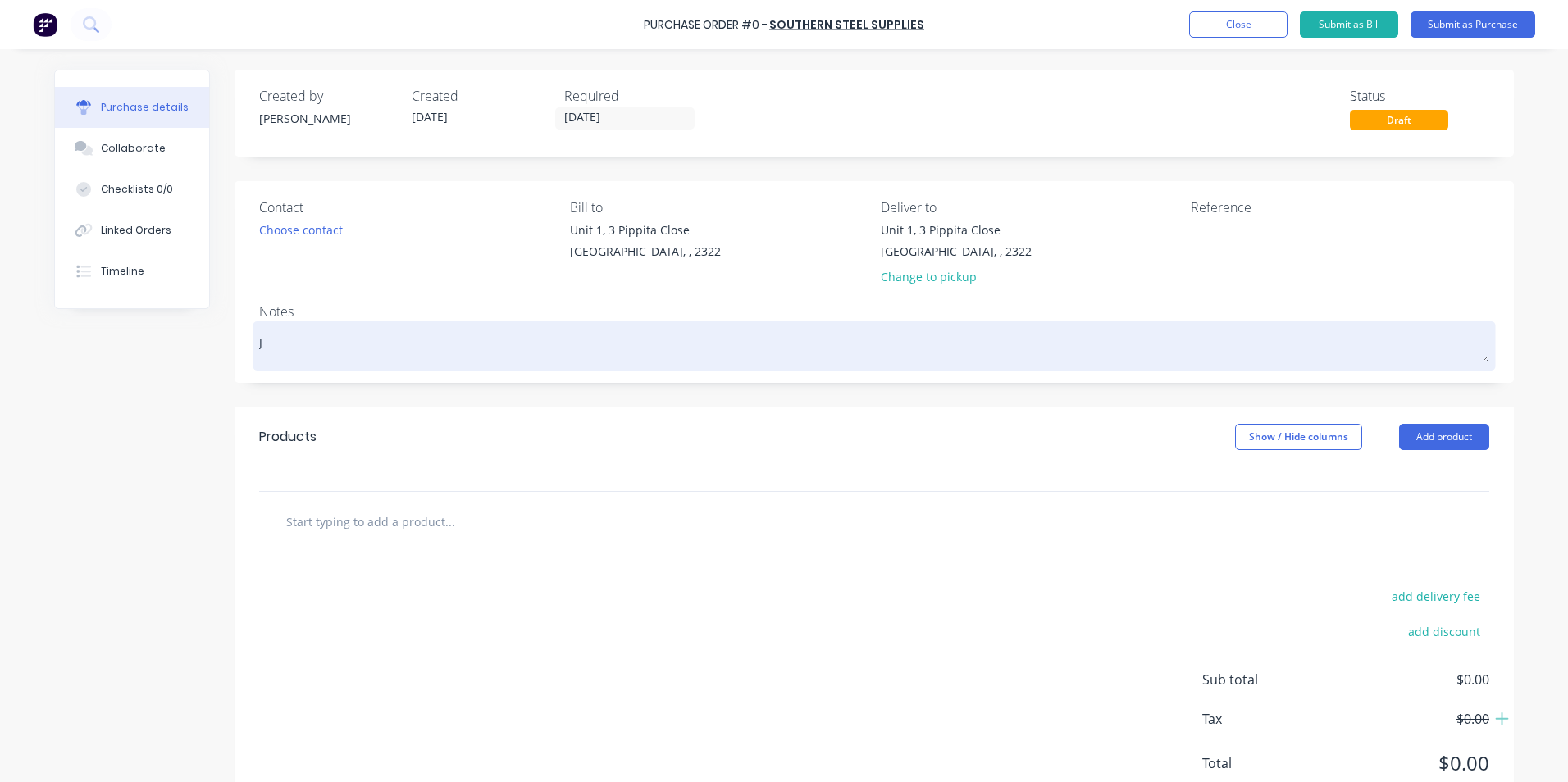
type textarea "JN"
type textarea "x"
type textarea "JN1"
type textarea "x"
type textarea "JN17"
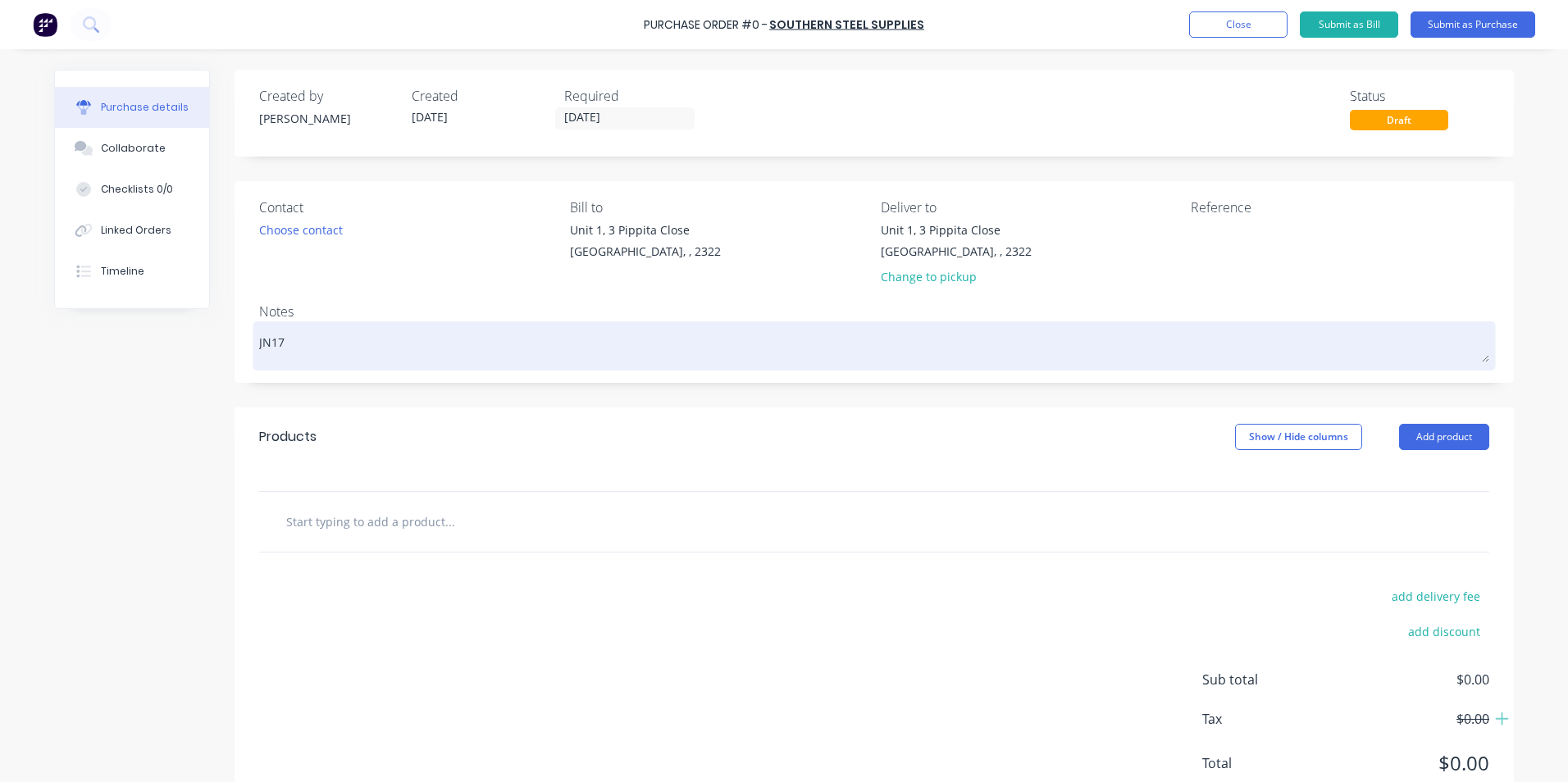
type textarea "x"
type textarea "JN179"
type textarea "x"
type textarea "JN1791"
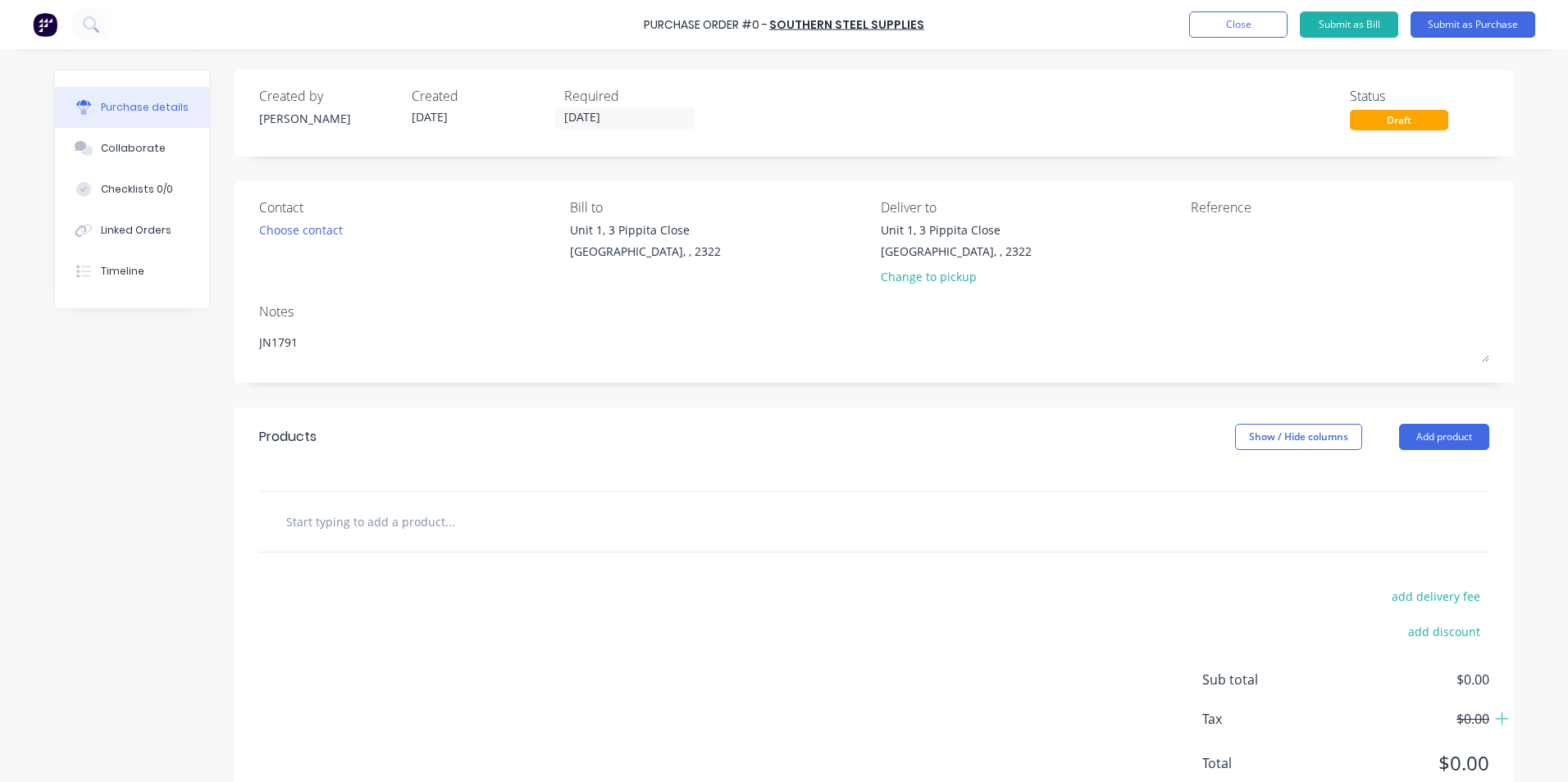
type textarea "x"
type textarea "JN1791"
type textarea "x"
type textarea "JN1791 -"
type textarea "x"
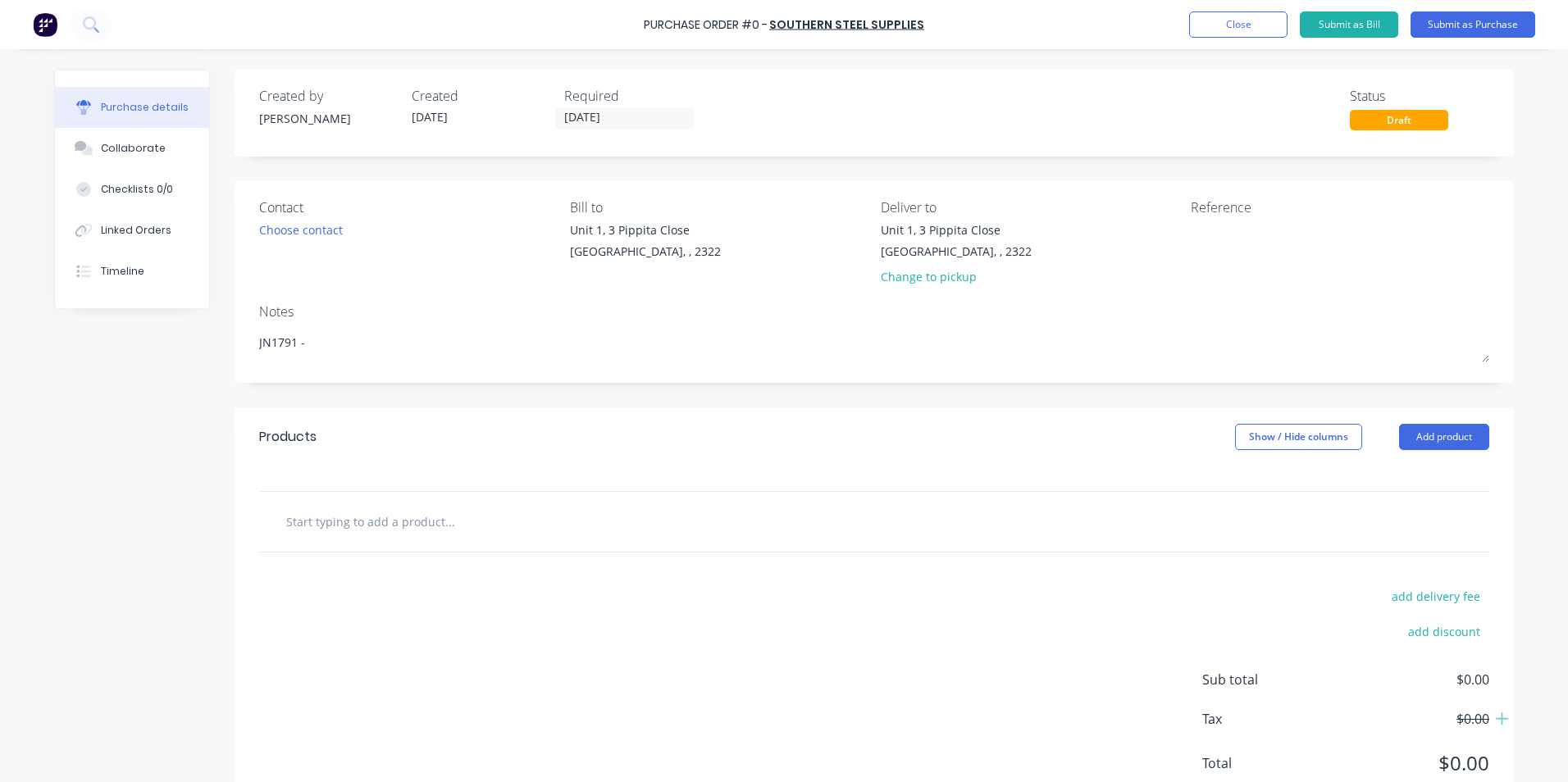
type textarea "JN1791 -"
type textarea "x"
type textarea "JN1791 -"
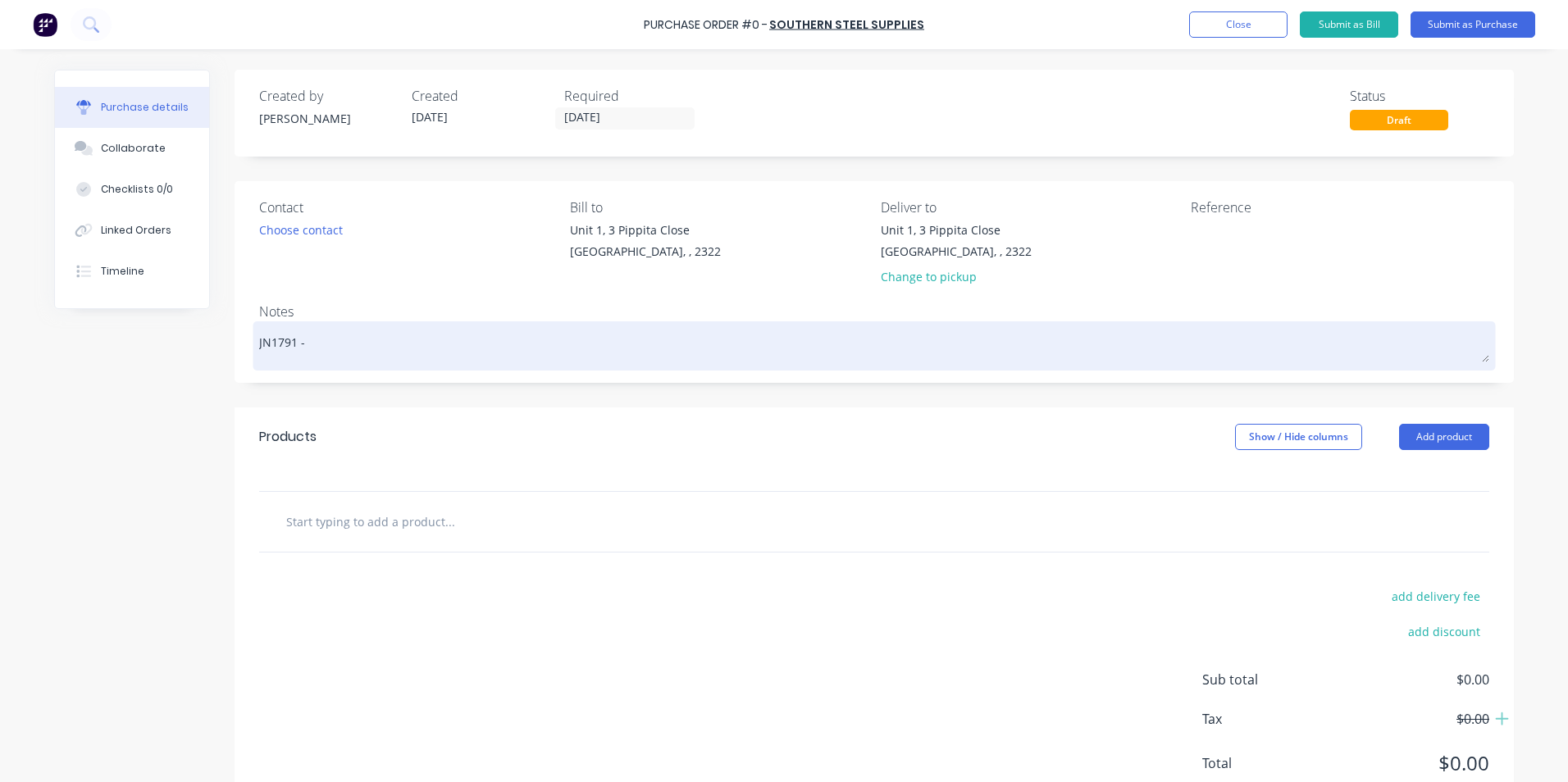
click at [319, 349] on textarea "JN1791 -" at bounding box center [874, 344] width 1230 height 37
type textarea "x"
type textarea "JN1791 - F"
type textarea "x"
type textarea "JN1791 - Fl"
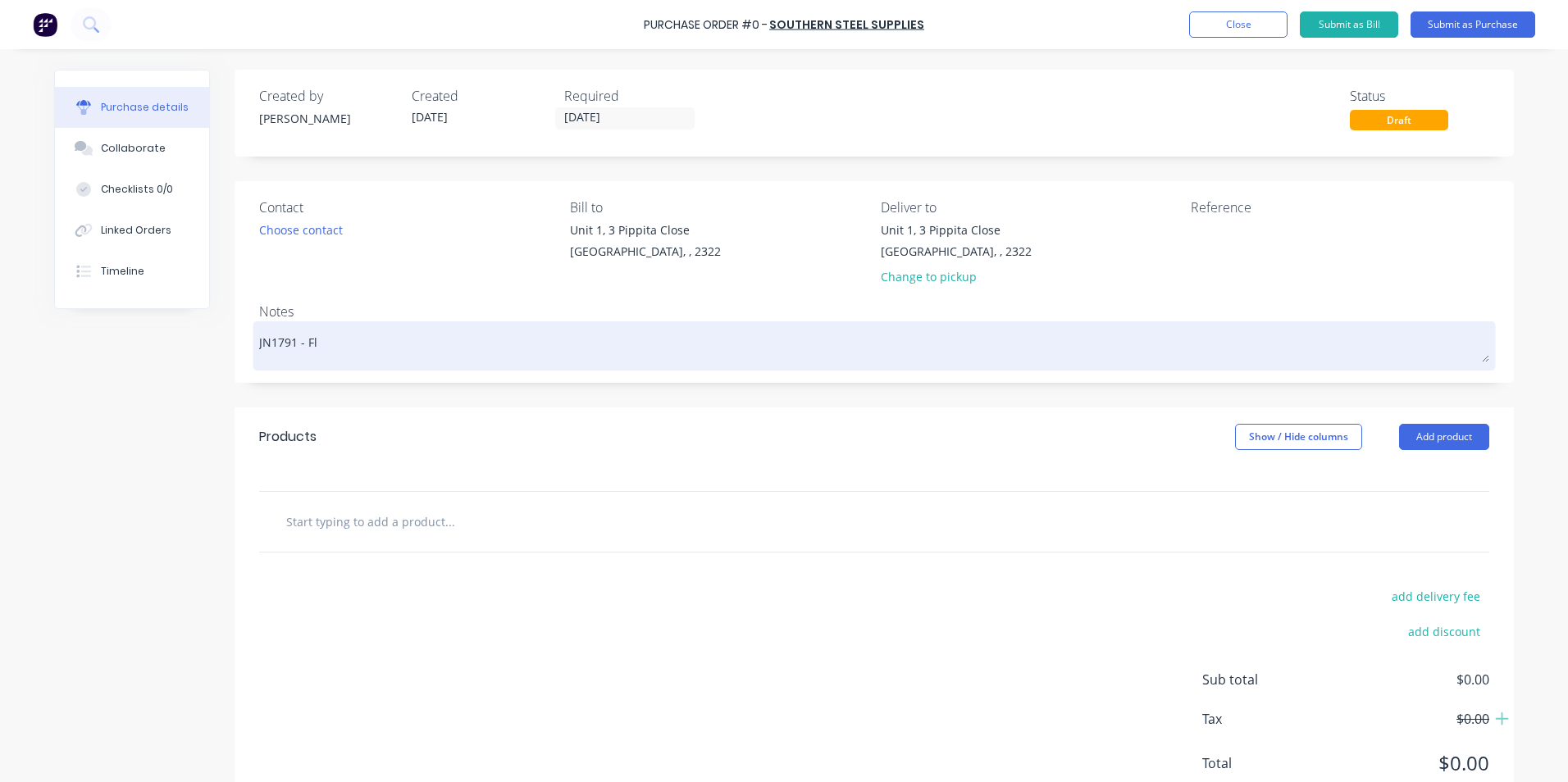
type textarea "x"
type textarea "JN1791 - Fla"
type textarea "x"
type textarea "JN1791 - Flat"
type textarea "x"
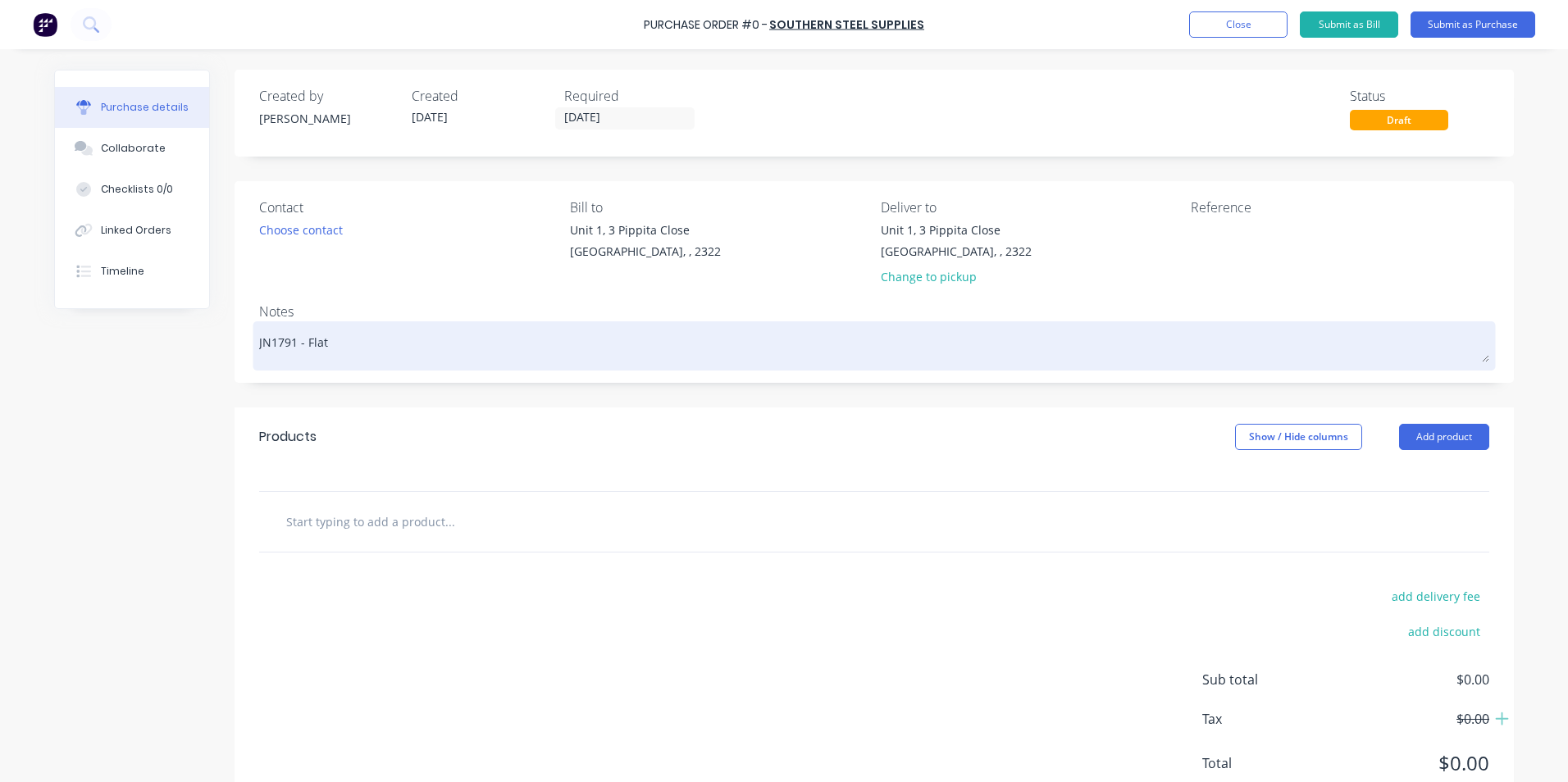
type textarea "JN1791 - Flat"
type textarea "x"
type textarea "JN1791 - Flat b"
type textarea "x"
type textarea "JN1791 - Flat ba"
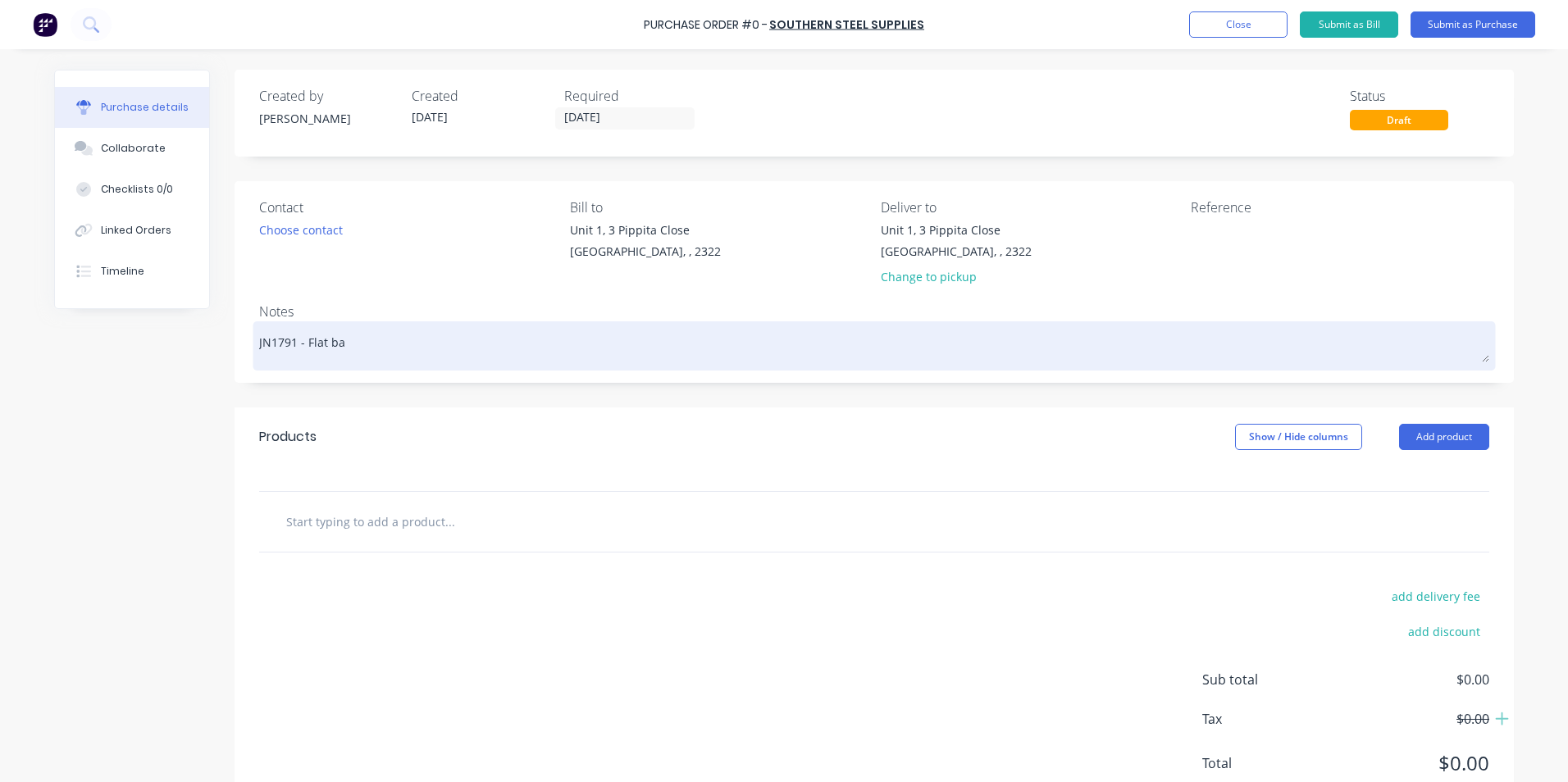
type textarea "x"
type textarea "JN1791 - Flat bar"
type textarea "x"
type textarea "JN1791 - Flat bar"
type textarea "x"
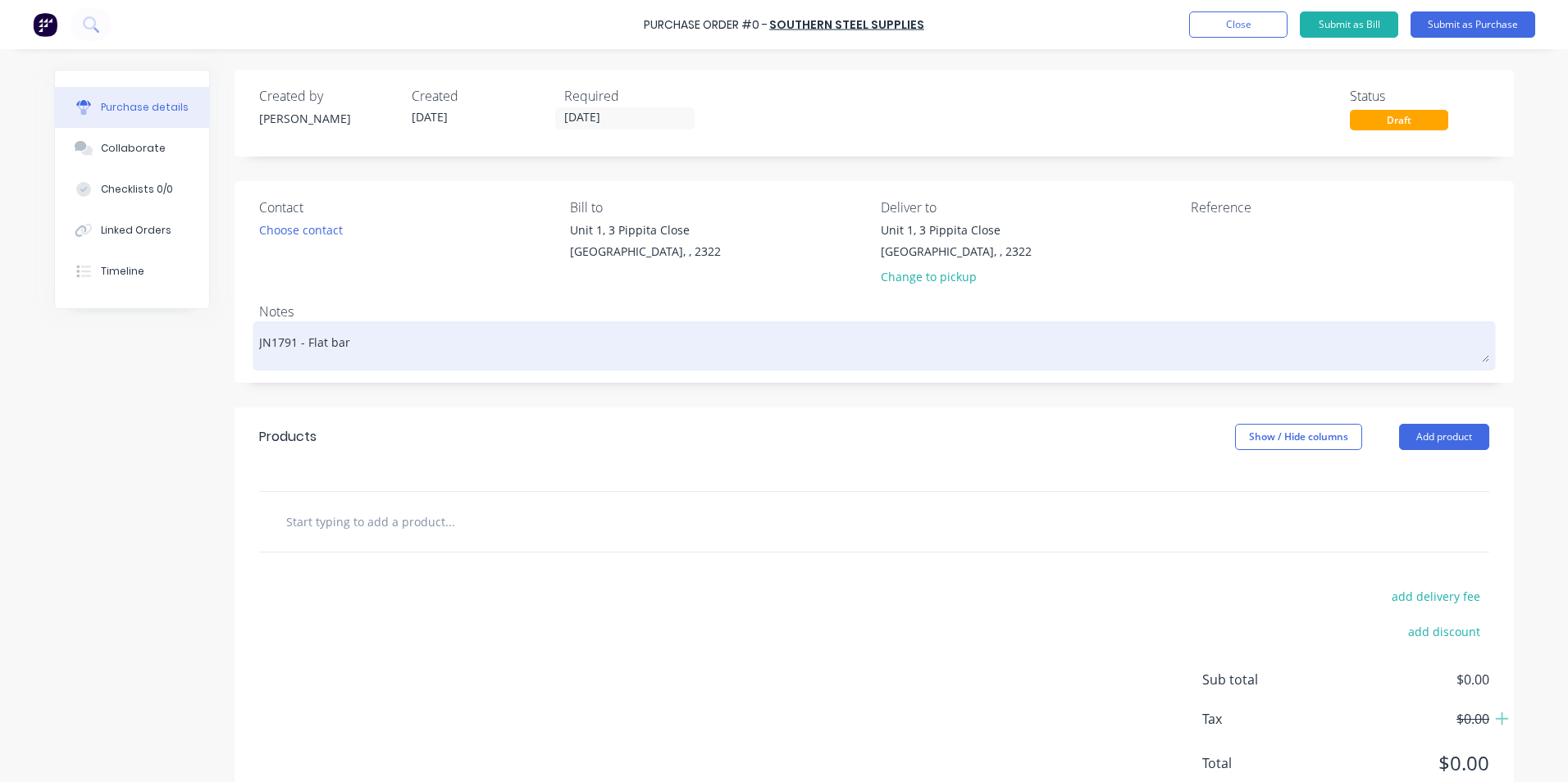
type textarea "JN1791 - Flat bar r"
type textarea "x"
type textarea "JN1791 - Flat bar ro"
type textarea "x"
type textarea "JN1791 - Flat bar rol"
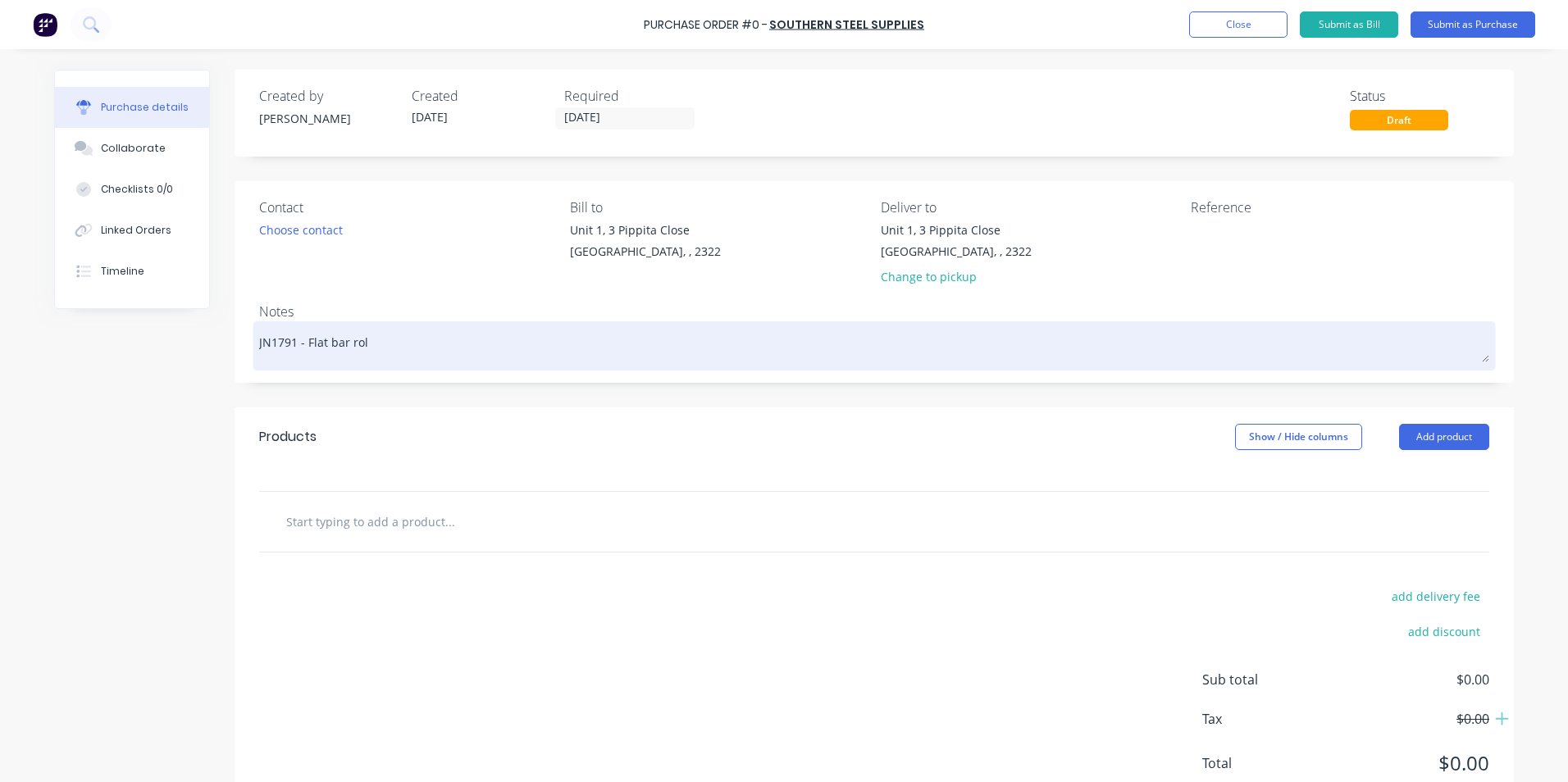
type textarea "x"
type textarea "JN1791 - Flat bar roll"
type textarea "x"
type textarea "JN1791 - Flat bar rolli"
type textarea "x"
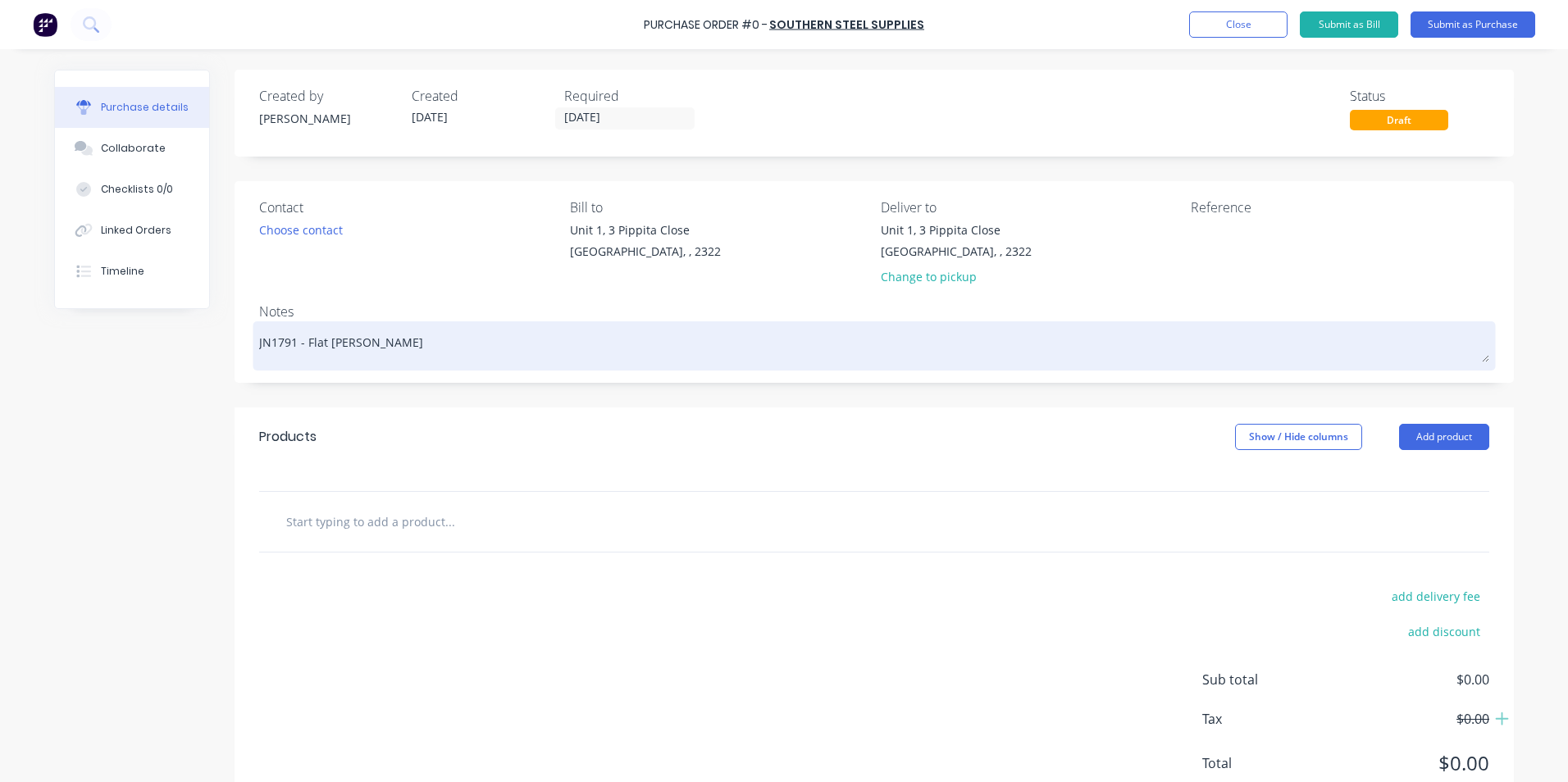
type textarea "JN1791 - Flat bar rollin"
type textarea "x"
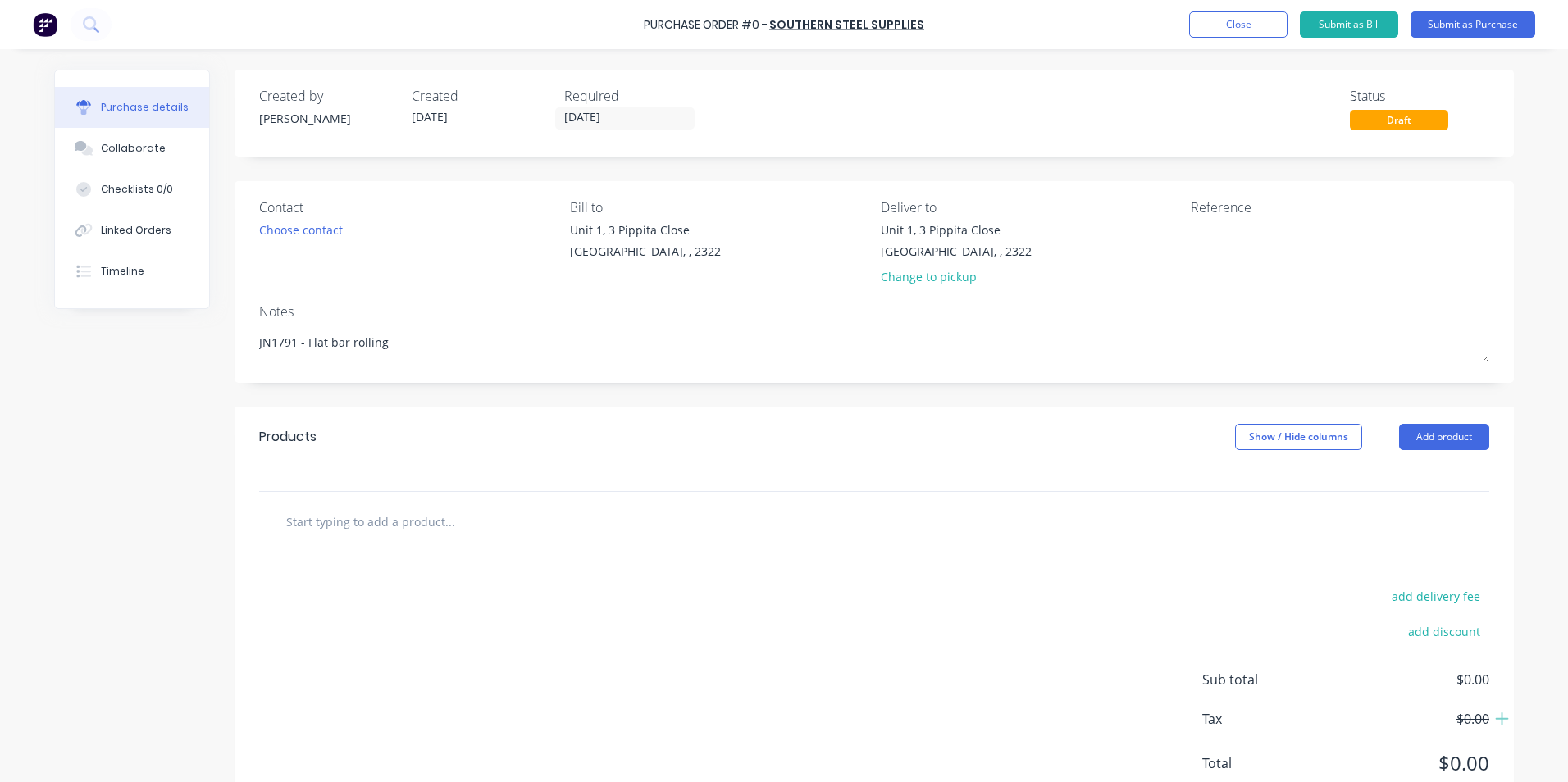
type textarea "JN1791 - Flat bar rolling"
type textarea "x"
type textarea "JN1791 - Flat bar rolling"
click at [392, 524] on input "text" at bounding box center [450, 521] width 328 height 33
type textarea "x"
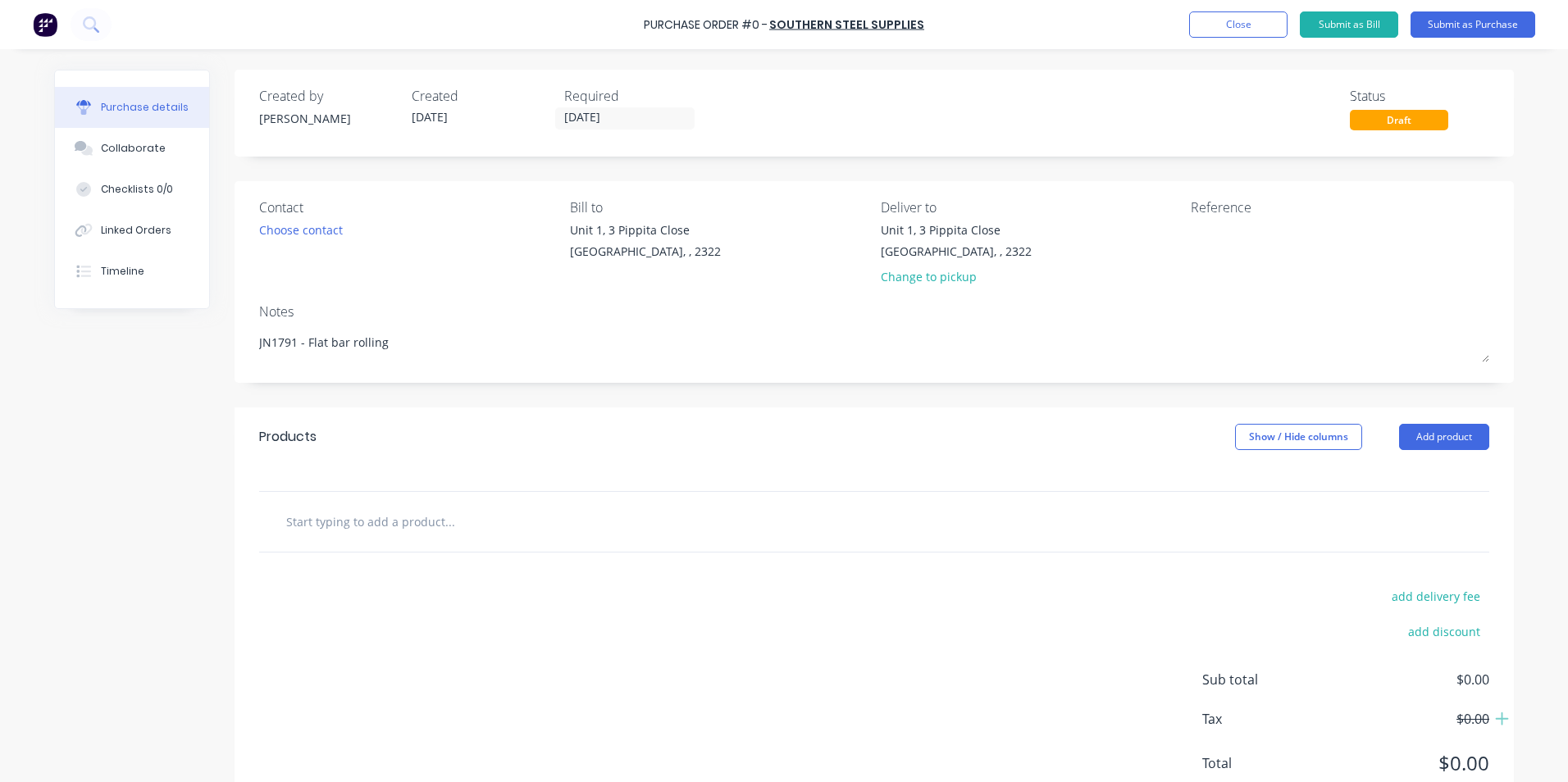
type input "S"
type textarea "x"
type input "Su"
type textarea "x"
type input "Sup"
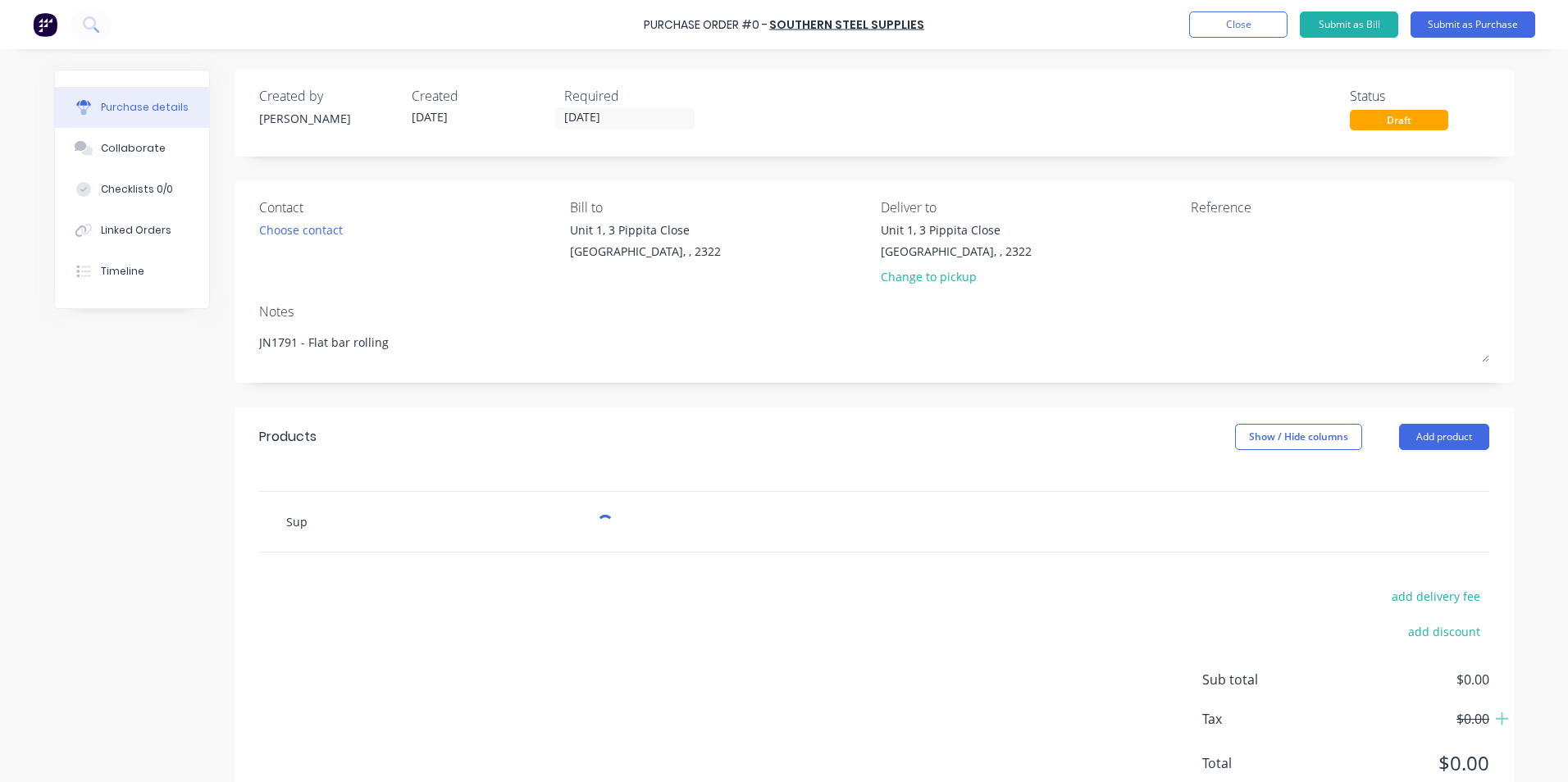
type textarea "x"
type input "Supp"
type textarea "x"
type input "Suppl"
type textarea "x"
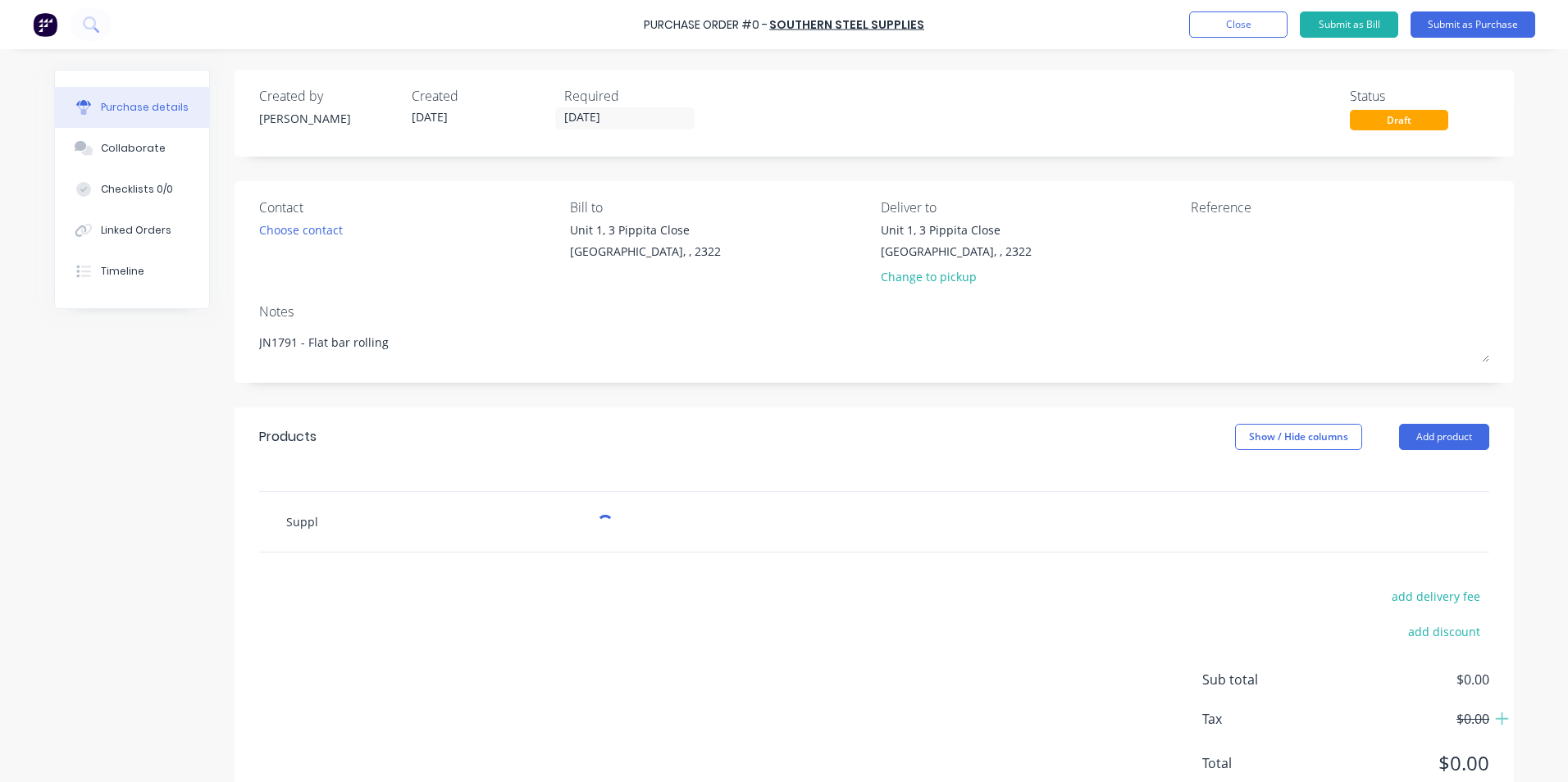
type input "Supply"
type textarea "x"
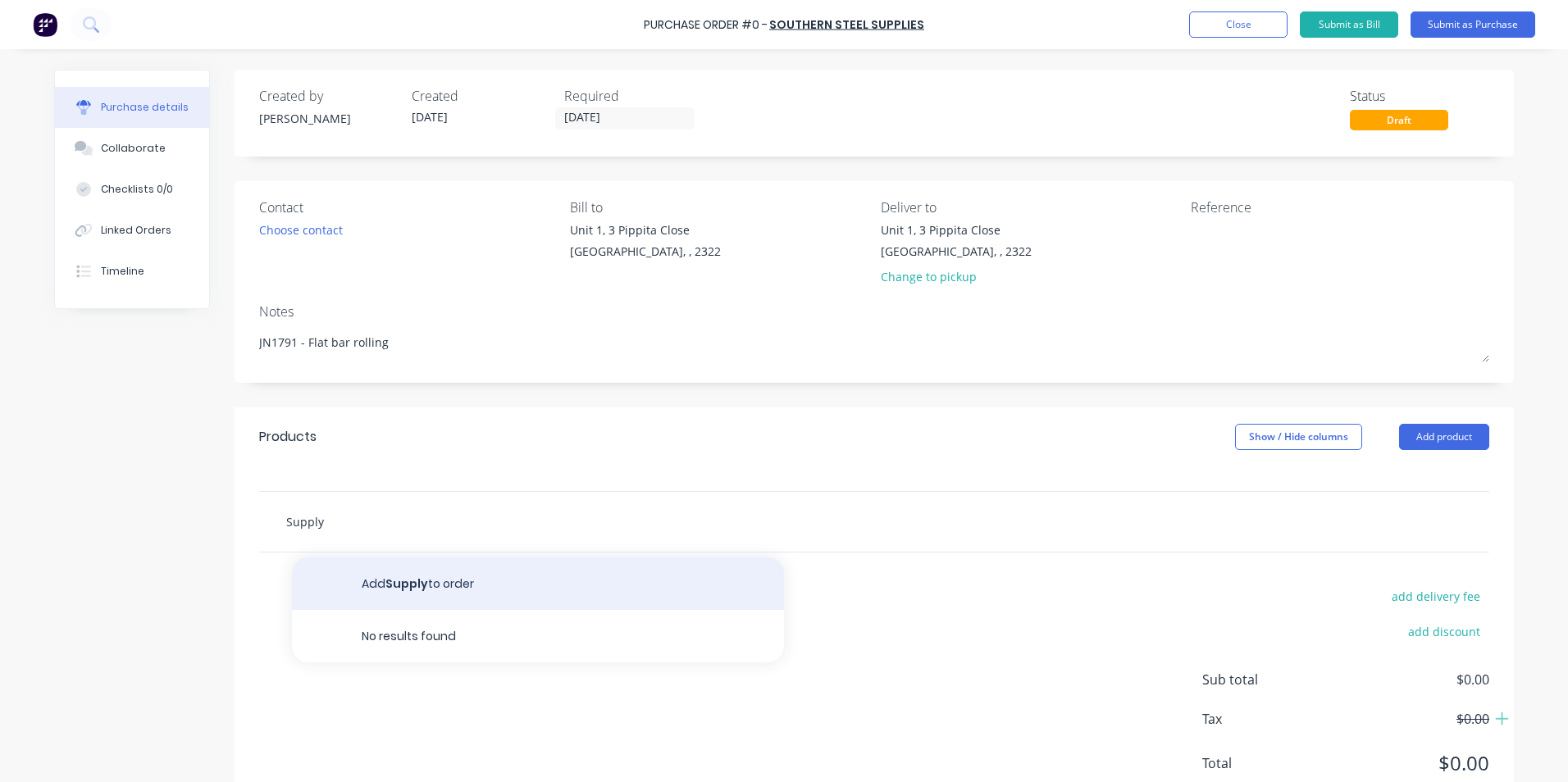
type input "Supply"
click at [422, 580] on button "Add Supply to order" at bounding box center [538, 584] width 492 height 52
type textarea "x"
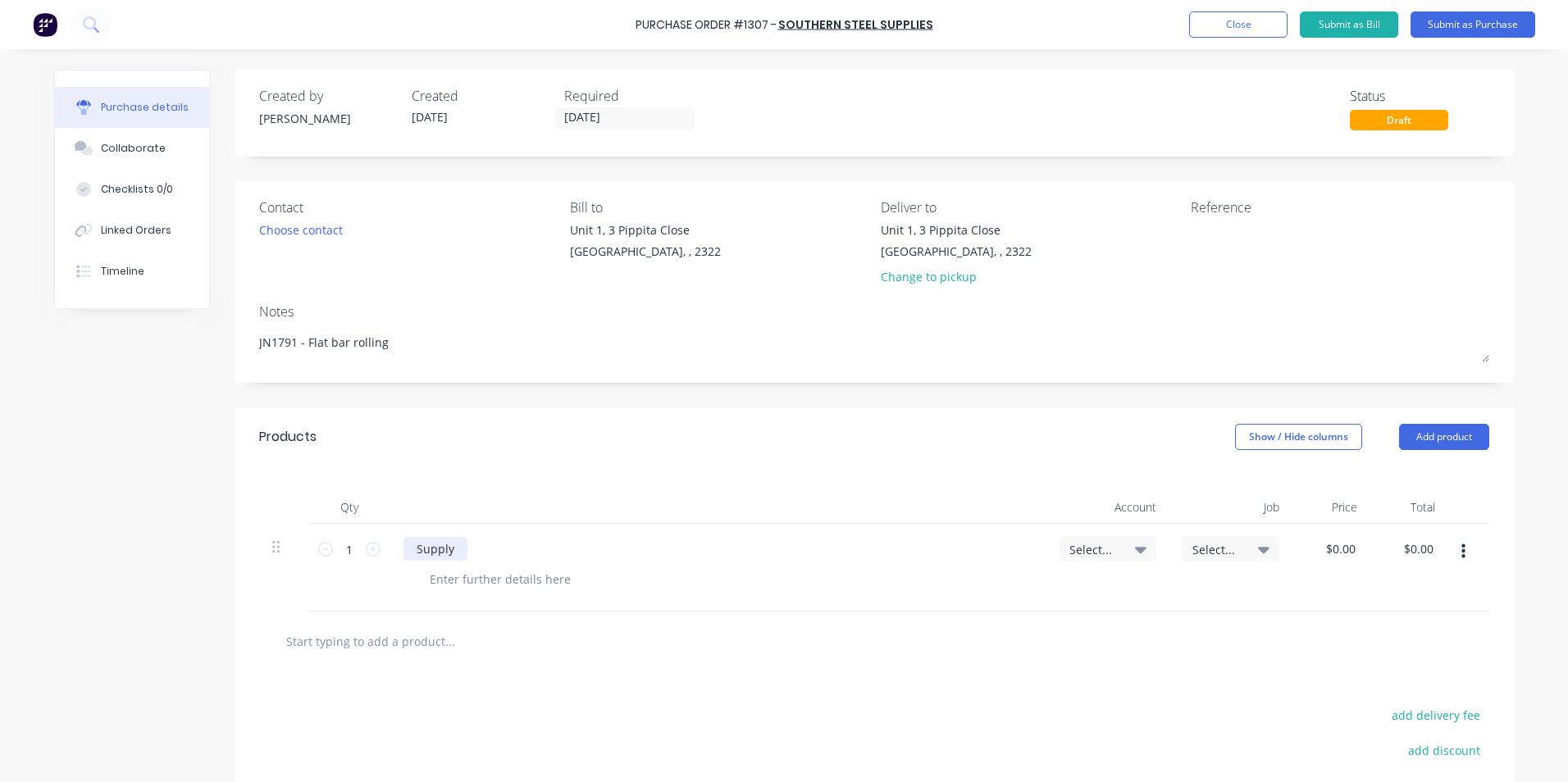
type textarea "x"
click at [458, 549] on div "Supply" at bounding box center [435, 548] width 64 height 24
click at [351, 550] on input "1" at bounding box center [350, 548] width 33 height 24
type textarea "x"
type input "3"
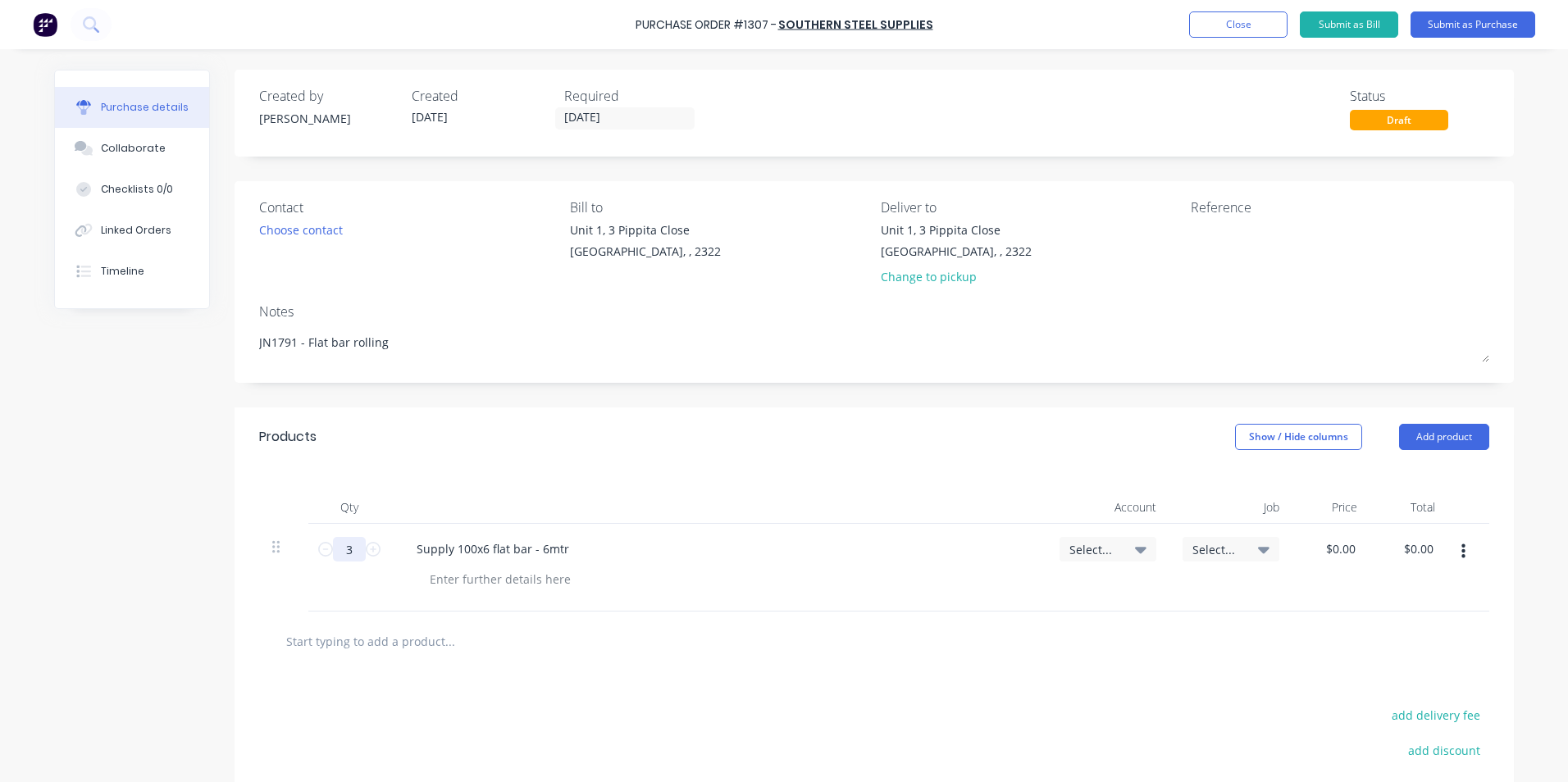
type textarea "x"
type input "34"
type textarea "x"
type input "34"
click at [1087, 547] on span "Select..." at bounding box center [1094, 550] width 49 height 17
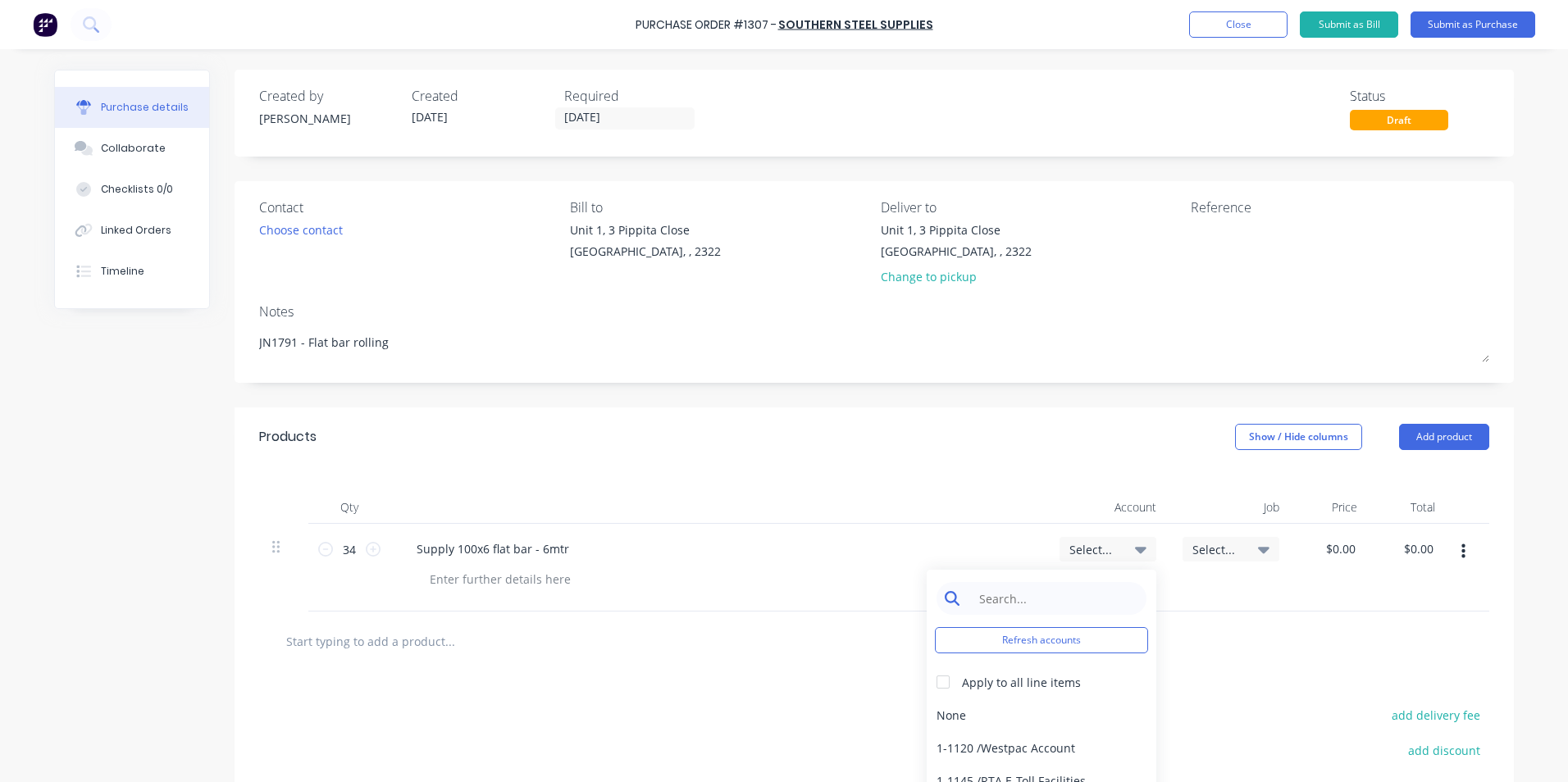
type textarea "x"
click at [994, 599] on input at bounding box center [1054, 599] width 168 height 33
type input "press"
click at [1022, 754] on div "5-4600 / COS - Pressing - Materials" at bounding box center [1042, 748] width 230 height 33
click at [1199, 549] on span "Select..." at bounding box center [1217, 550] width 49 height 17
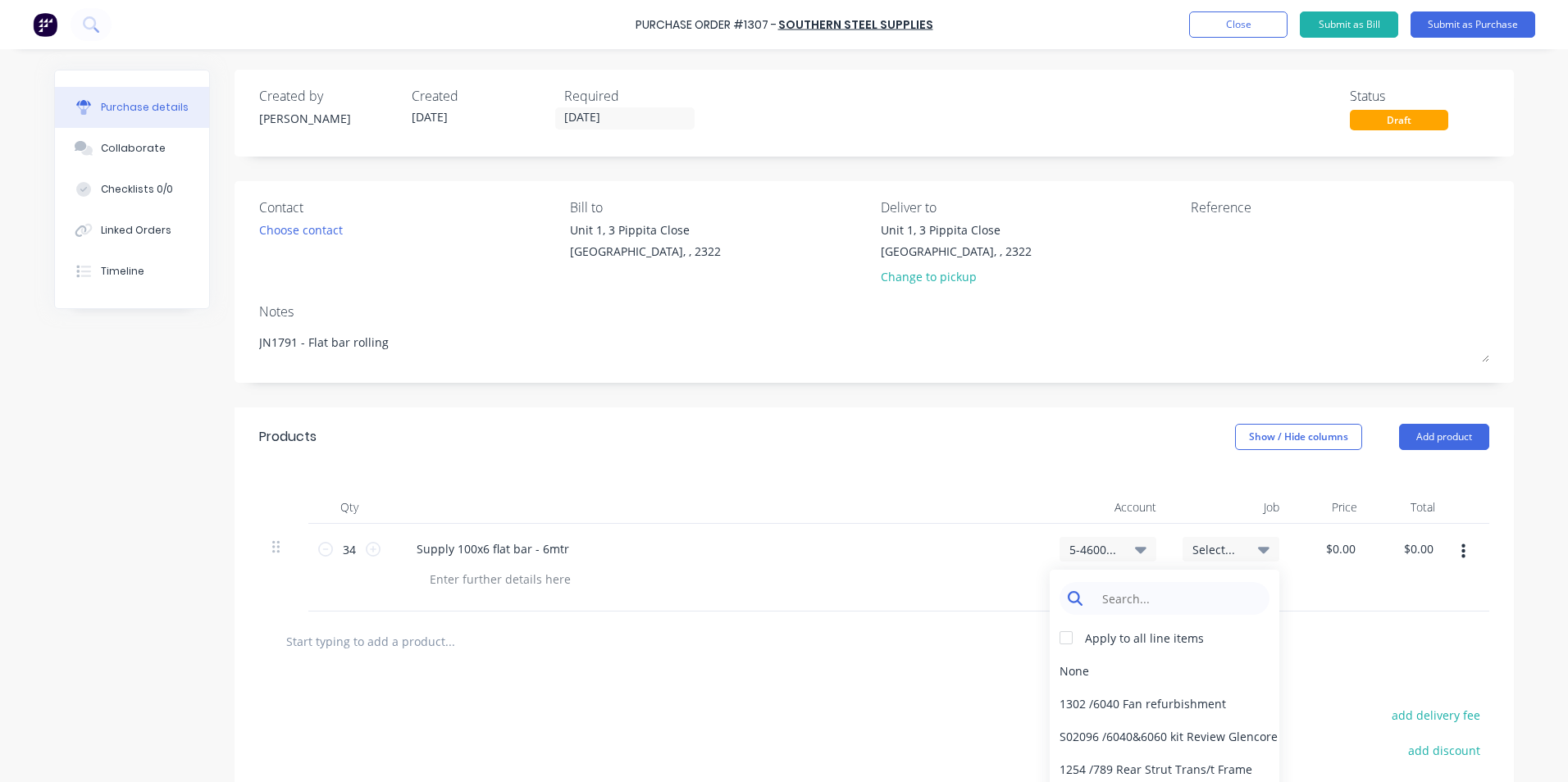
click at [1126, 600] on input at bounding box center [1177, 599] width 168 height 33
type textarea "x"
click at [1104, 598] on input at bounding box center [1177, 599] width 168 height 33
type input "1791"
type textarea "x"
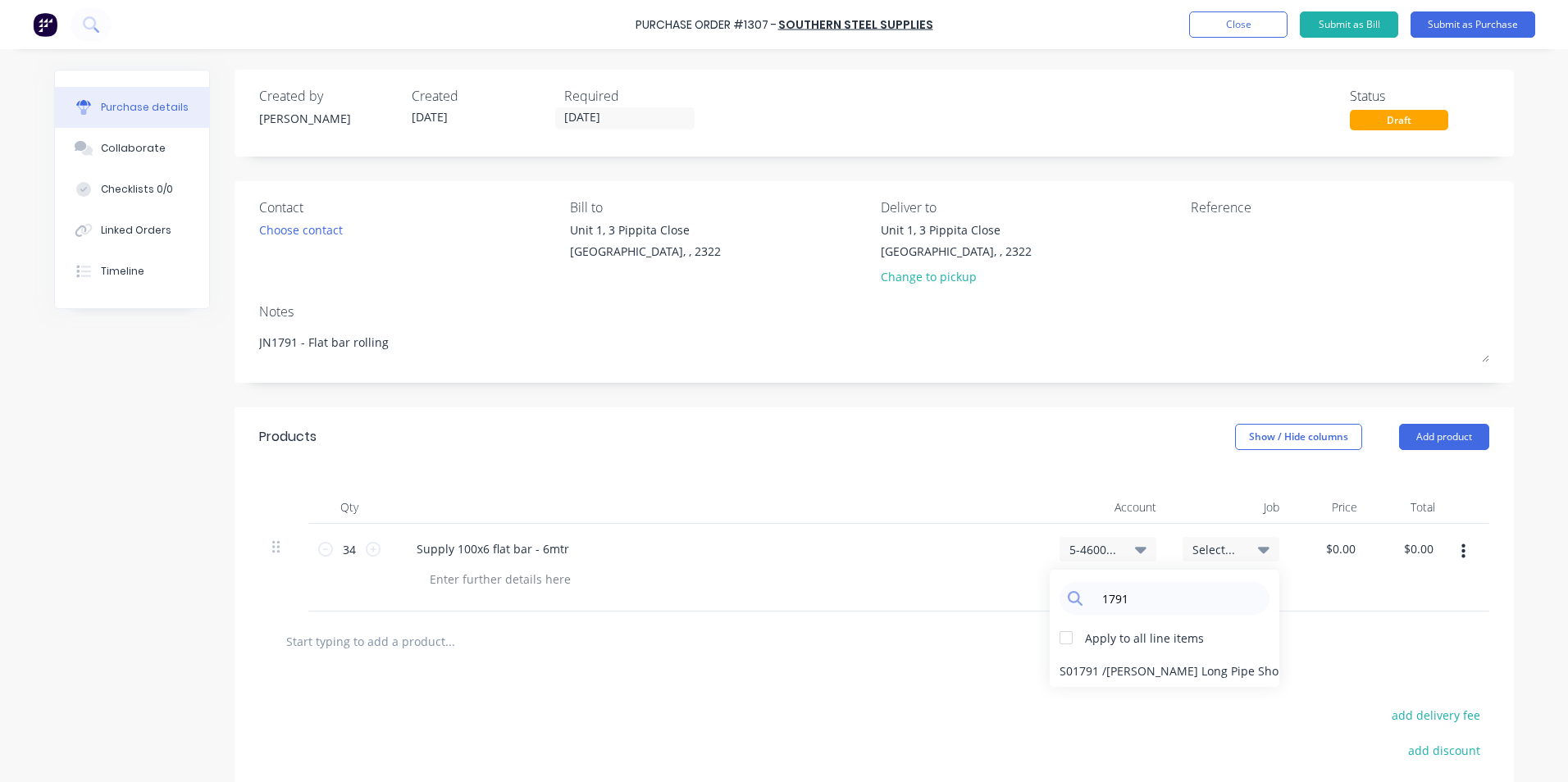
click at [874, 494] on div at bounding box center [718, 508] width 657 height 33
click at [1078, 545] on span "Select..." at bounding box center [1094, 550] width 49 height 17
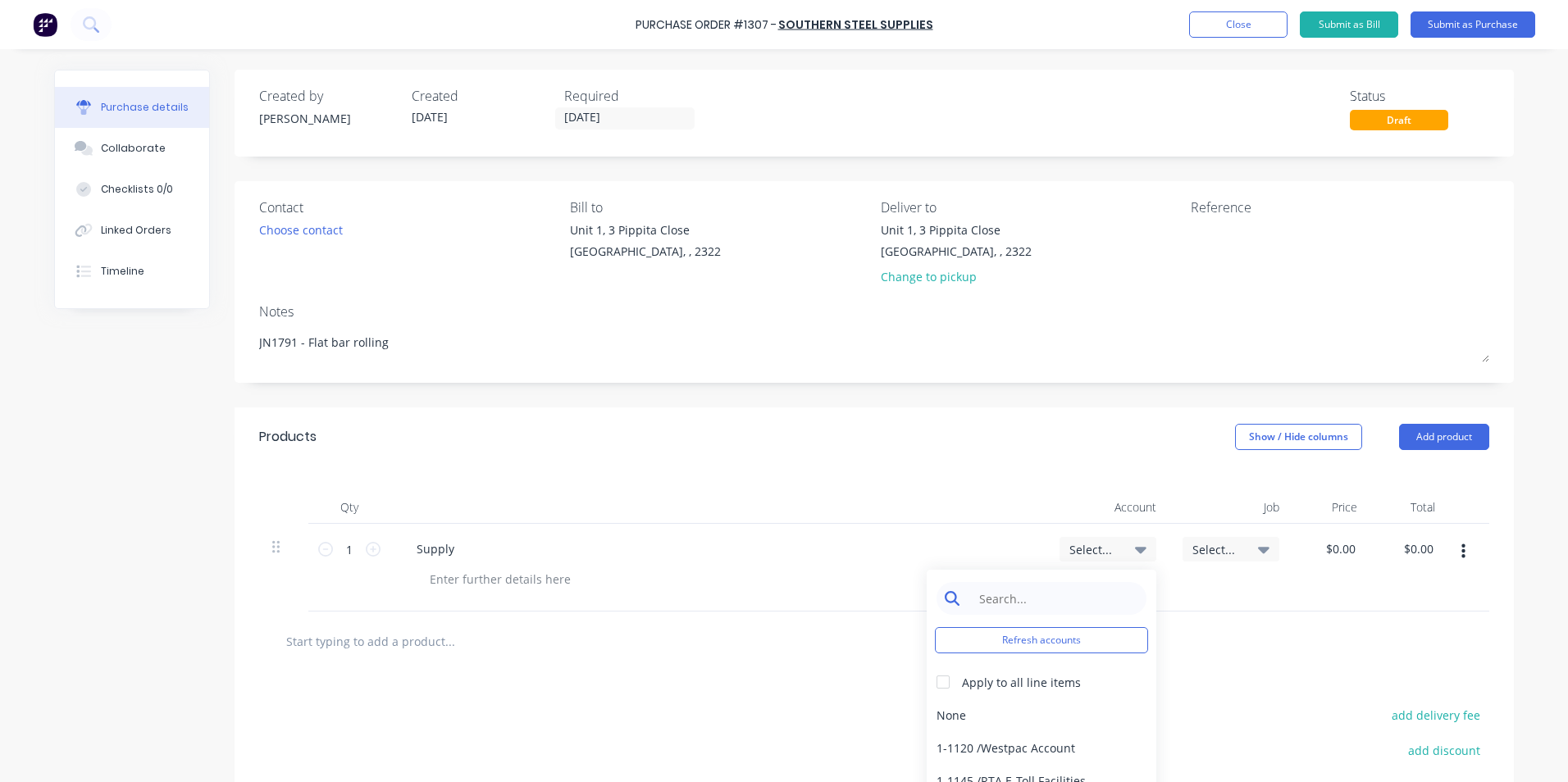
click at [1017, 604] on input at bounding box center [1054, 599] width 168 height 33
type textarea "x"
type input "press"
click at [1060, 746] on div "5-4600 / COS - Pressing - Materials" at bounding box center [1042, 748] width 230 height 33
click at [1218, 547] on span "Select..." at bounding box center [1217, 550] width 49 height 17
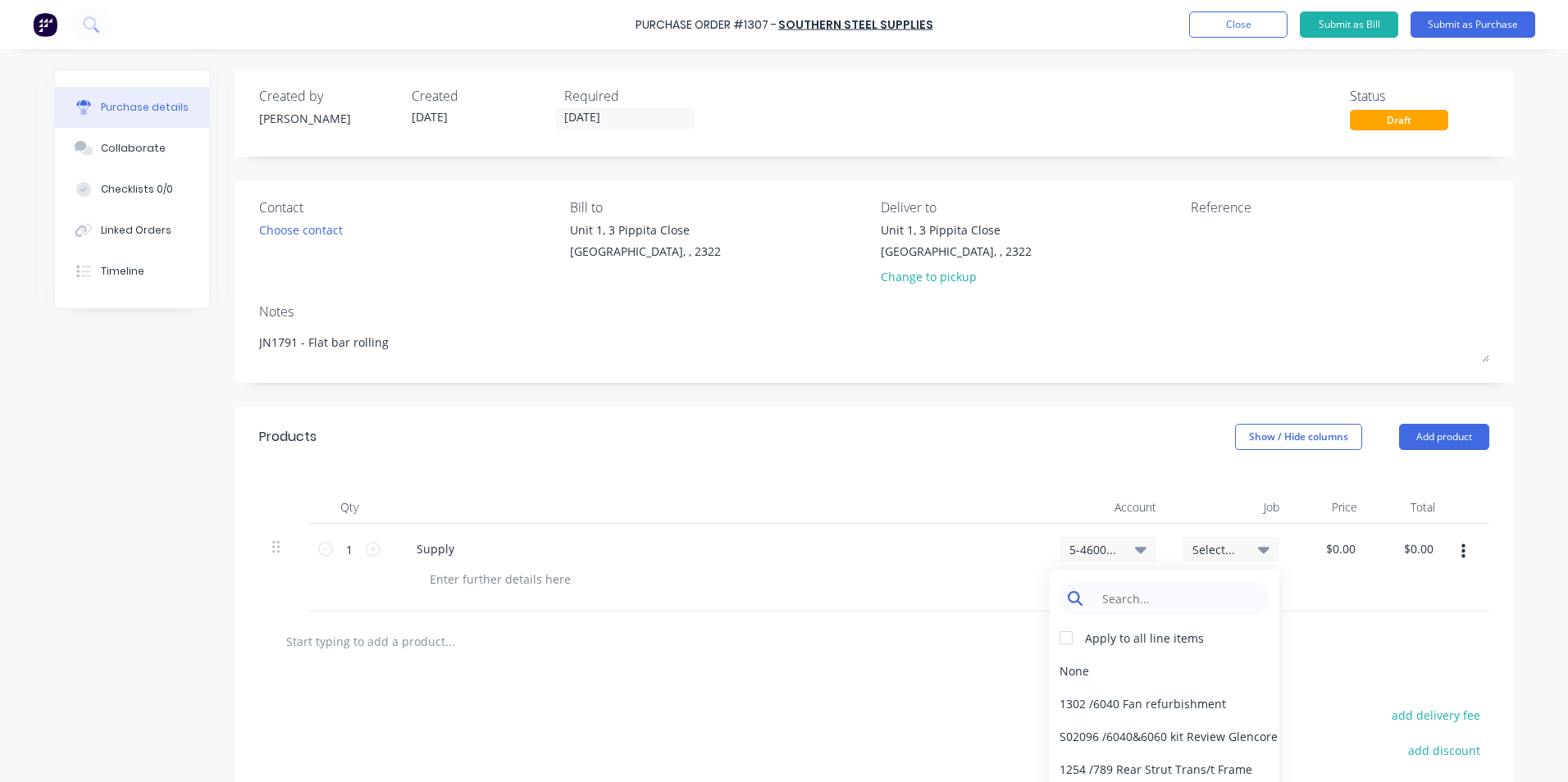
type textarea "x"
click at [1147, 592] on input at bounding box center [1177, 599] width 168 height 33
type input "1791"
click at [1114, 672] on div "1791 / Oxycut-Flat Bar Rolling" at bounding box center [1164, 671] width 230 height 33
type textarea "x"
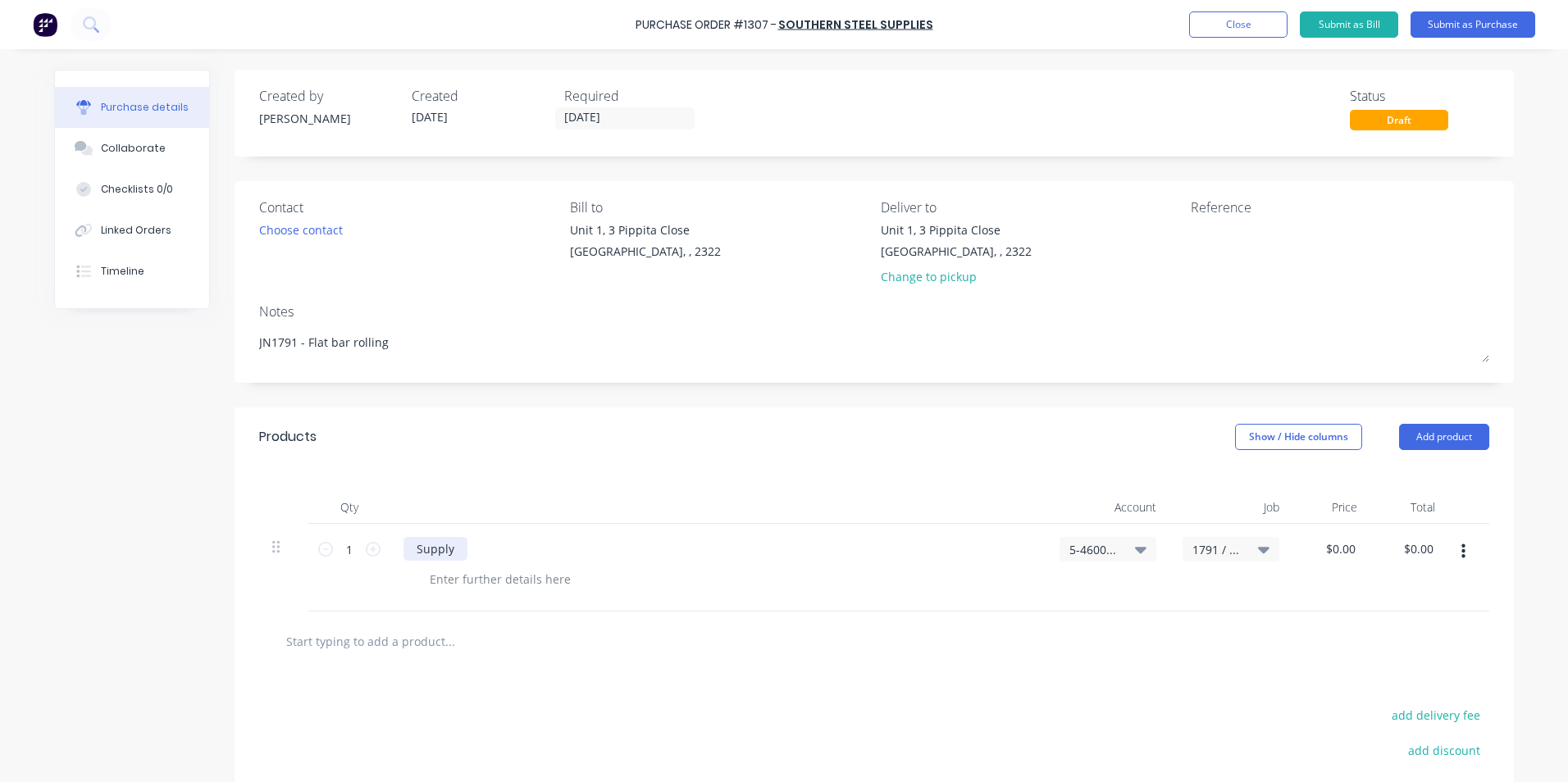
click at [450, 551] on div "Supply" at bounding box center [435, 548] width 64 height 24
type textarea "x"
click at [348, 550] on input "1" at bounding box center [350, 548] width 33 height 24
type input "3"
type textarea "x"
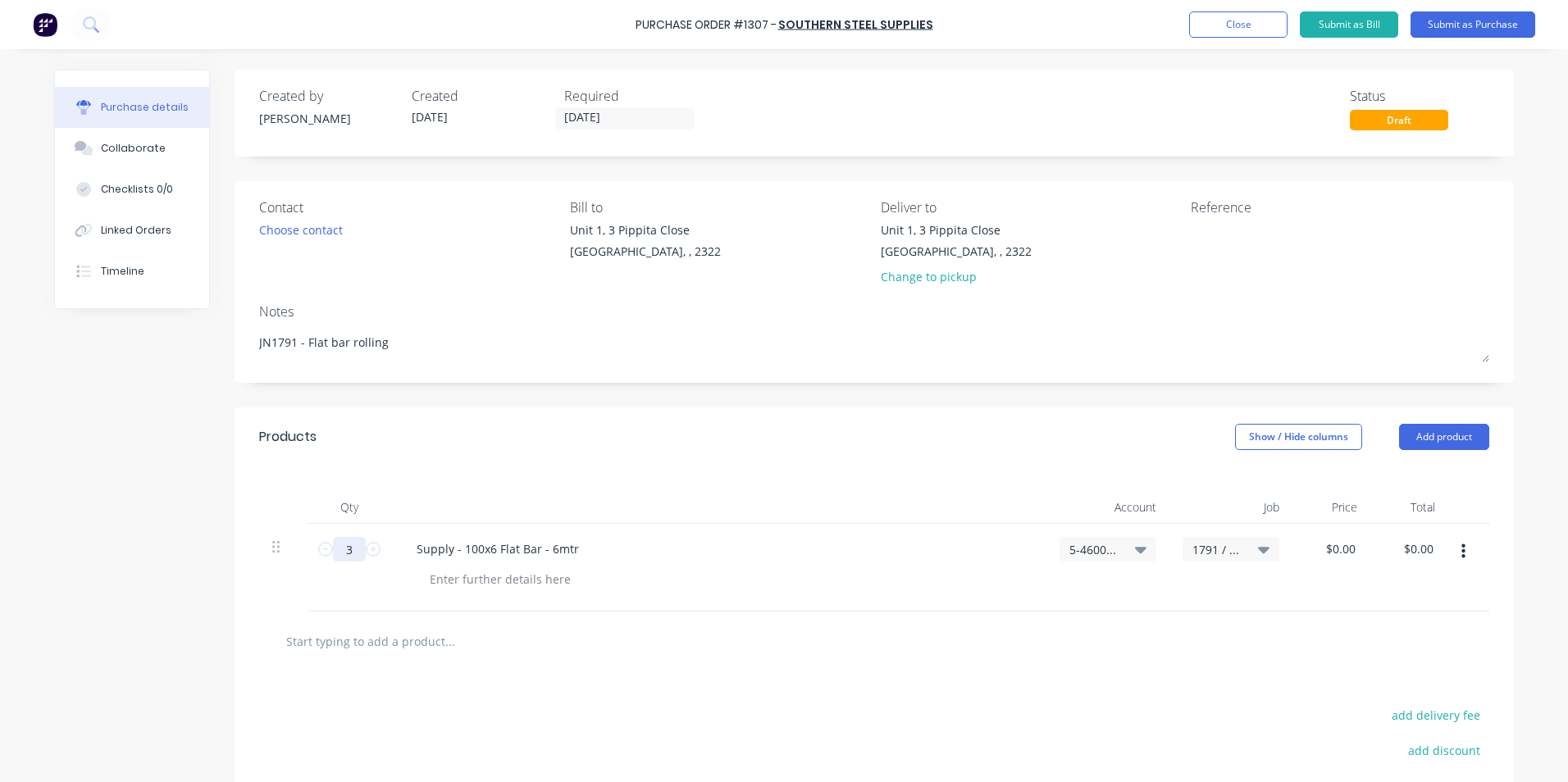
type input "36"
type textarea "x"
type input "36"
type input "0.0000"
type textarea "x"
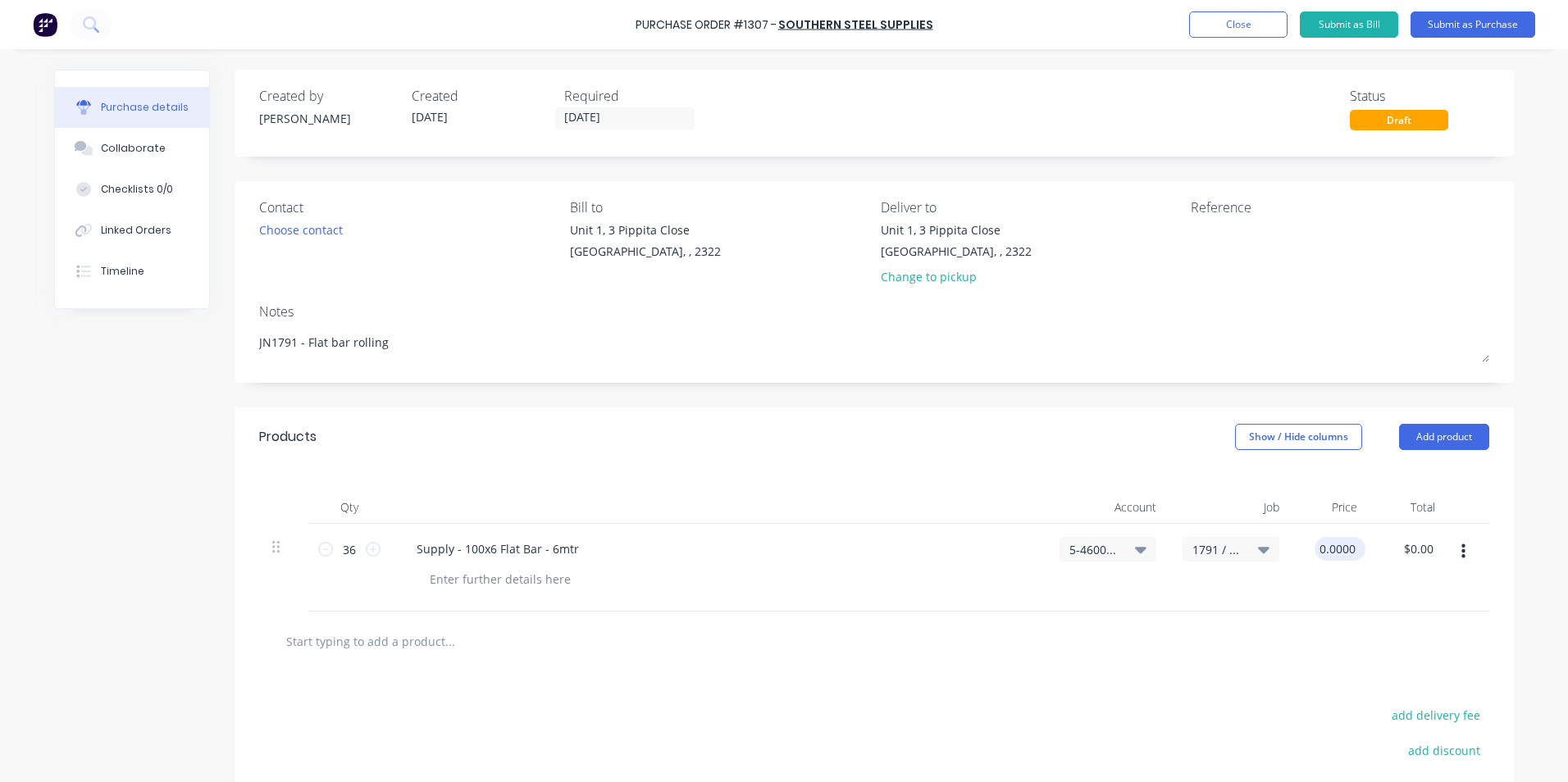
click at [1339, 551] on input "0.0000" at bounding box center [1337, 548] width 44 height 24
type input "$0.00"
type textarea "x"
click at [1353, 586] on div "$0.00 $0.00" at bounding box center [1331, 568] width 78 height 88
type input "0"
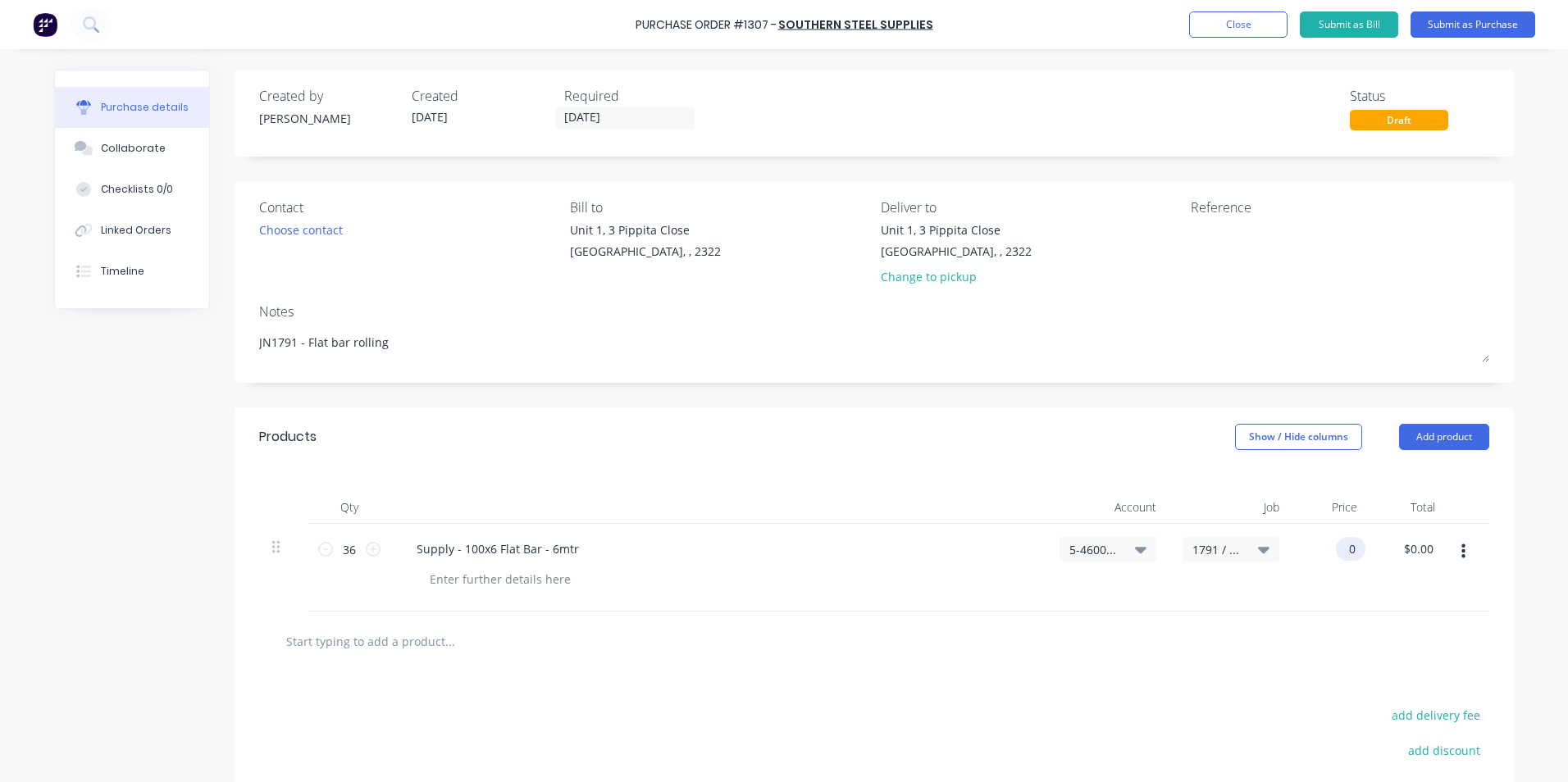
click at [1339, 546] on input "0" at bounding box center [1348, 548] width 23 height 24
click at [1339, 545] on input "0" at bounding box center [1348, 548] width 23 height 24
type textarea "x"
click at [1339, 545] on input "0" at bounding box center [1348, 548] width 23 height 24
type input "$53.59"
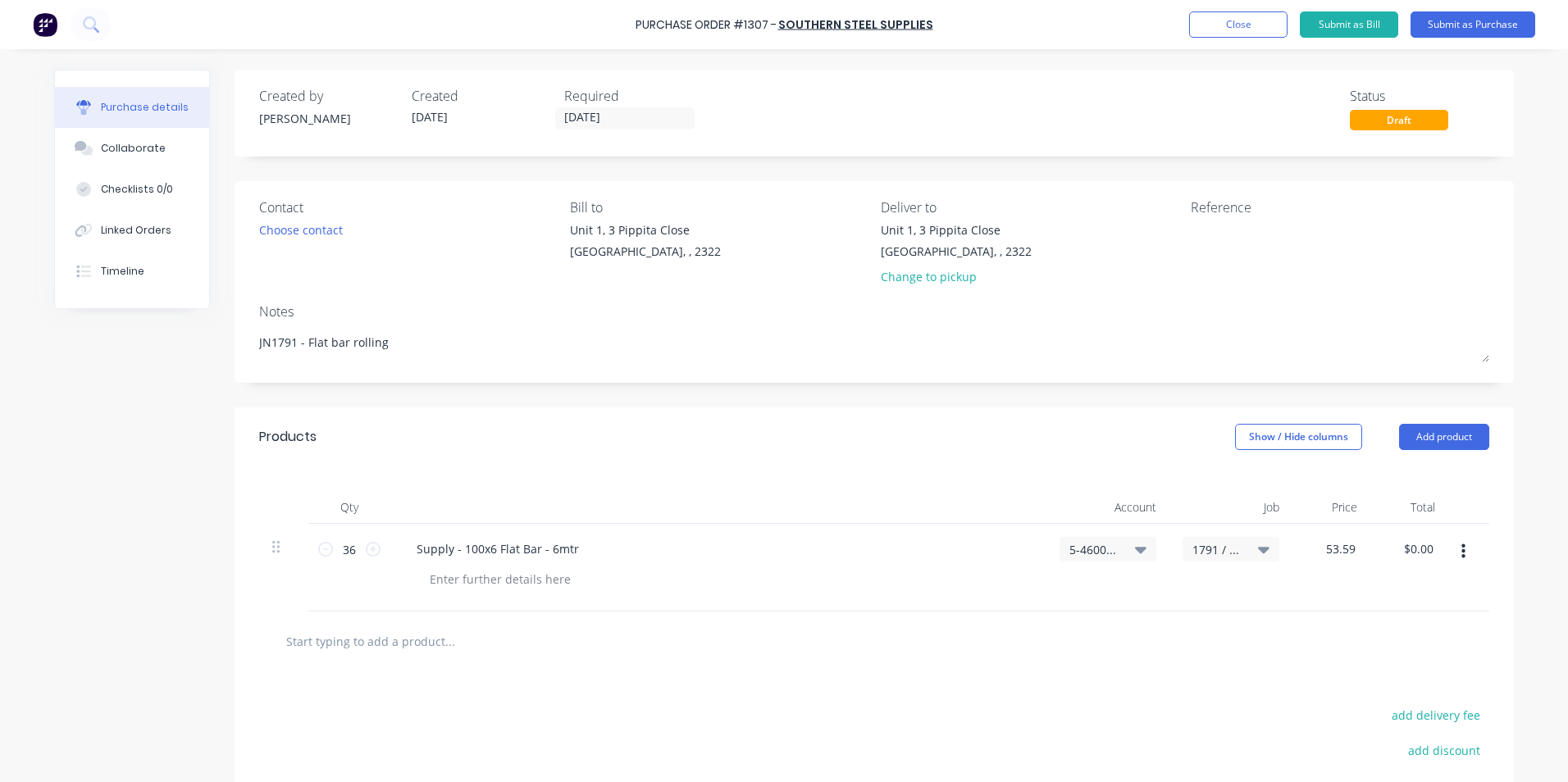
type input "$1,929.24"
click at [1371, 591] on div "$1,929.24 $0.00" at bounding box center [1410, 568] width 78 height 88
click at [1462, 547] on icon "button" at bounding box center [1464, 551] width 4 height 14
click at [1384, 626] on button "Duplicate" at bounding box center [1413, 628] width 139 height 33
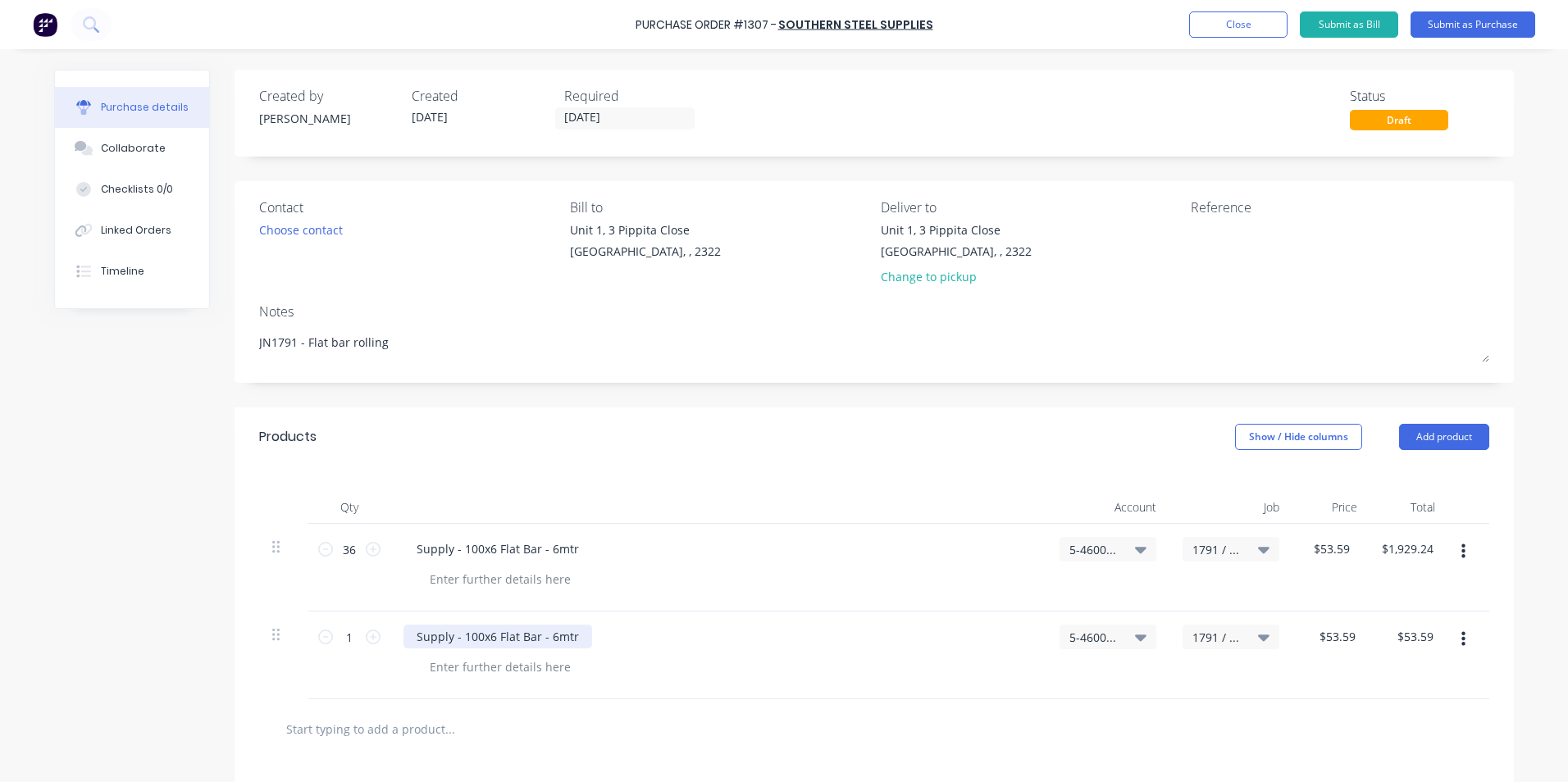
type textarea "x"
drag, startPoint x: 472, startPoint y: 639, endPoint x: 458, endPoint y: 641, distance: 14.1
click at [458, 641] on div "Supply - 100x6 Flat Bar - 6mtr" at bounding box center [497, 636] width 188 height 24
click at [477, 640] on div "Supply - 50x6 Flat Bar - 6mtr" at bounding box center [494, 636] width 182 height 24
type textarea "x"
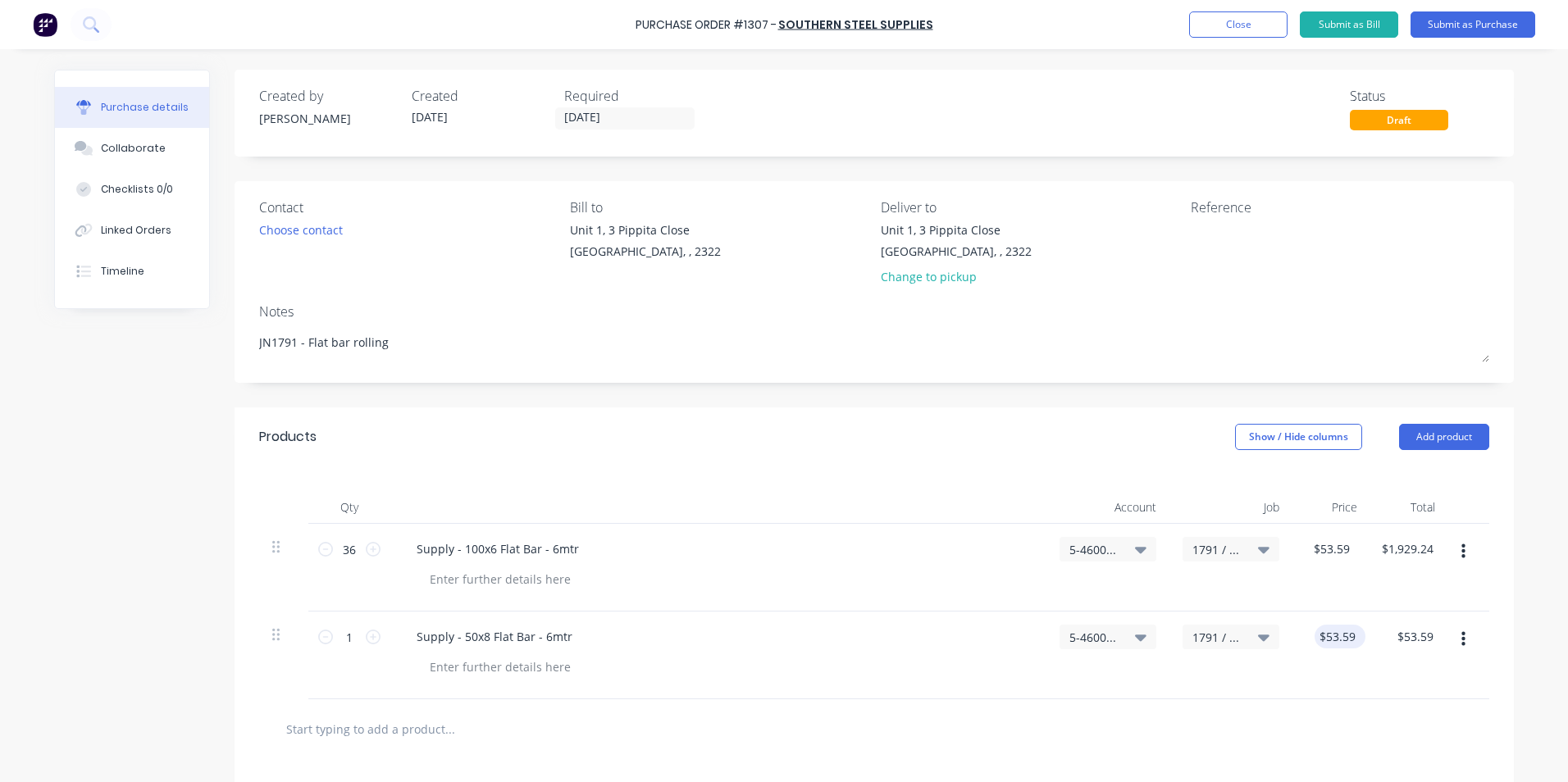
type input "53.59"
click at [1325, 643] on input "53.59" at bounding box center [1337, 636] width 44 height 24
click at [1343, 636] on input "53.59" at bounding box center [1340, 636] width 38 height 24
type textarea "x"
click at [1343, 636] on input "53.59" at bounding box center [1340, 636] width 38 height 24
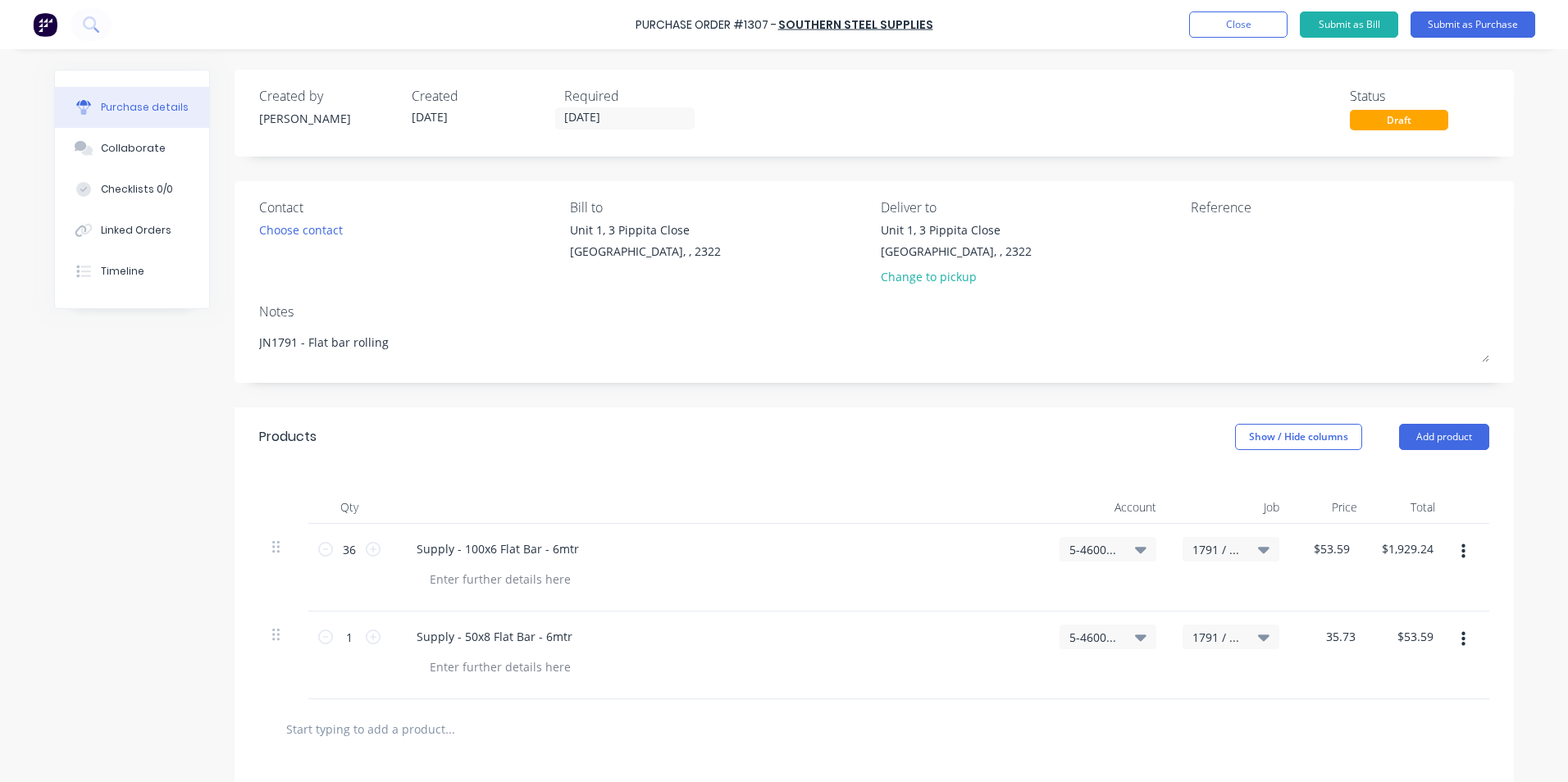
type input "35.73"
type textarea "x"
type input "$35.73"
click at [1399, 659] on div "$35.73 $53.59" at bounding box center [1410, 656] width 78 height 88
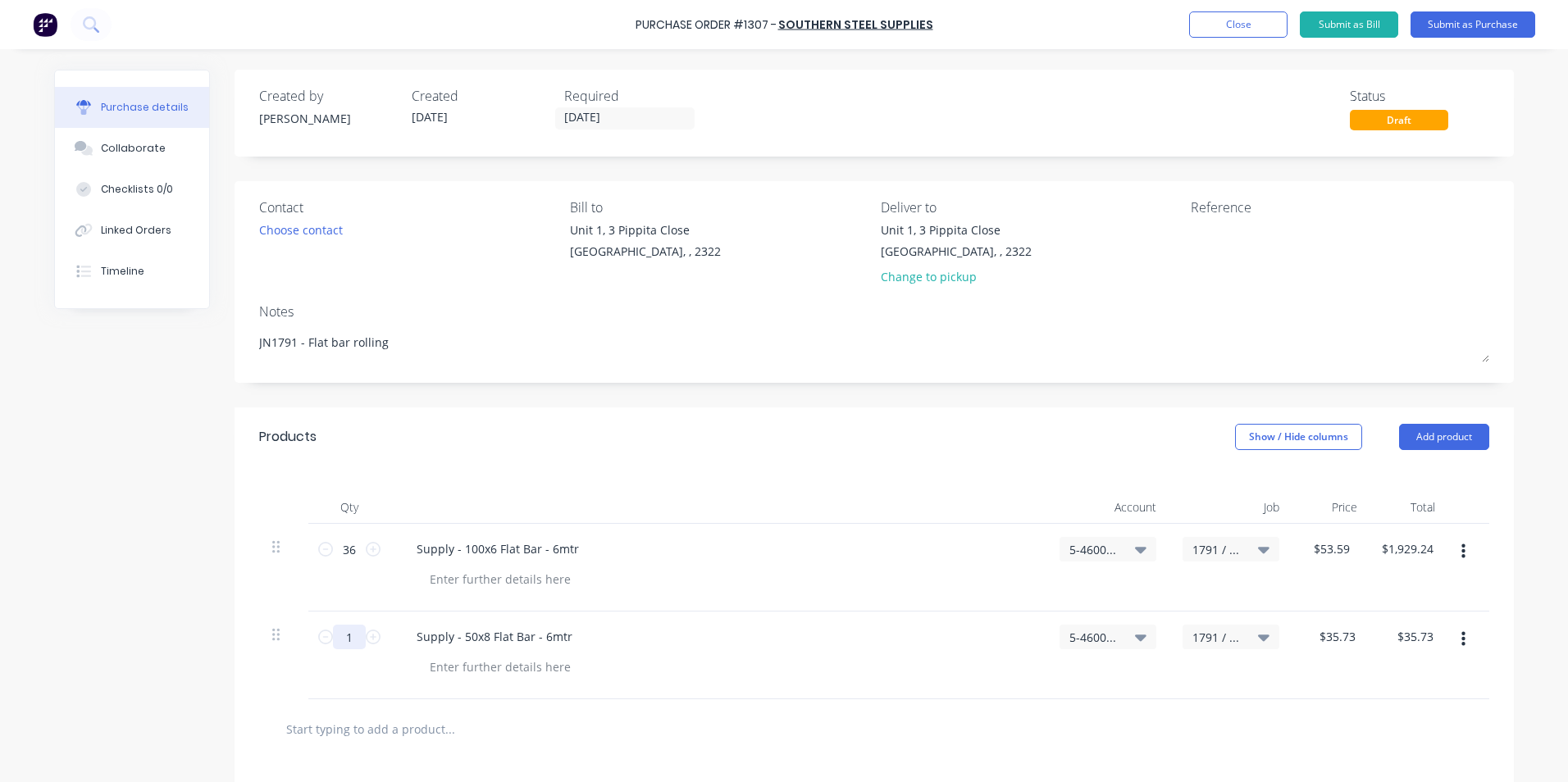
click at [345, 640] on input "1" at bounding box center [350, 636] width 33 height 24
type textarea "x"
type input "2"
type input "$71.46"
type textarea "x"
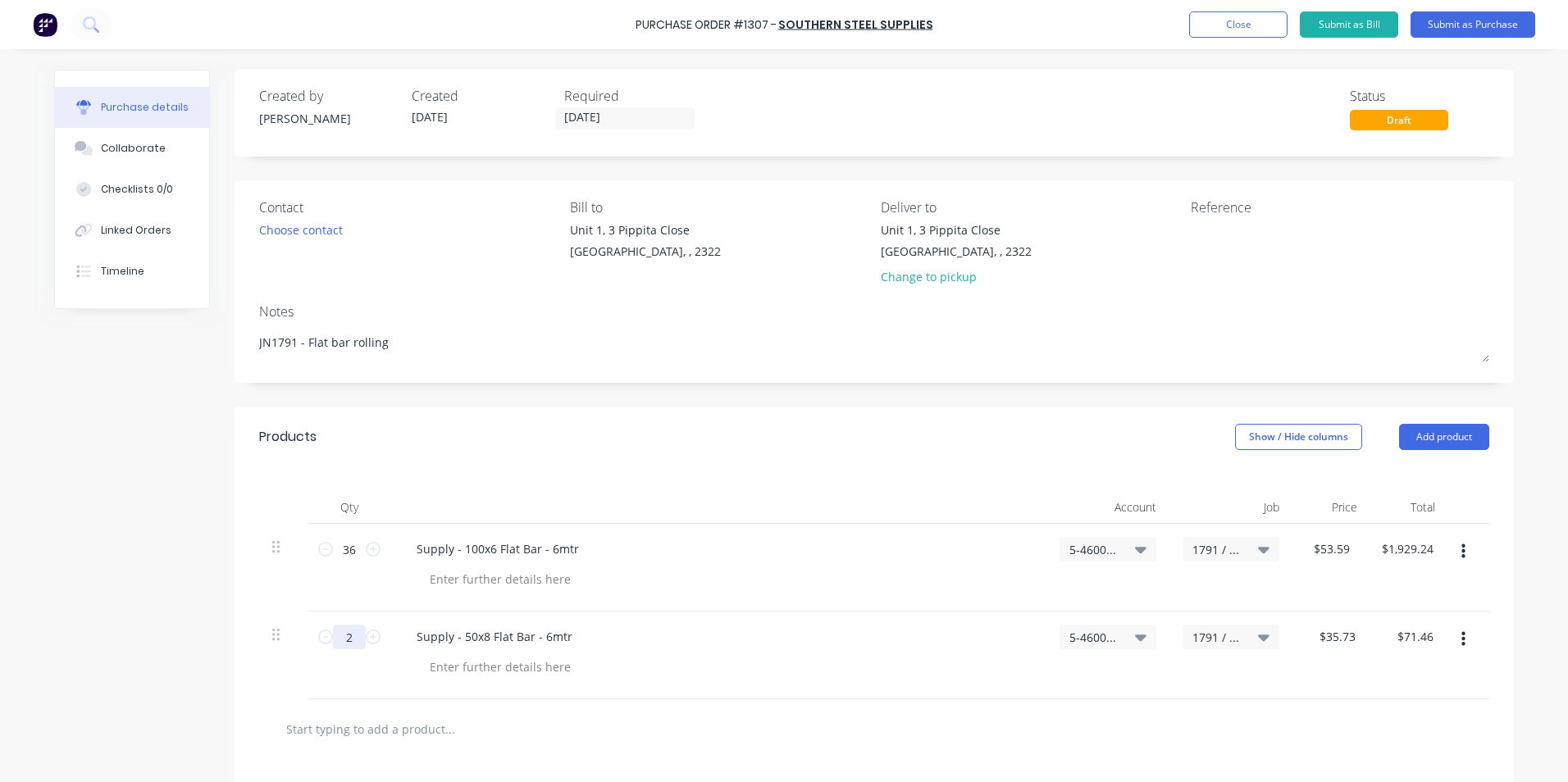
type input "26"
type input "$928.98"
type textarea "x"
type input "26"
click at [609, 705] on div at bounding box center [874, 730] width 1230 height 60
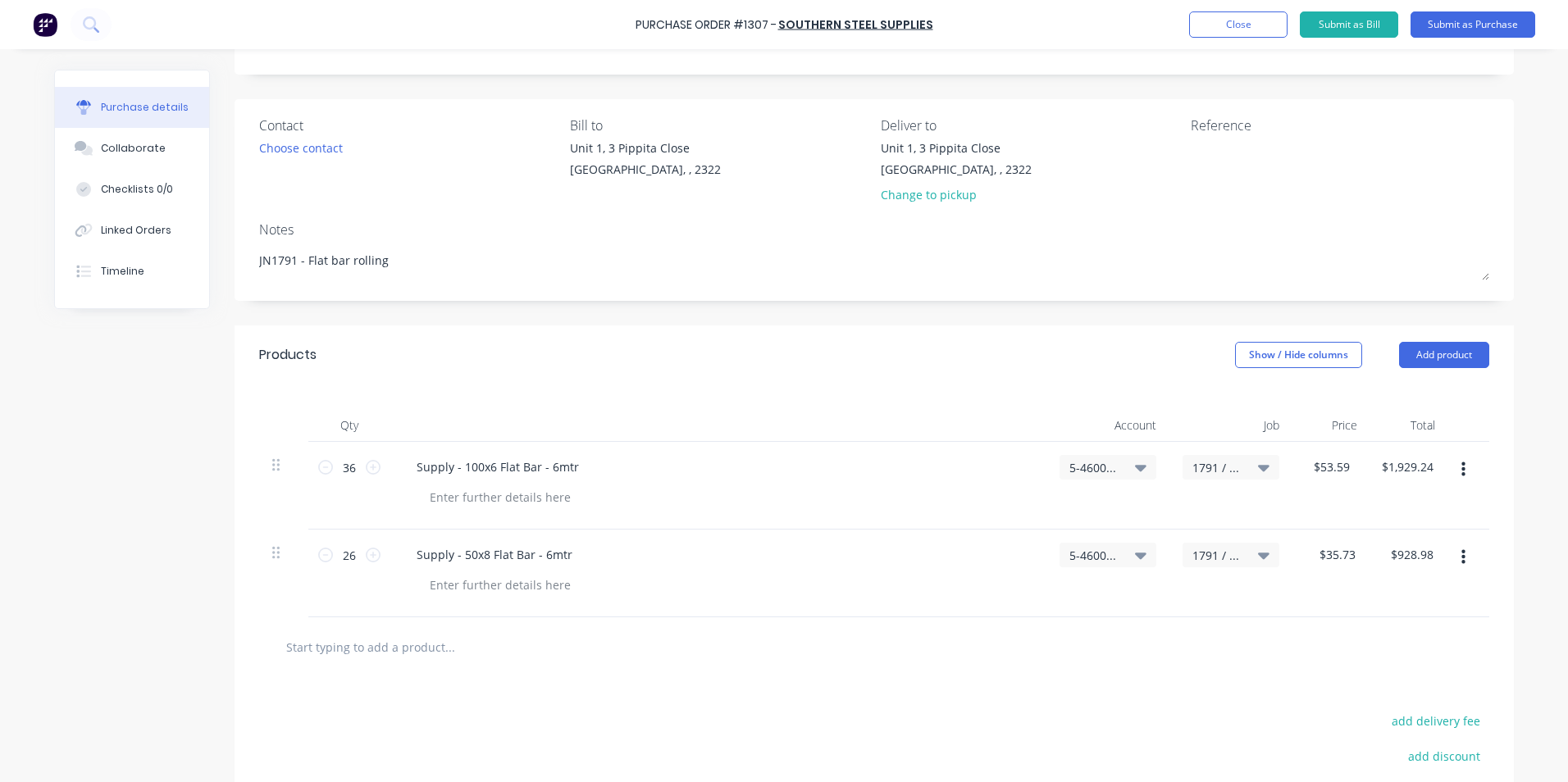
scroll to position [164, 0]
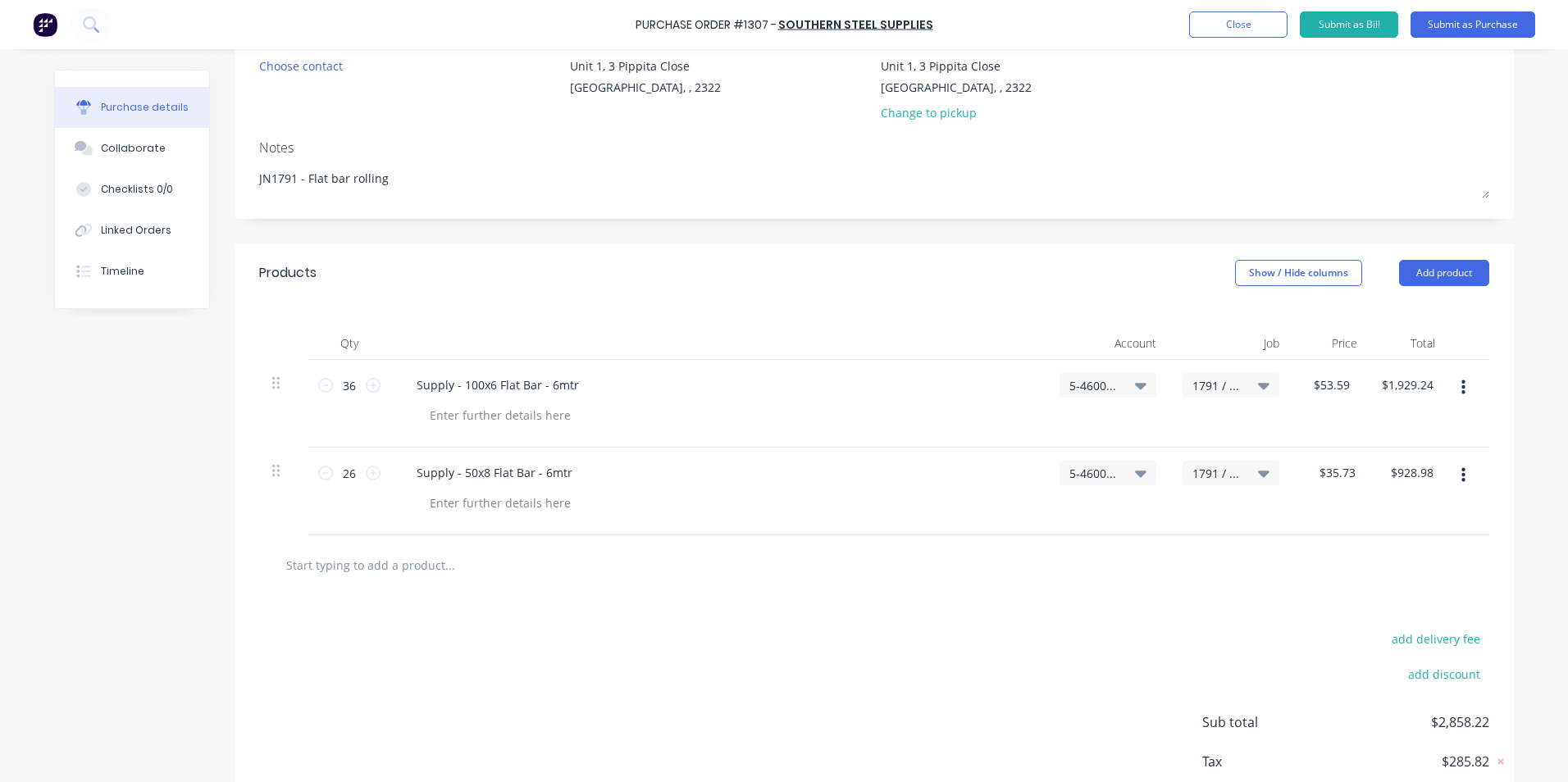
click at [1462, 472] on icon "button" at bounding box center [1464, 475] width 4 height 18
click at [1377, 554] on button "Duplicate" at bounding box center [1413, 552] width 139 height 33
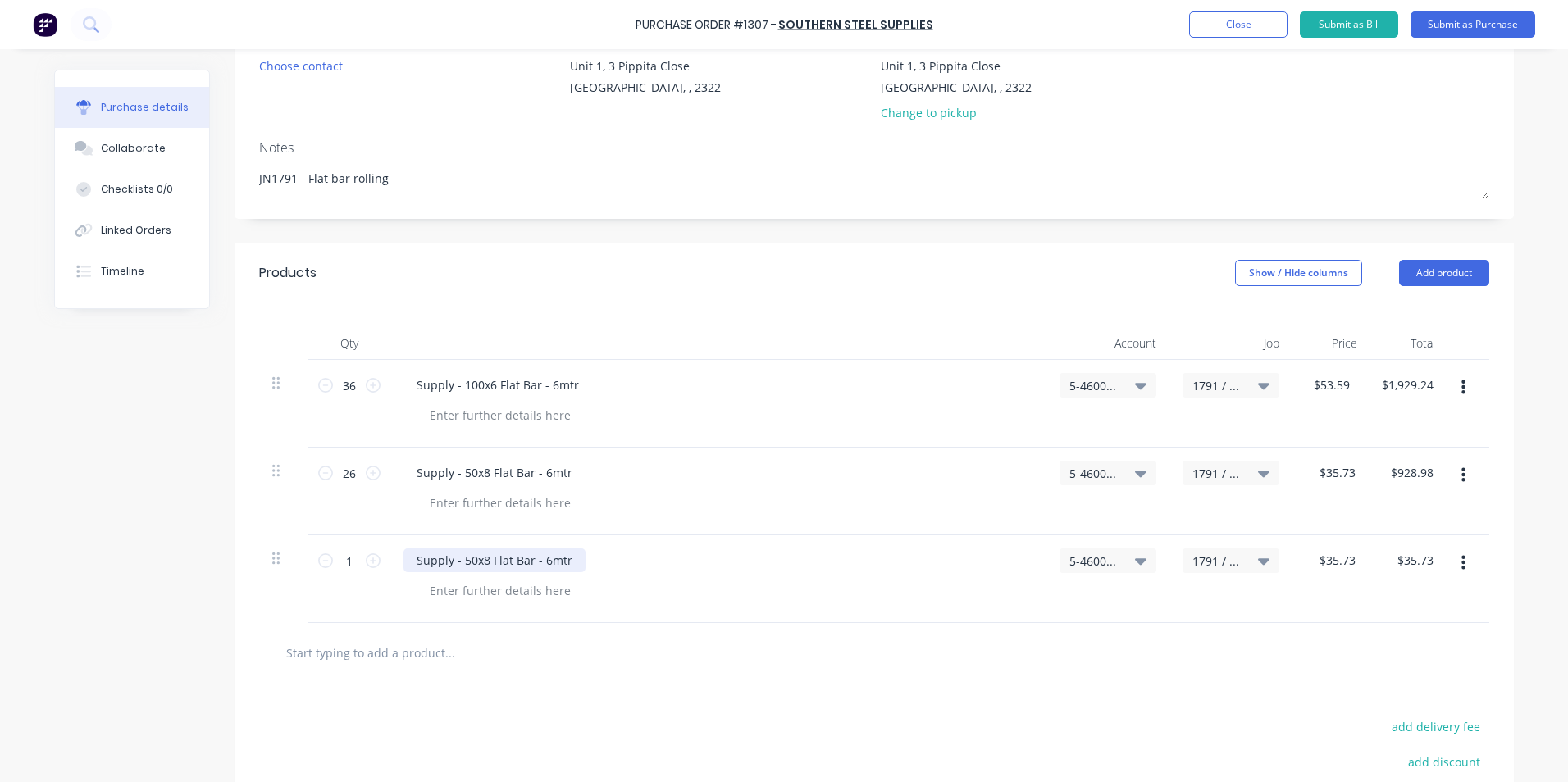
type textarea "x"
drag, startPoint x: 566, startPoint y: 559, endPoint x: 381, endPoint y: 559, distance: 185.0
click at [381, 559] on div "1 1 Supply - 50x8 Flat Bar - 6mtr 5-4600 / COS - Pressing - Materials 1791 / Ox…" at bounding box center [874, 579] width 1230 height 88
type textarea "x"
type input "35.73"
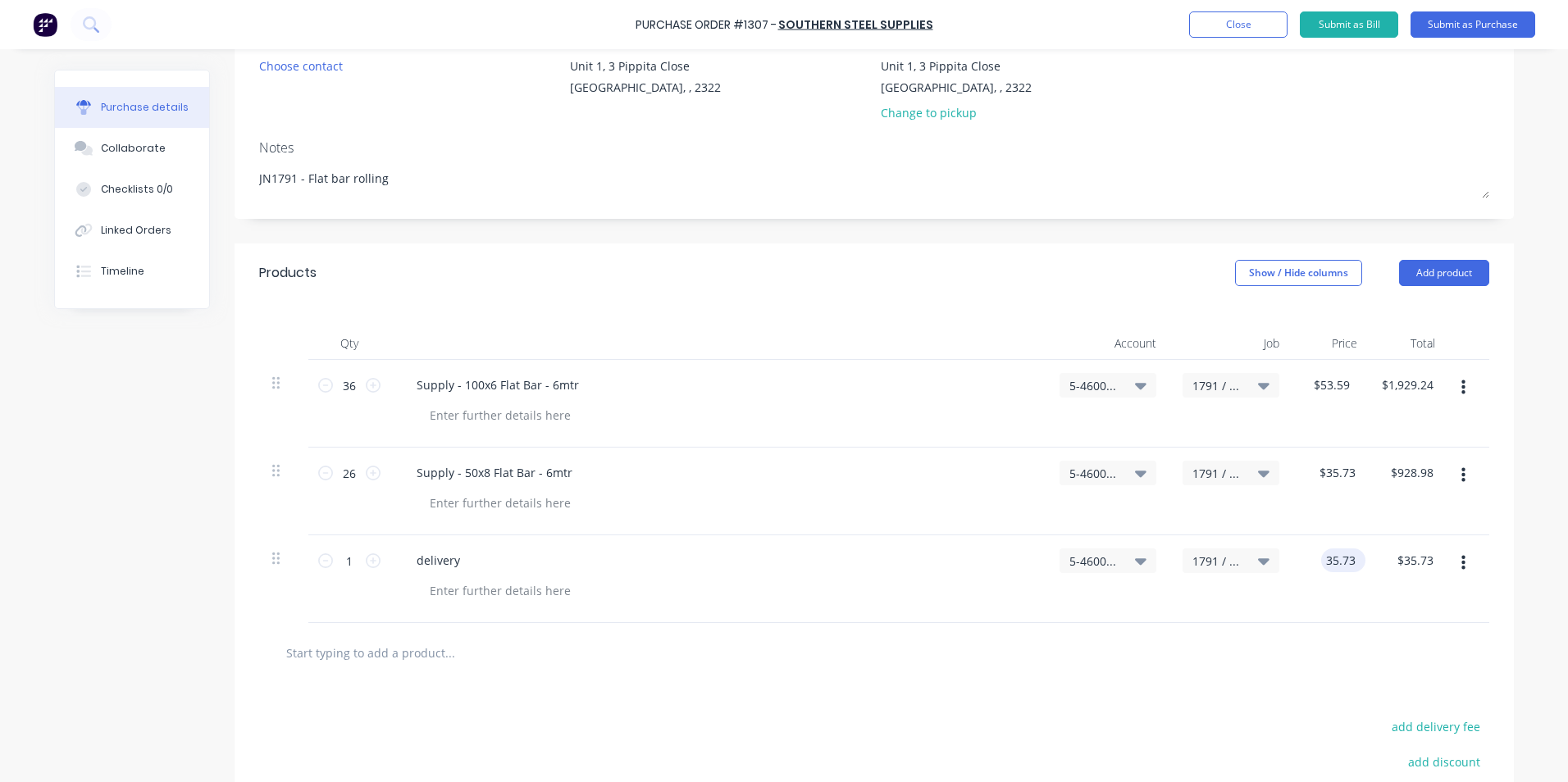
click at [1328, 558] on input "35.73" at bounding box center [1340, 560] width 38 height 24
click at [1346, 560] on input "35.73" at bounding box center [1340, 560] width 38 height 24
type textarea "x"
click at [1346, 560] on input "35.73" at bounding box center [1340, 560] width 38 height 24
type input "65"
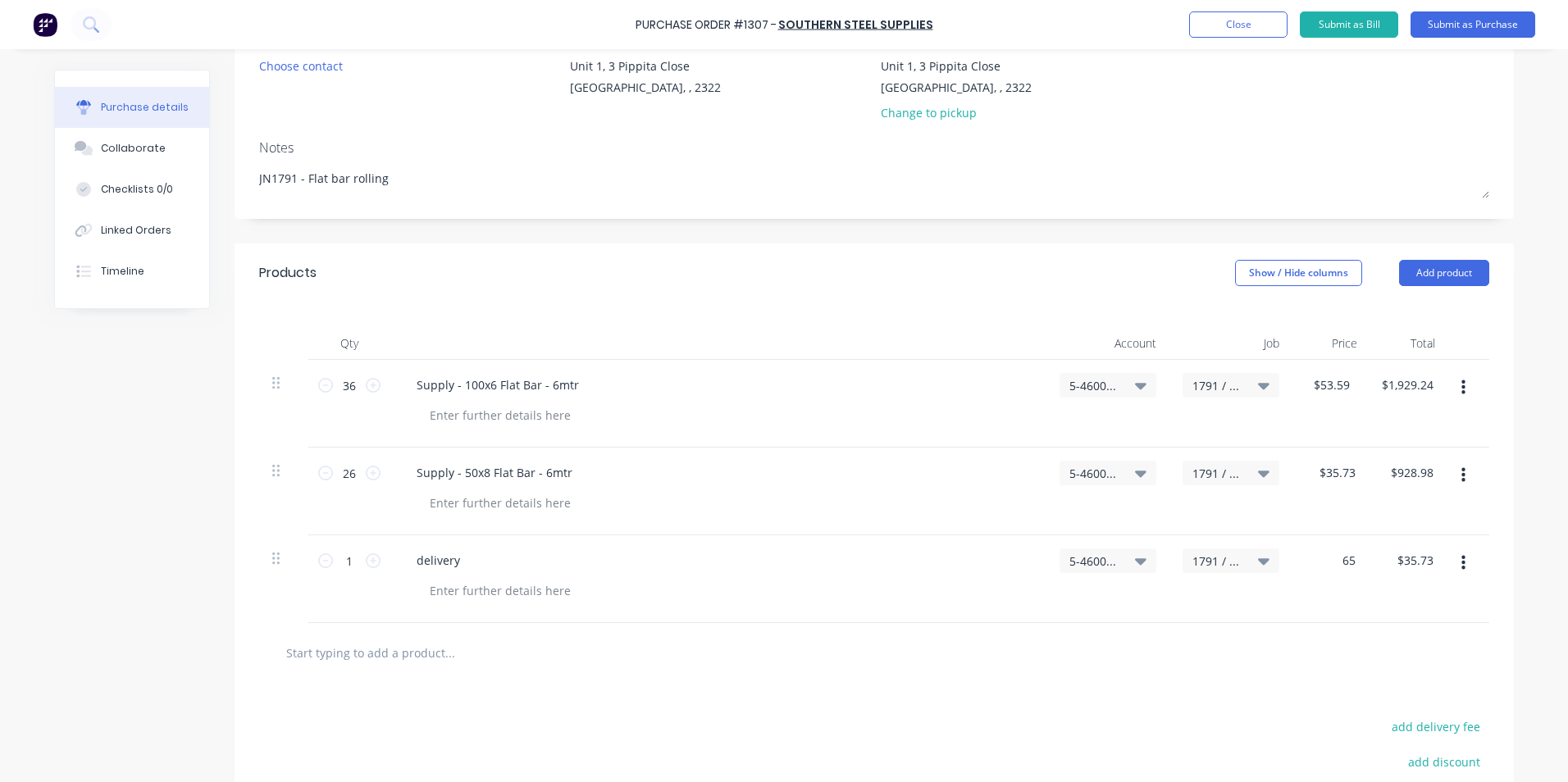
type textarea "x"
type input "$65.00"
click at [1400, 604] on div "$65.00 $35.73" at bounding box center [1410, 579] width 78 height 88
type textarea "x"
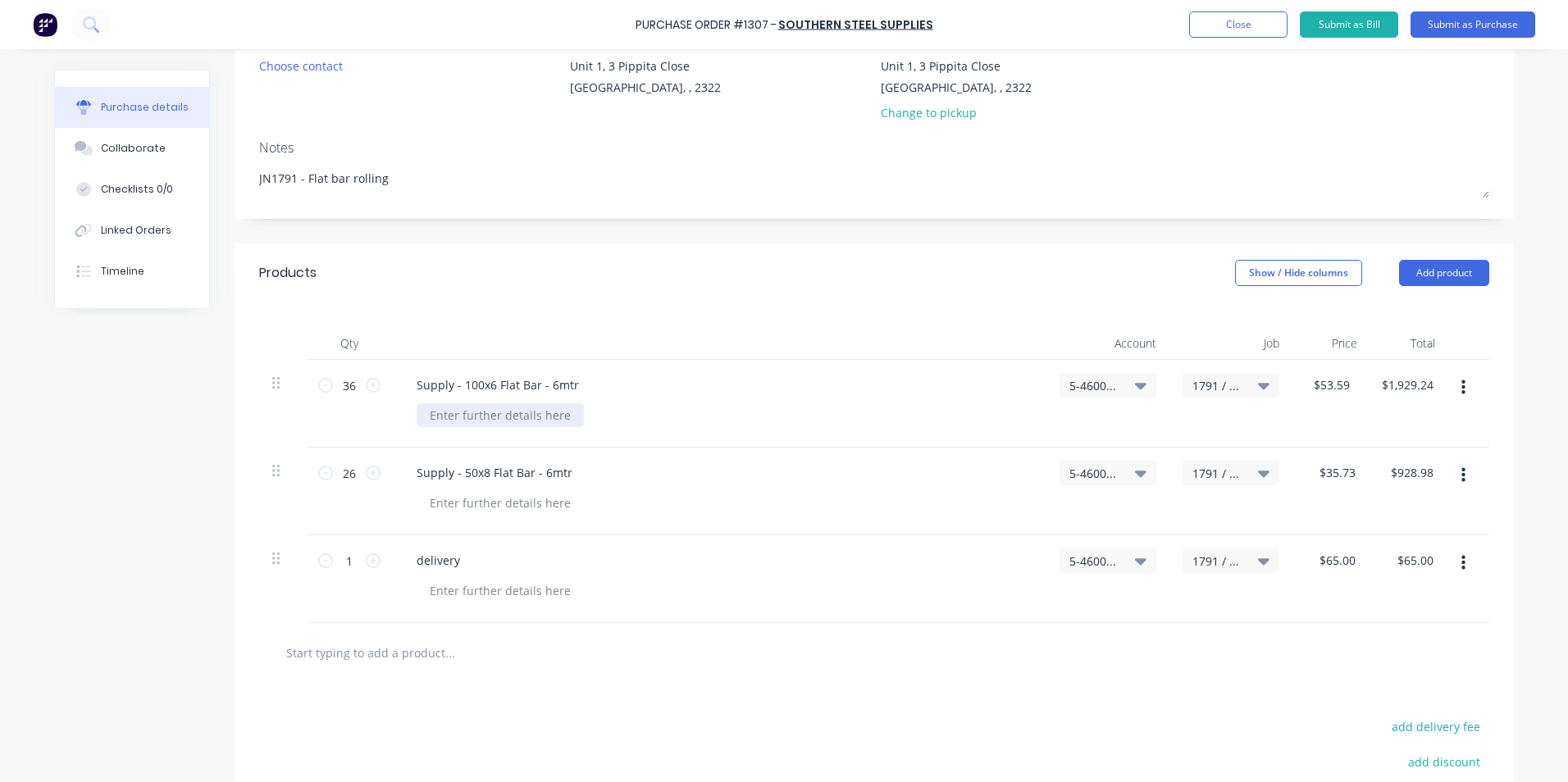
click at [465, 414] on div at bounding box center [500, 415] width 167 height 24
drag, startPoint x: 529, startPoint y: 414, endPoint x: 424, endPoint y: 424, distance: 105.5
click at [424, 424] on div "Quote ref Q331656" at bounding box center [482, 415] width 130 height 24
copy div "Quote ref Q331656"
click at [485, 504] on div at bounding box center [500, 503] width 167 height 24
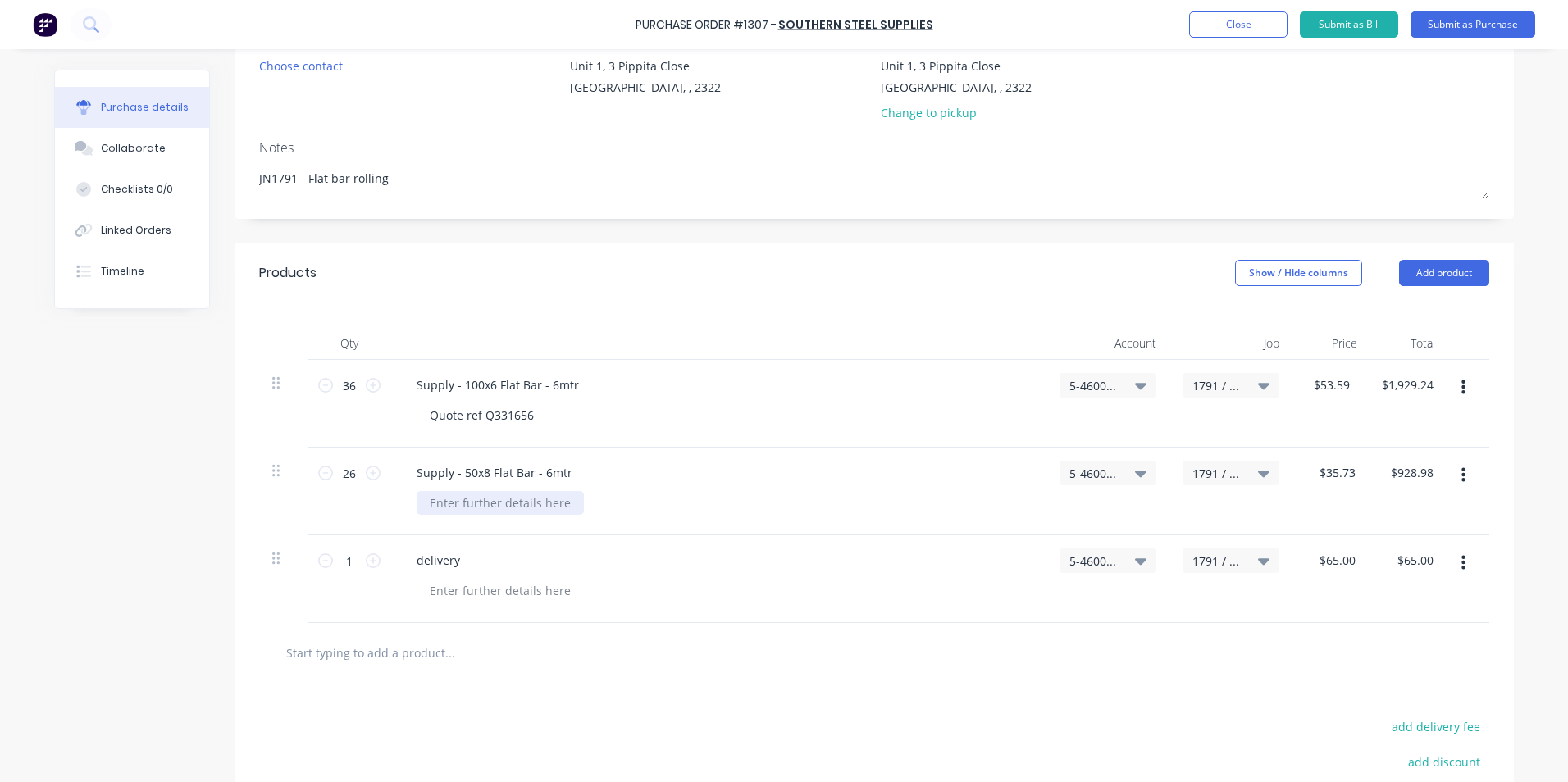
type textarea "x"
paste div
click at [1477, 25] on button "Submit as Purchase" at bounding box center [1472, 24] width 125 height 26
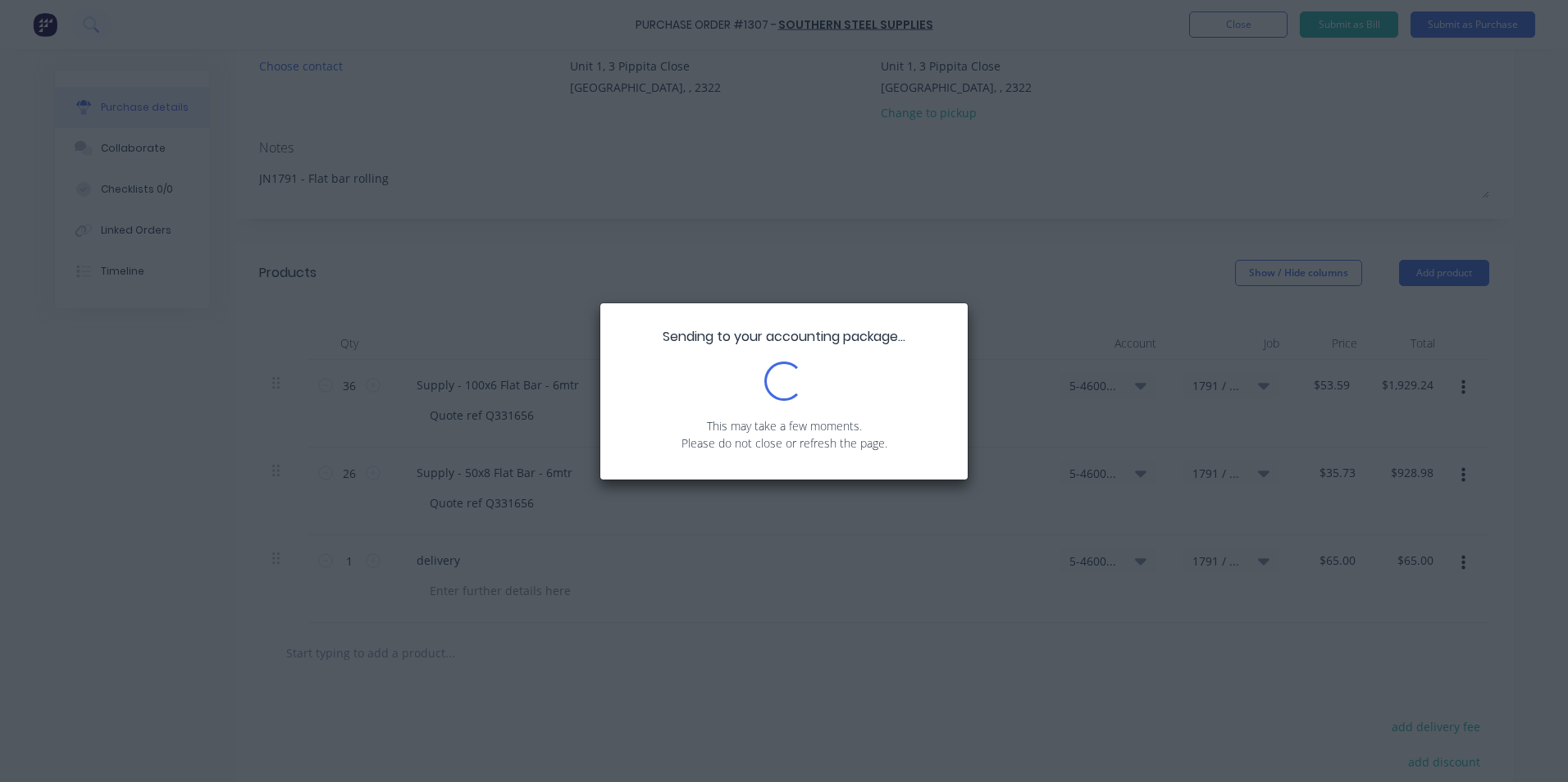
scroll to position [0, 0]
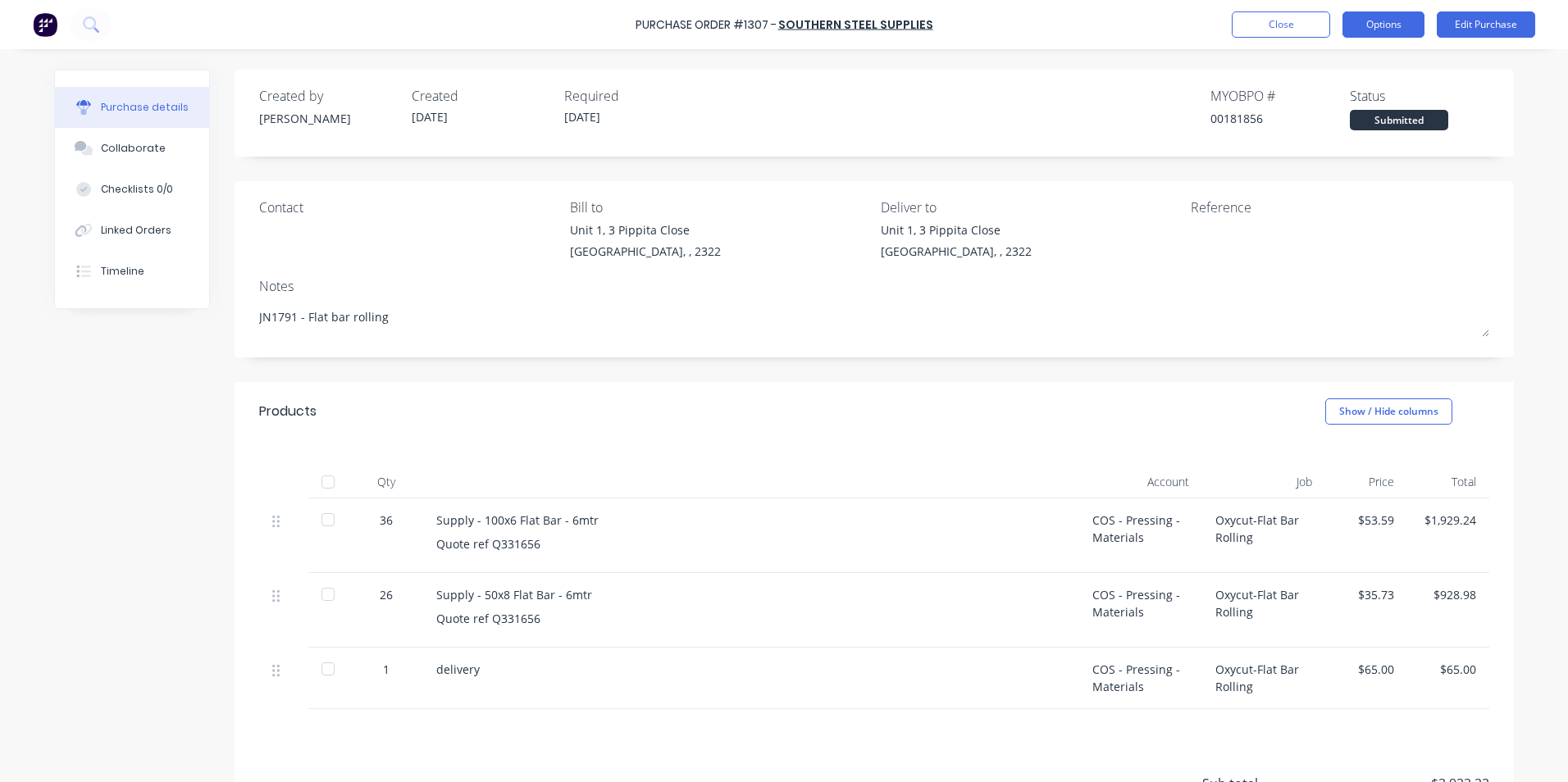
click at [1388, 25] on button "Options" at bounding box center [1384, 24] width 82 height 26
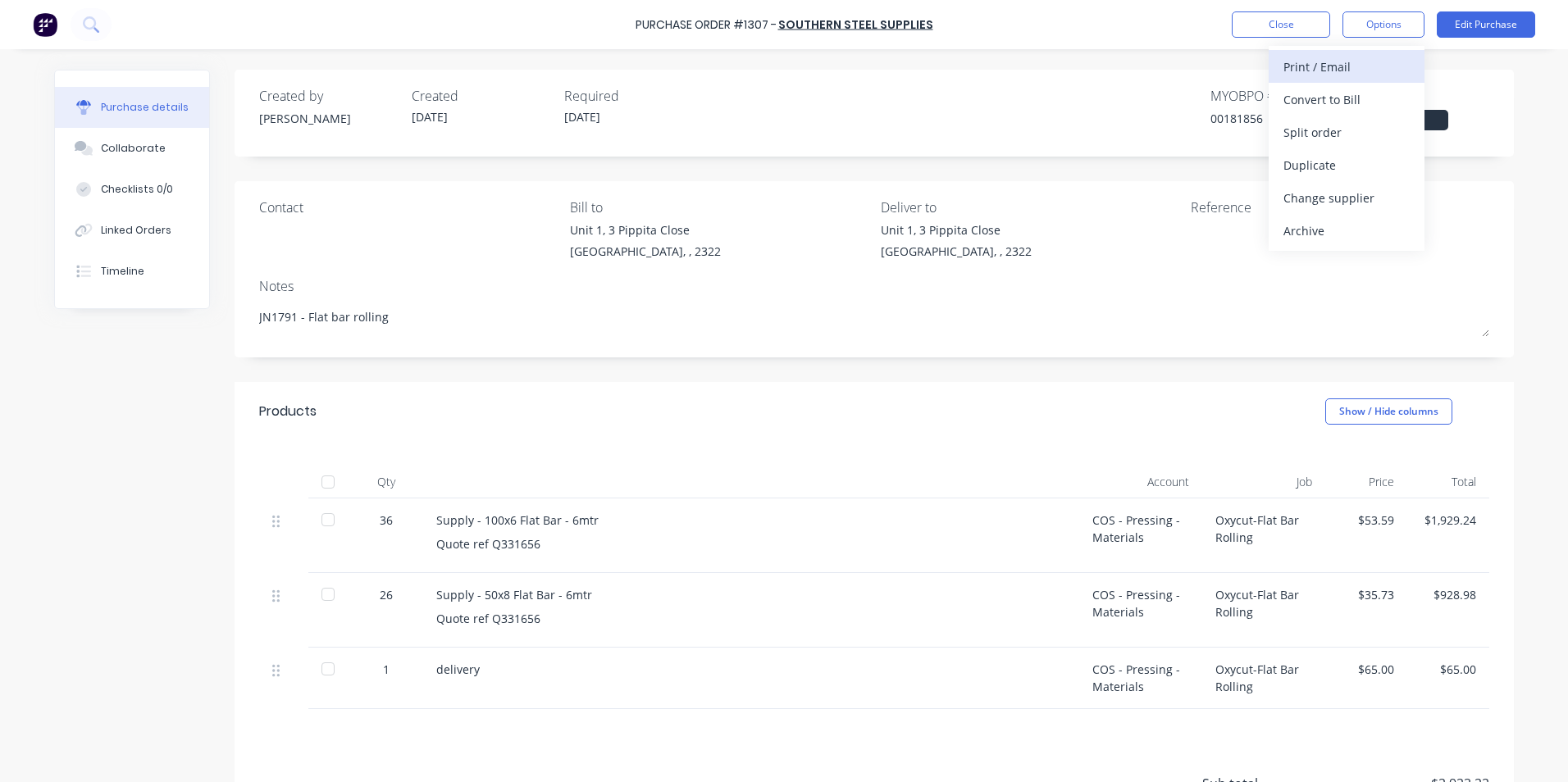
click at [1317, 69] on div "Print / Email" at bounding box center [1346, 67] width 126 height 24
click at [1330, 99] on div "With pricing" at bounding box center [1346, 99] width 126 height 24
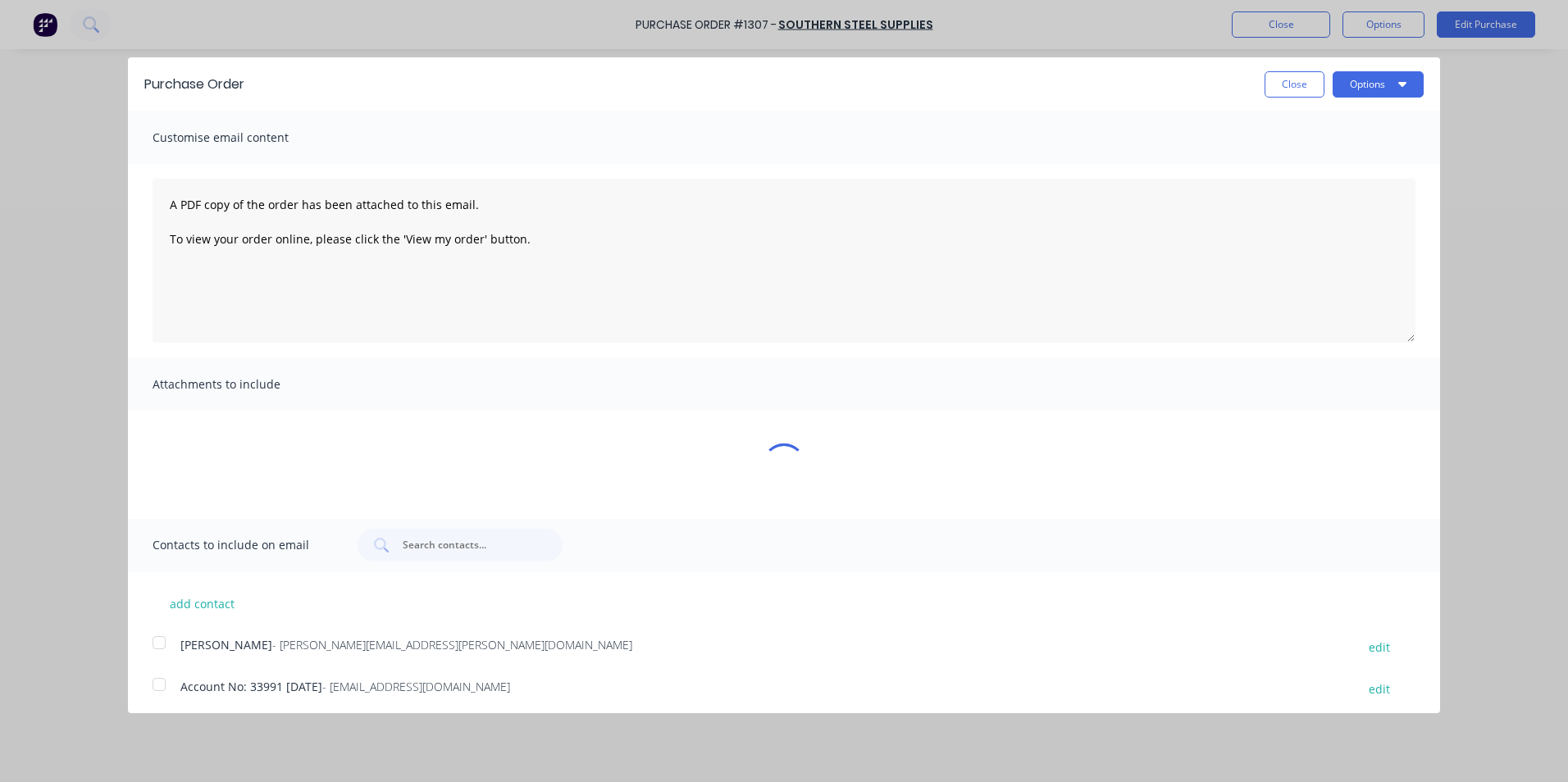
type textarea "x"
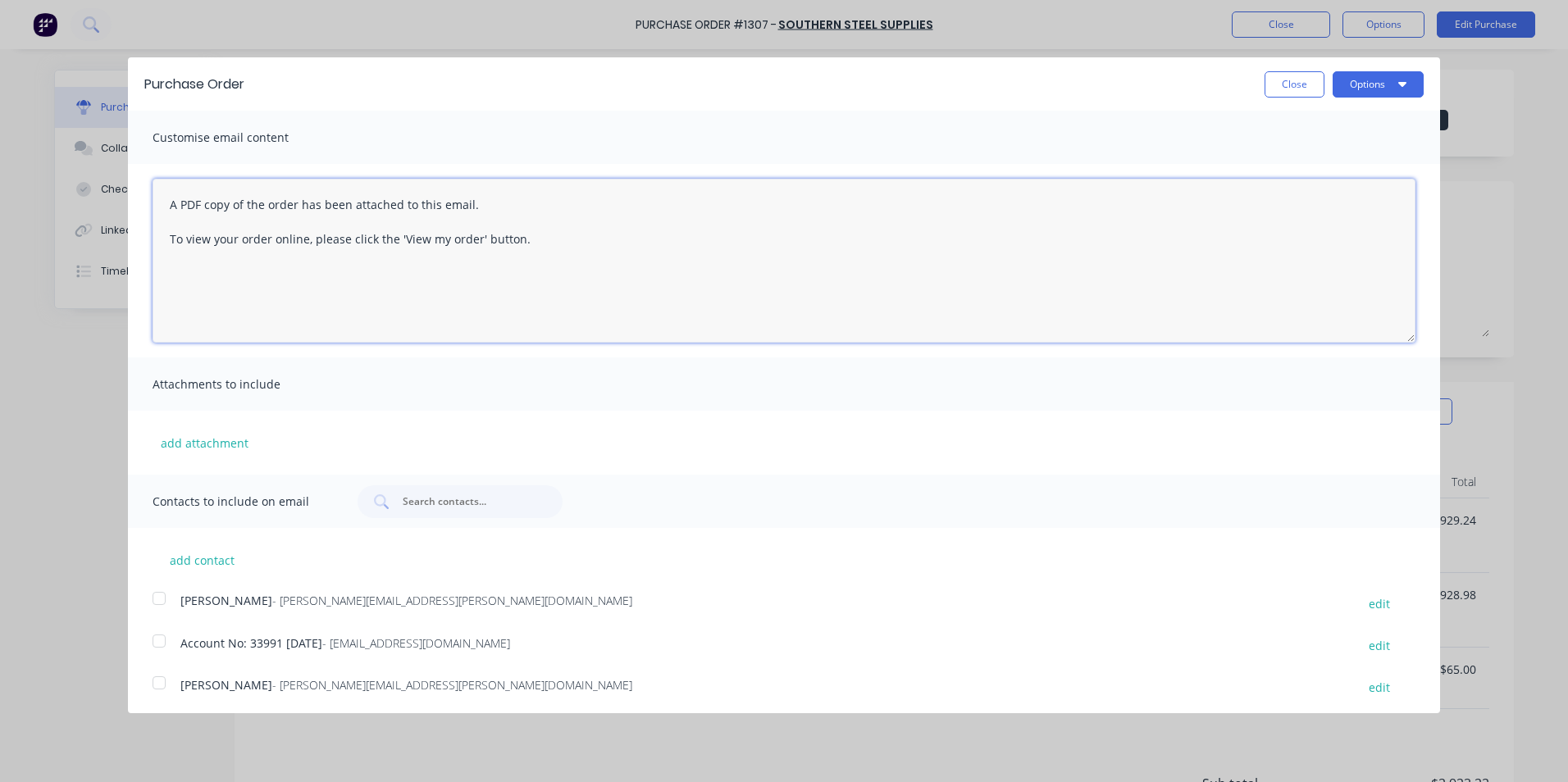
drag, startPoint x: 547, startPoint y: 245, endPoint x: 140, endPoint y: 180, distance: 412.2
click at [140, 180] on div "A PDF copy of the order has been attached to this email. To view your order onl…" at bounding box center [784, 261] width 1312 height 193
type textarea "Hi Sales, PO attached in ref to your quote, please proceed any issues, let me k…"
click at [207, 444] on button "add attachment" at bounding box center [205, 442] width 104 height 24
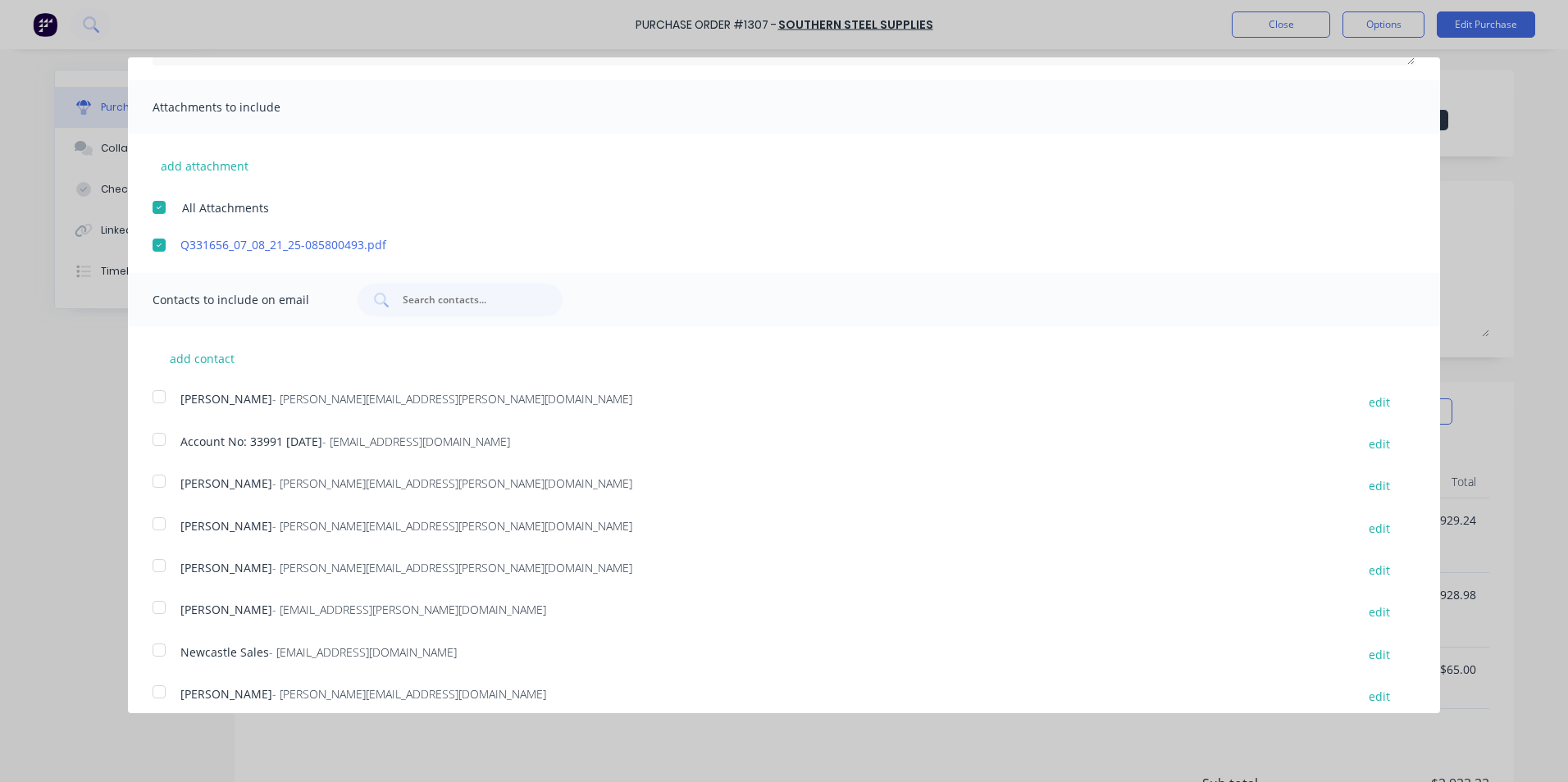
scroll to position [292, 0]
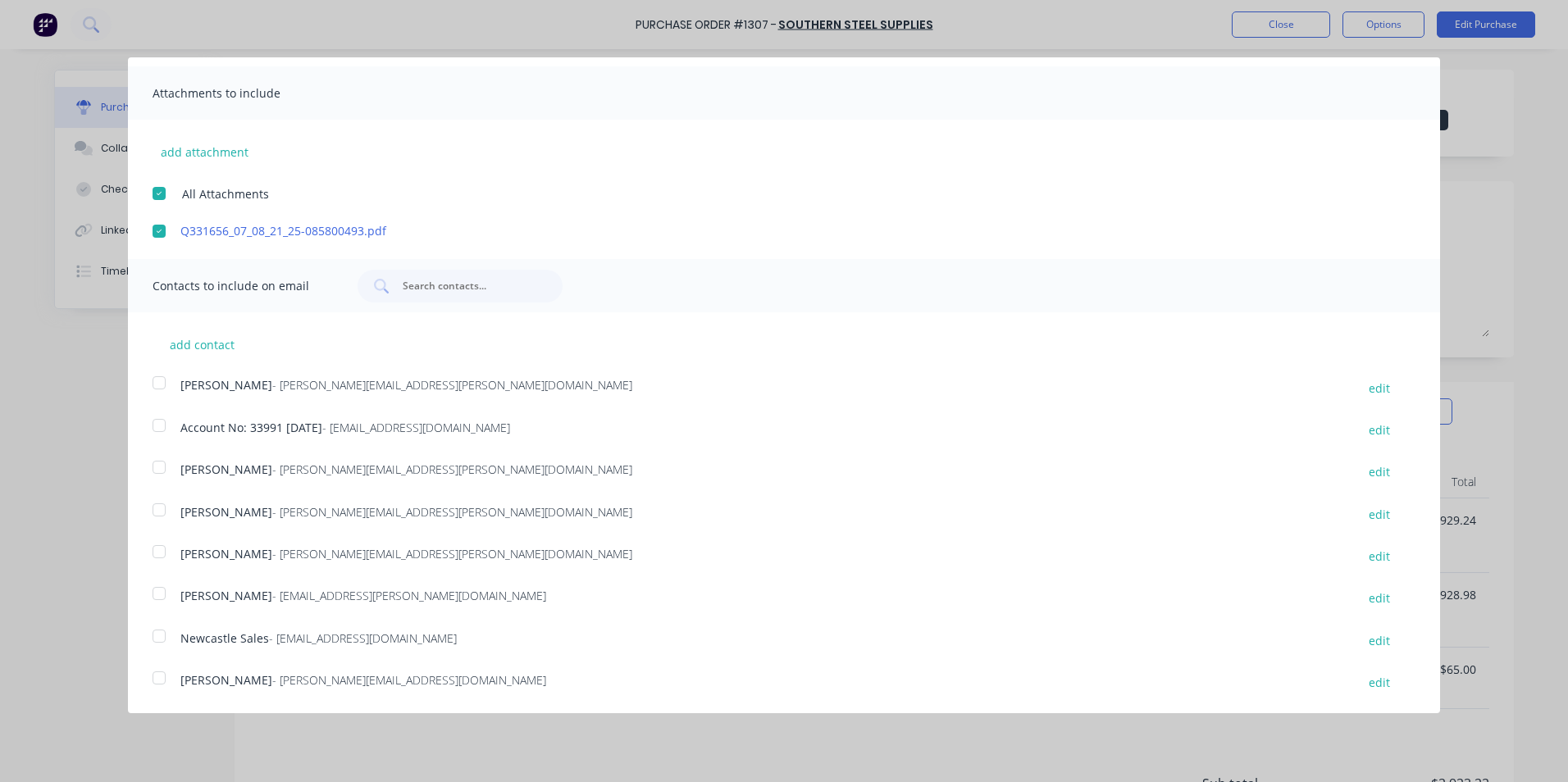
click at [158, 550] on div at bounding box center [159, 552] width 33 height 33
click at [159, 638] on div at bounding box center [159, 636] width 33 height 33
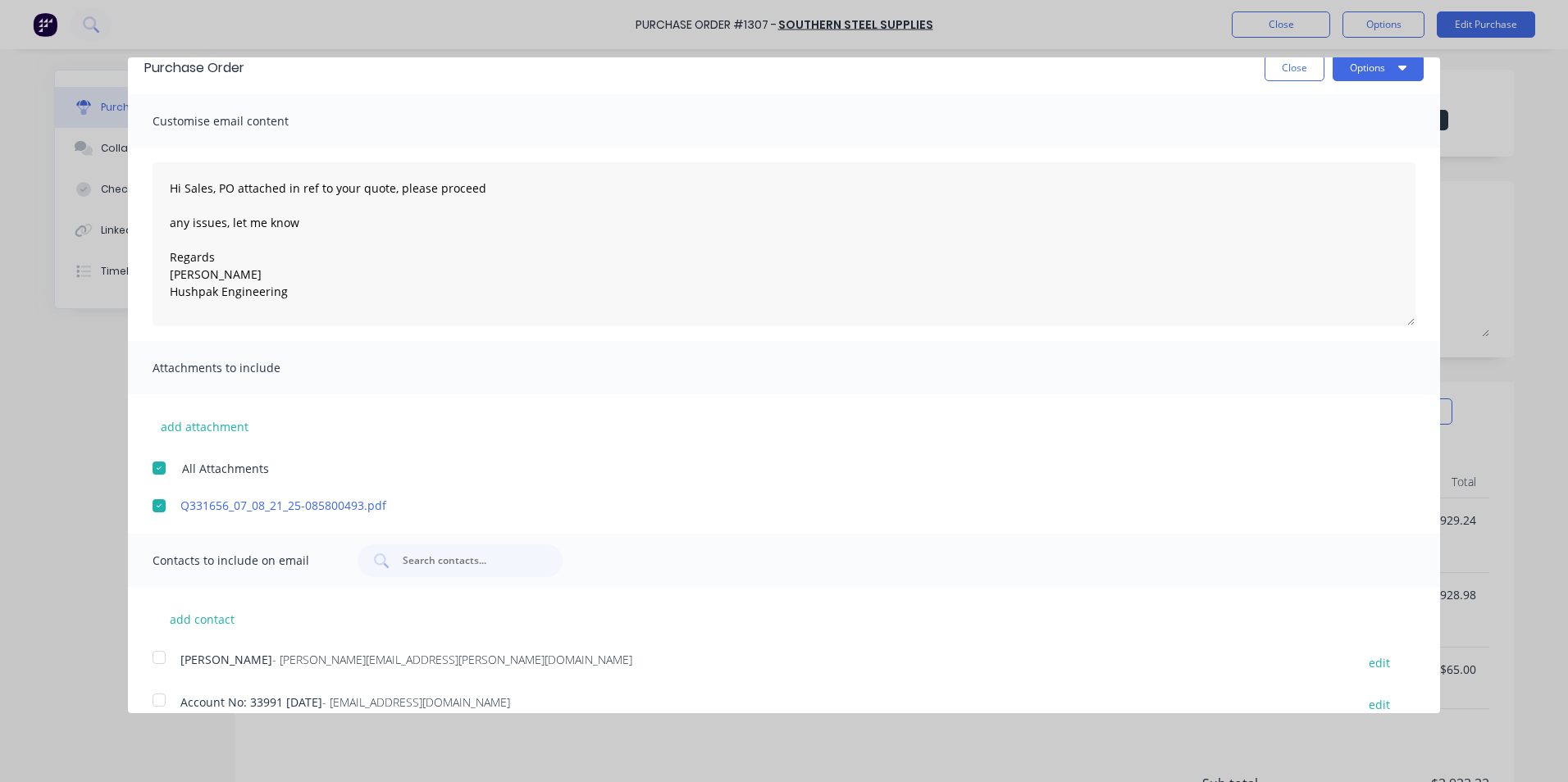
scroll to position [0, 0]
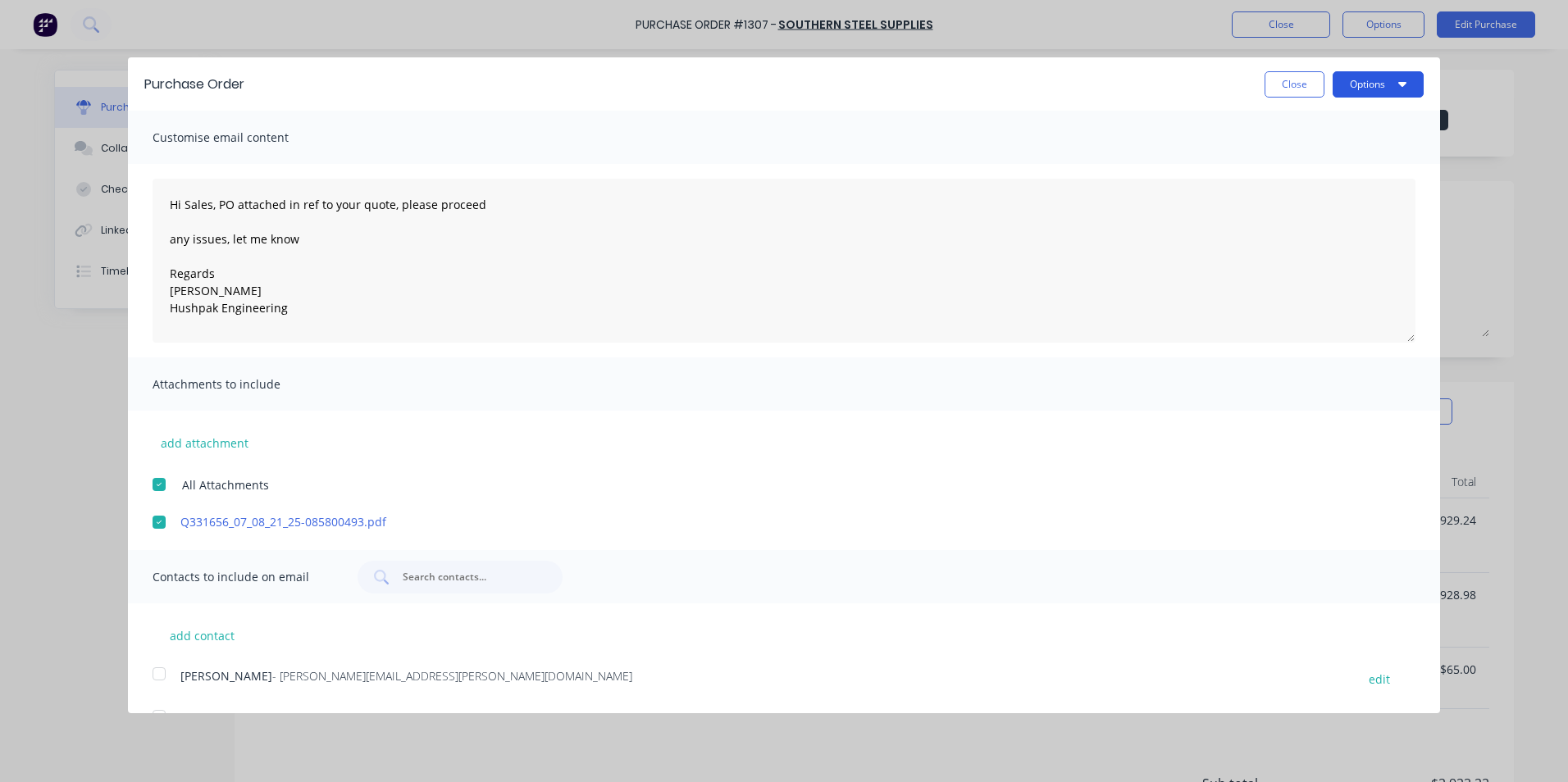
click at [1365, 81] on button "Options" at bounding box center [1378, 84] width 91 height 26
click at [1289, 160] on div "Email" at bounding box center [1346, 158] width 126 height 24
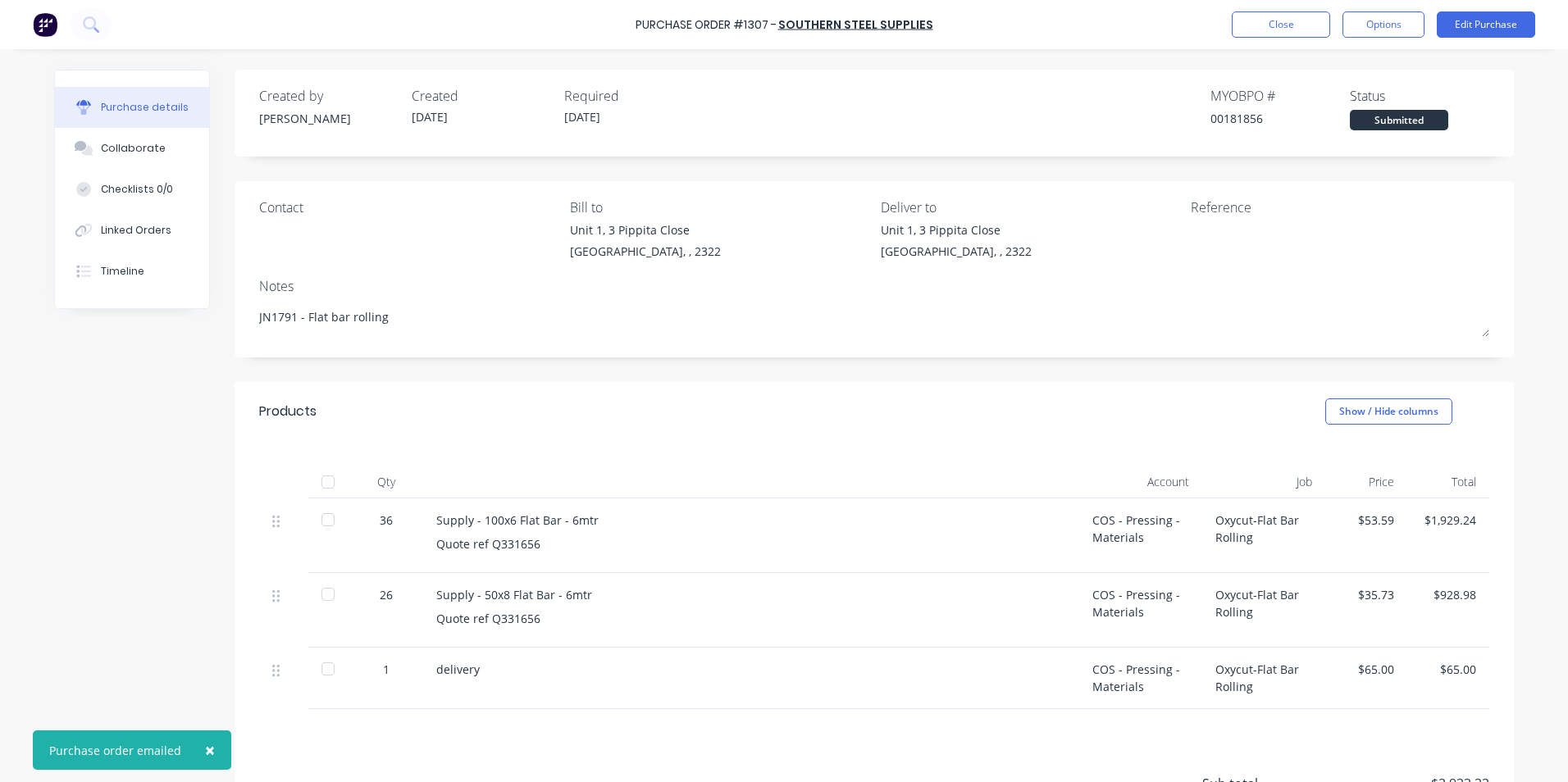
type textarea "x"
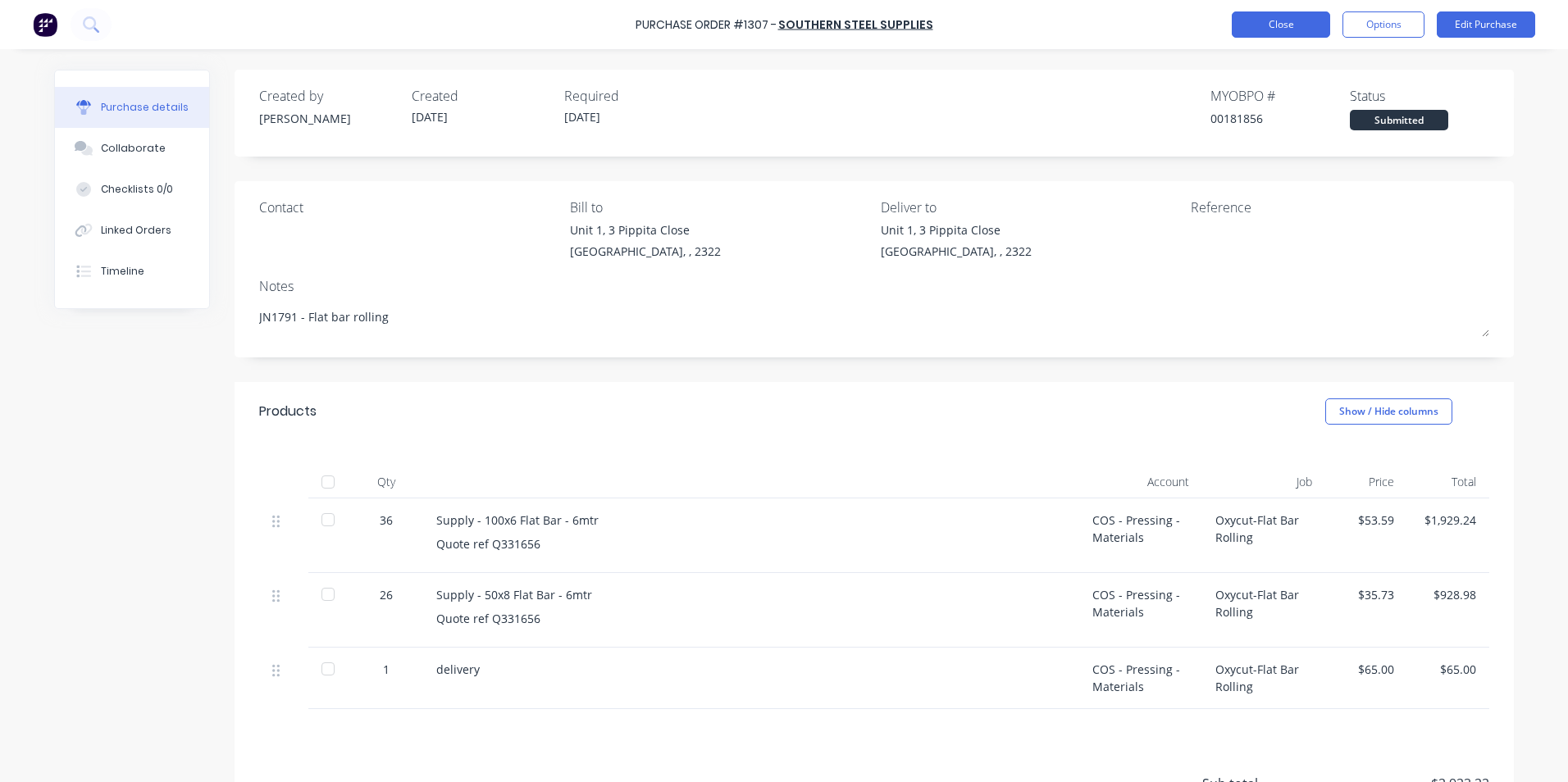
click at [1265, 29] on button "Close" at bounding box center [1281, 24] width 98 height 26
